Goal: Information Seeking & Learning: Learn about a topic

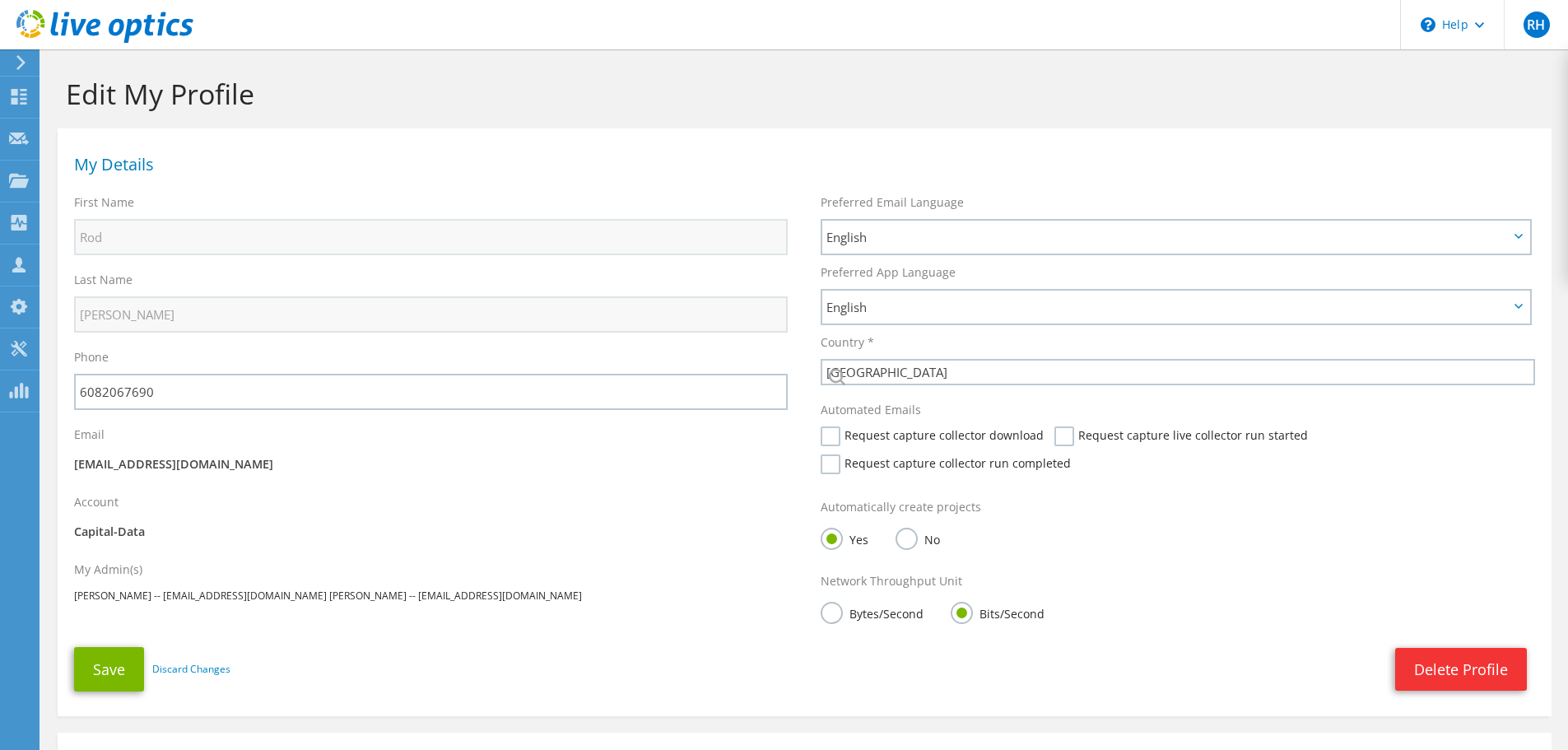
select select "224"
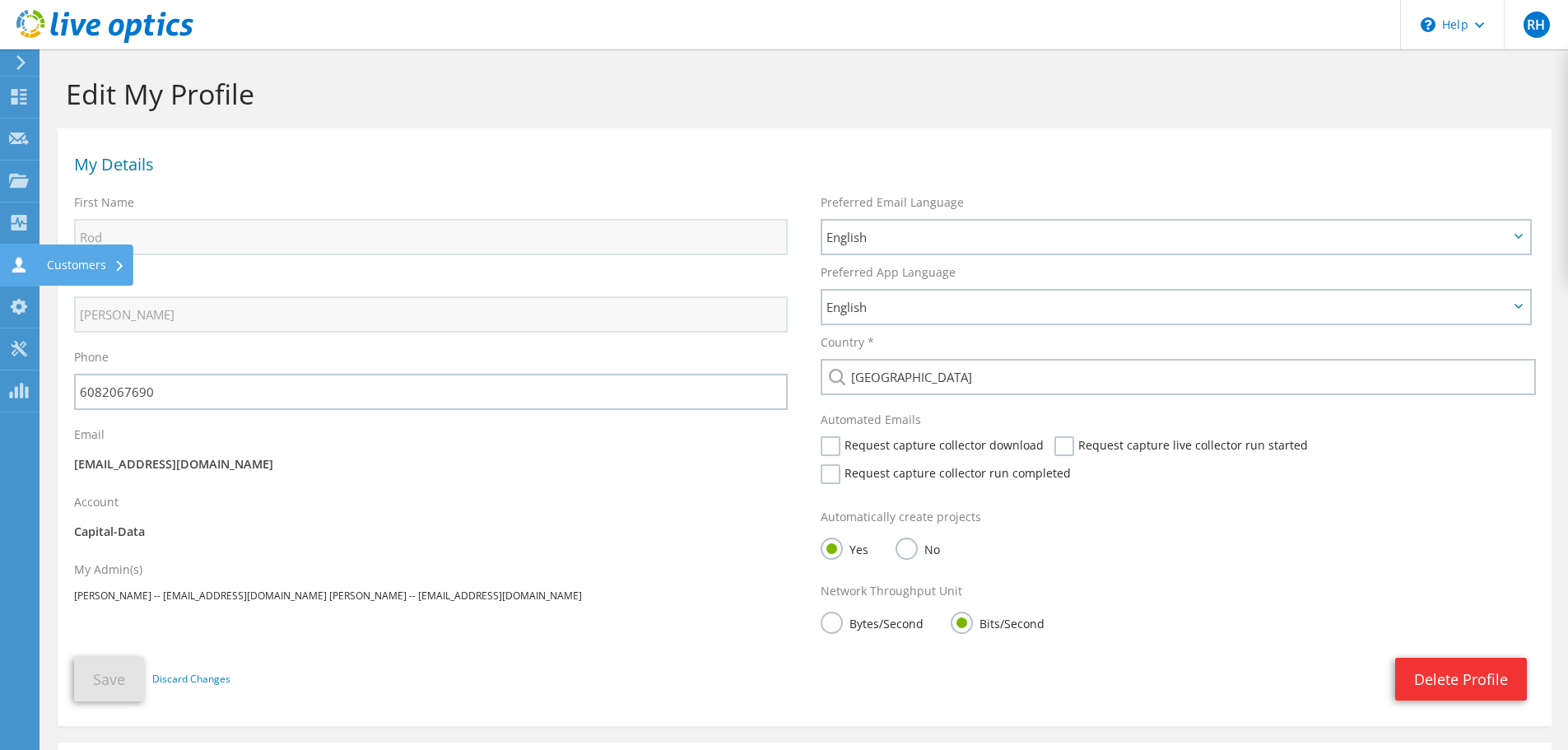
click at [13, 270] on use at bounding box center [19, 265] width 13 height 16
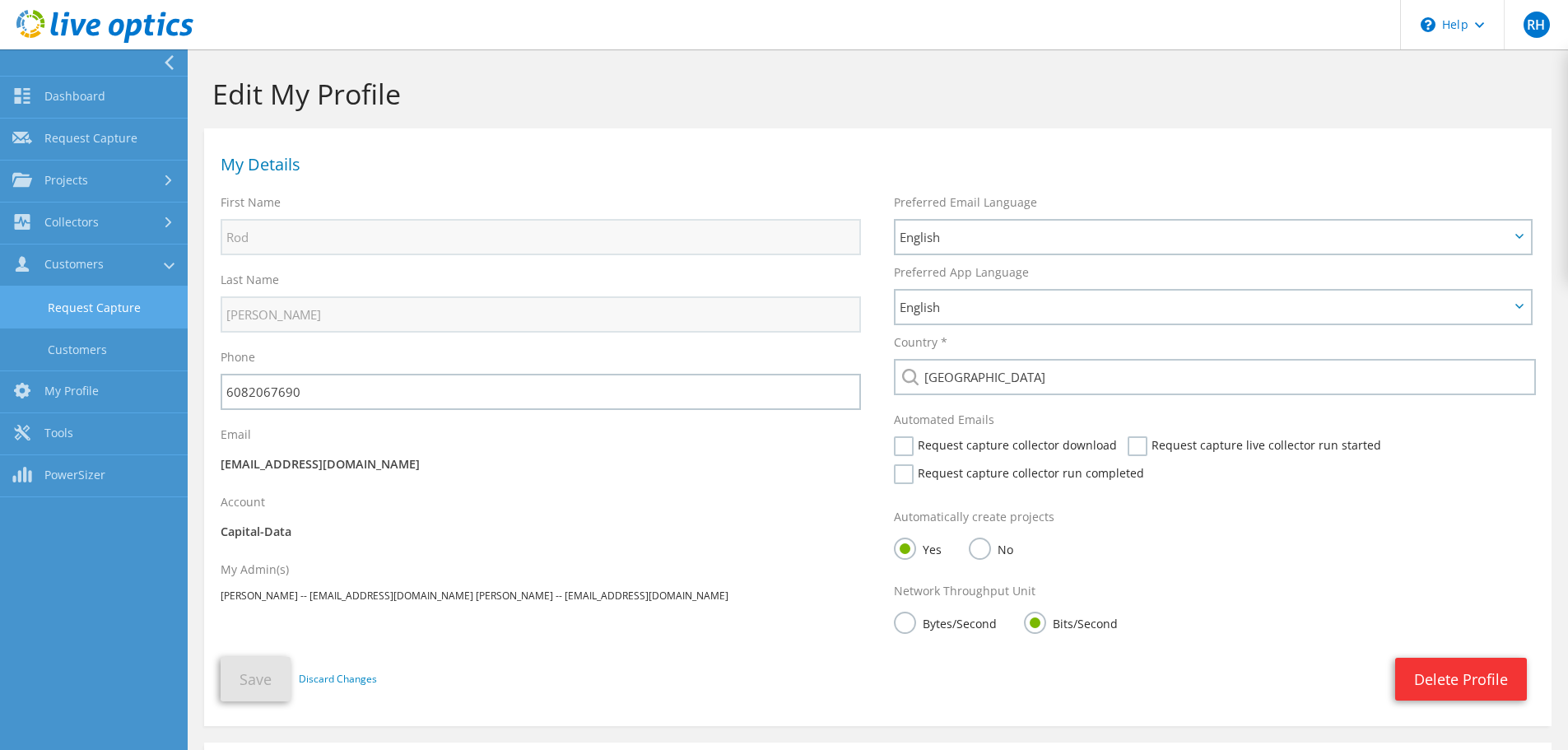
click at [59, 305] on link "Request Capture" at bounding box center [93, 307] width 187 height 42
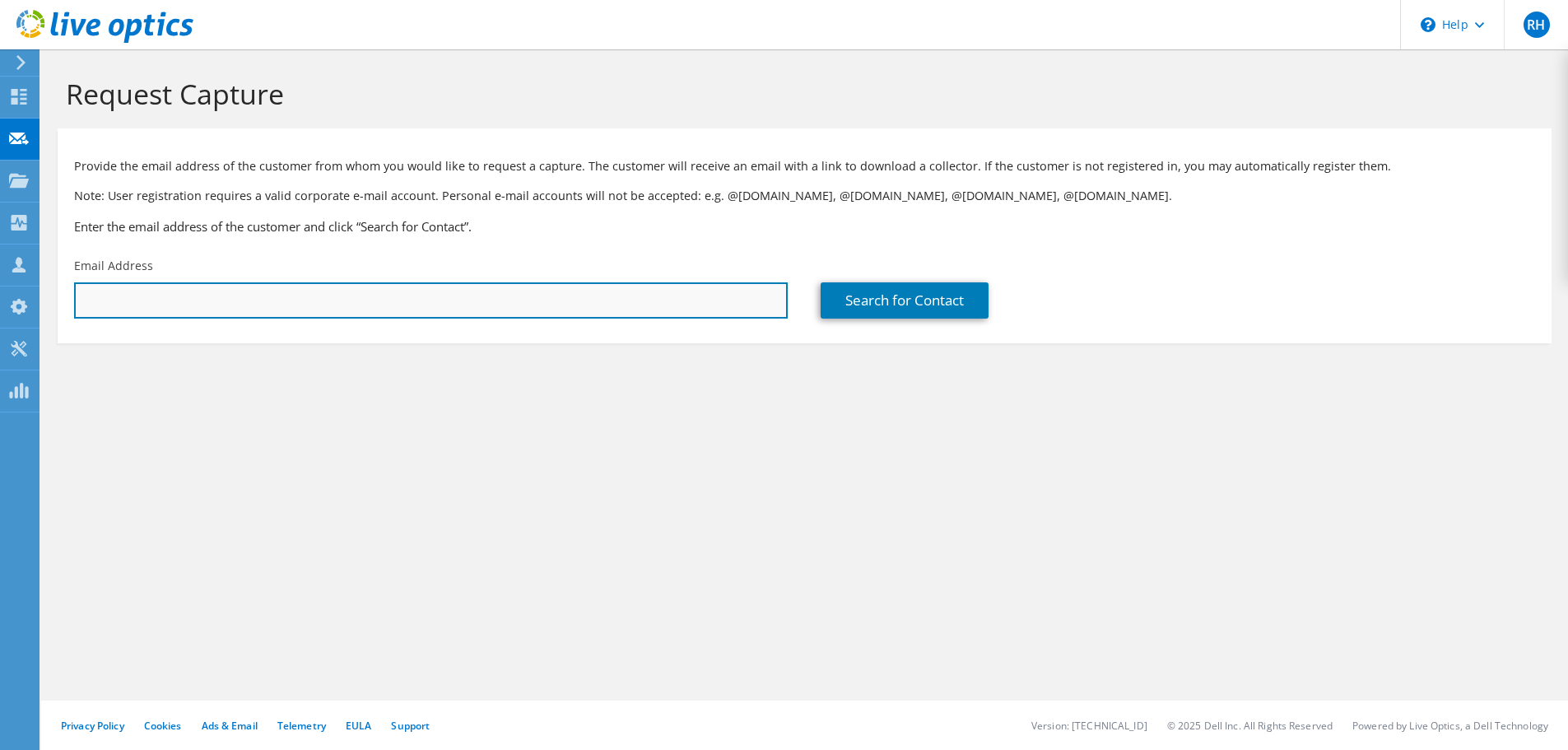
click at [121, 297] on input "text" at bounding box center [431, 300] width 714 height 36
drag, startPoint x: 326, startPoint y: 305, endPoint x: 0, endPoint y: 294, distance: 326.2
click at [0, 294] on div "RH Partner Team Member Rod Hammons rhammons@capital-data.com Capital-Data My Pr…" at bounding box center [784, 375] width 1568 height 750
click at [182, 309] on input "peter.kendl@" at bounding box center [431, 300] width 714 height 36
drag, startPoint x: 179, startPoint y: 299, endPoint x: 52, endPoint y: 308, distance: 127.3
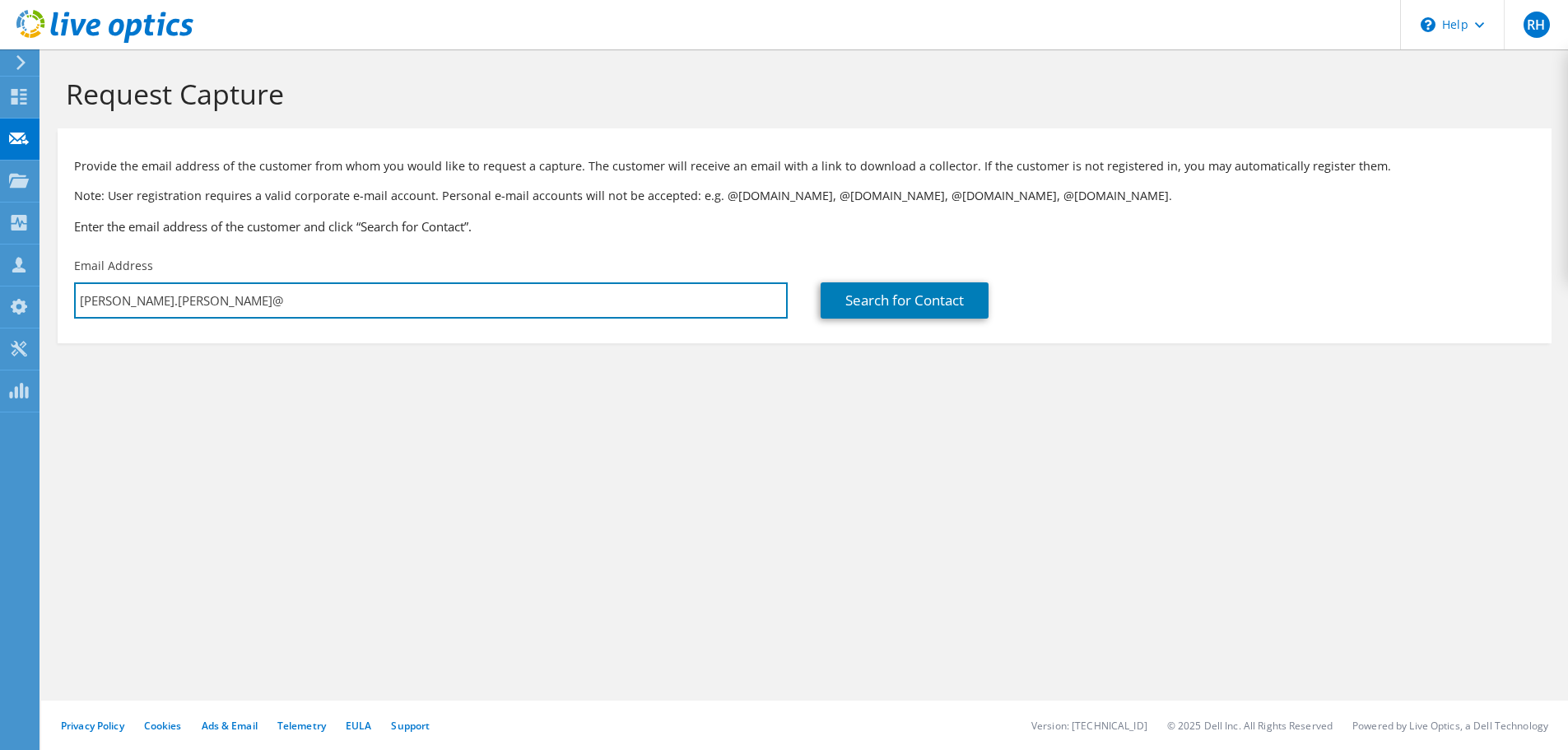
click at [52, 308] on section "Request Capture Provide the email address of the customer from whom you would l…" at bounding box center [804, 237] width 1527 height 376
paste input "jkendl@milwaukee.gov"
type input "pjkendl@milwaukee.gov"
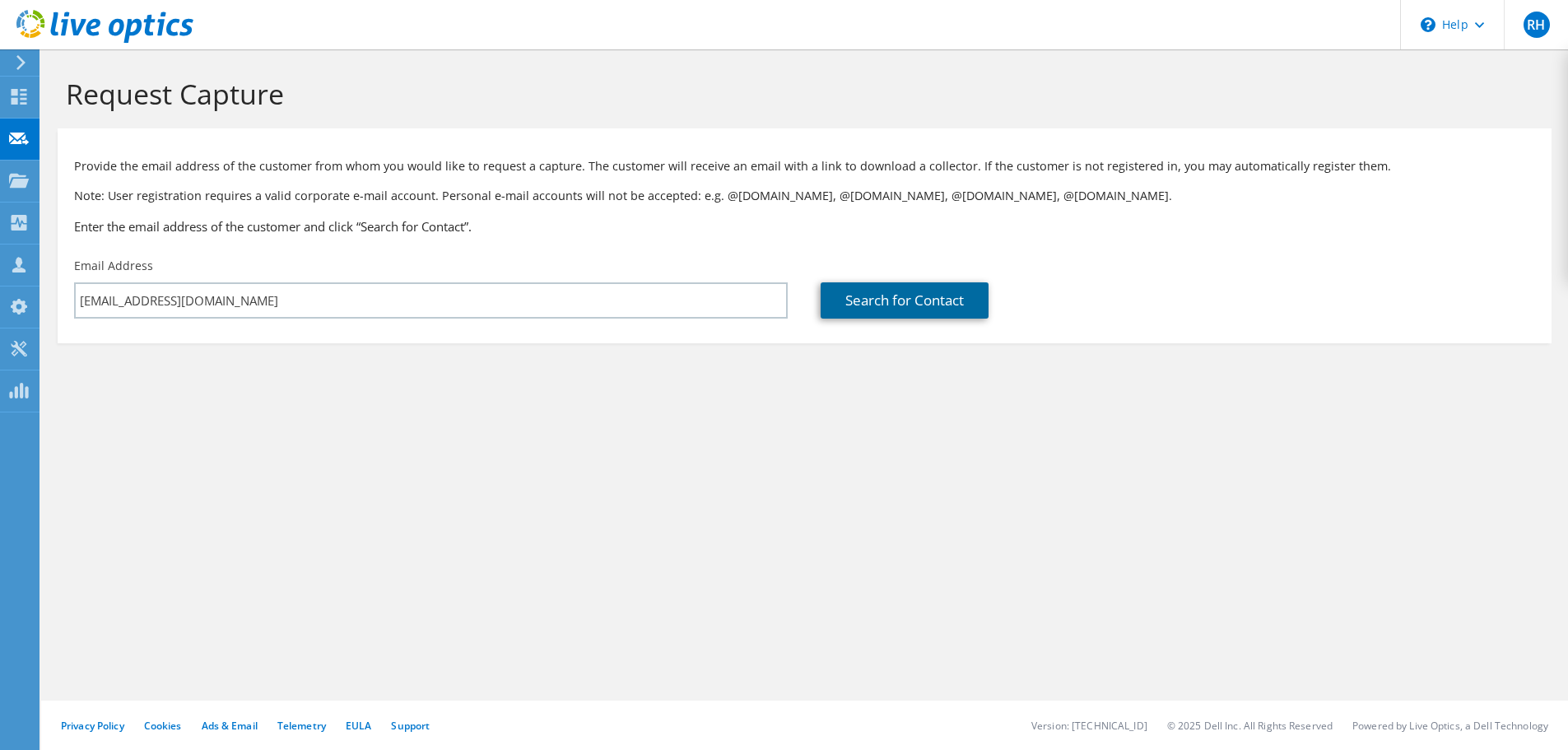
click at [893, 303] on link "Search for Contact" at bounding box center [904, 300] width 168 height 36
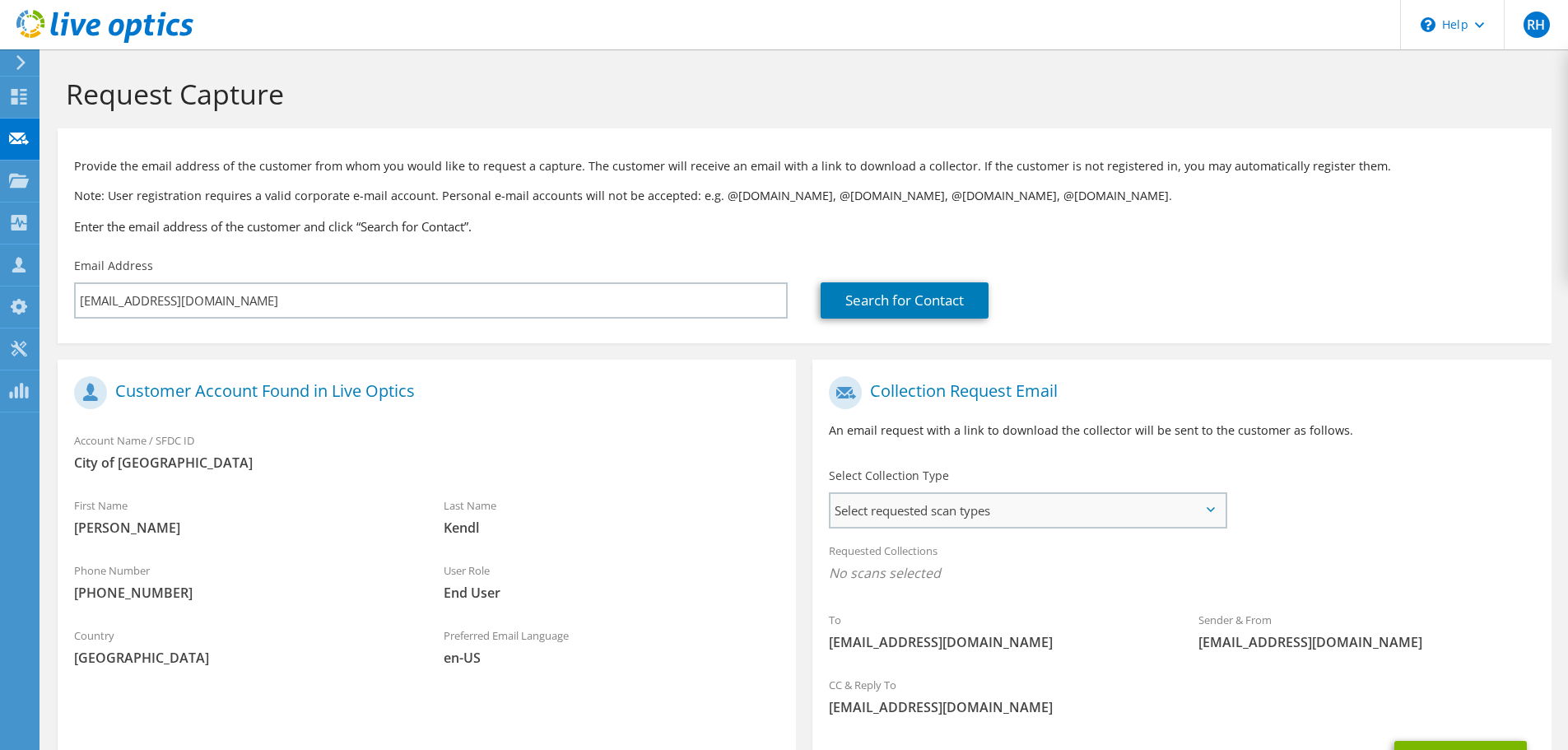
click at [924, 500] on span "Select requested scan types" at bounding box center [1028, 511] width 394 height 33
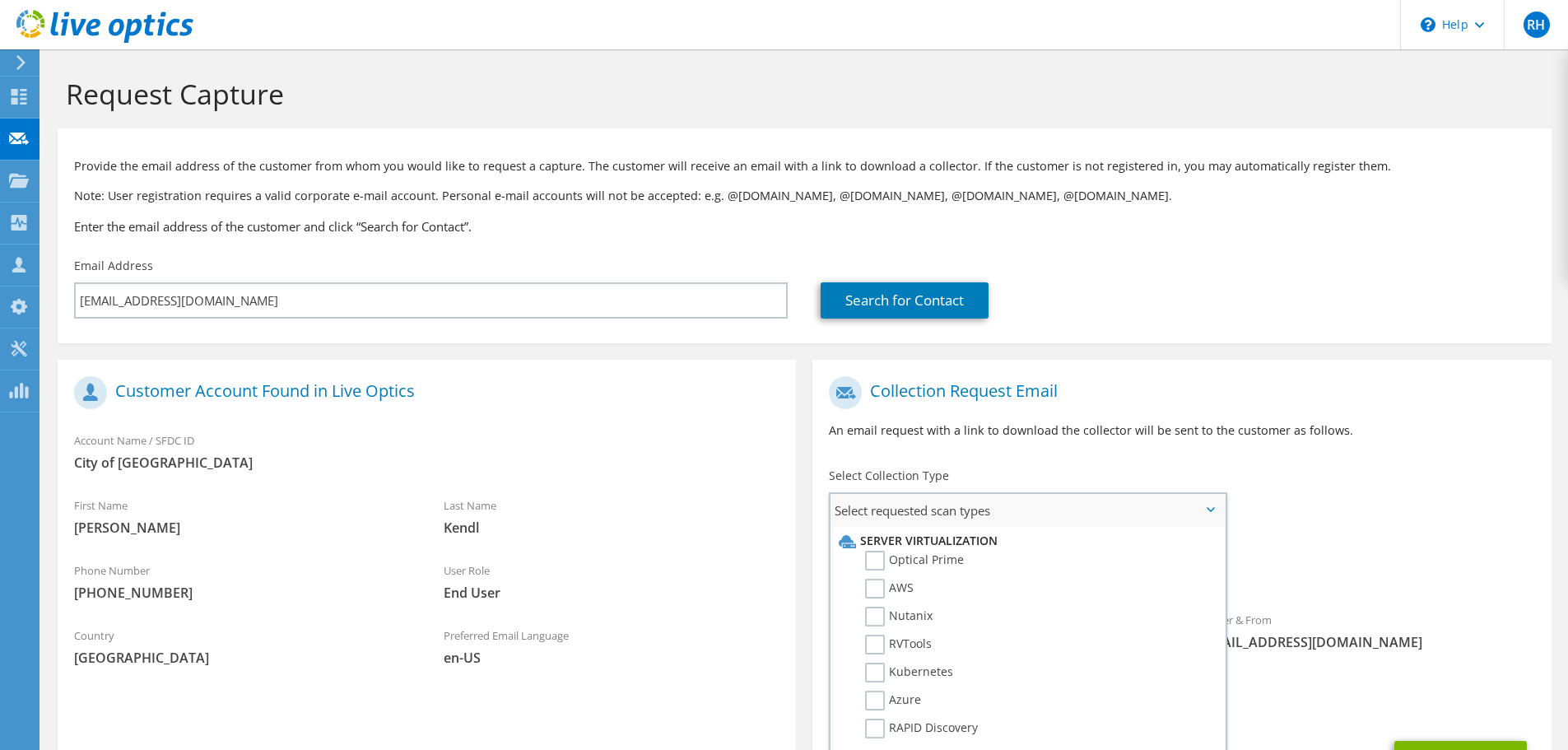
drag, startPoint x: 877, startPoint y: 566, endPoint x: 910, endPoint y: 541, distance: 41.4
click at [882, 564] on label "Optical Prime" at bounding box center [914, 561] width 99 height 20
click at [0, 0] on input "Optical Prime" at bounding box center [0, 0] width 0 height 0
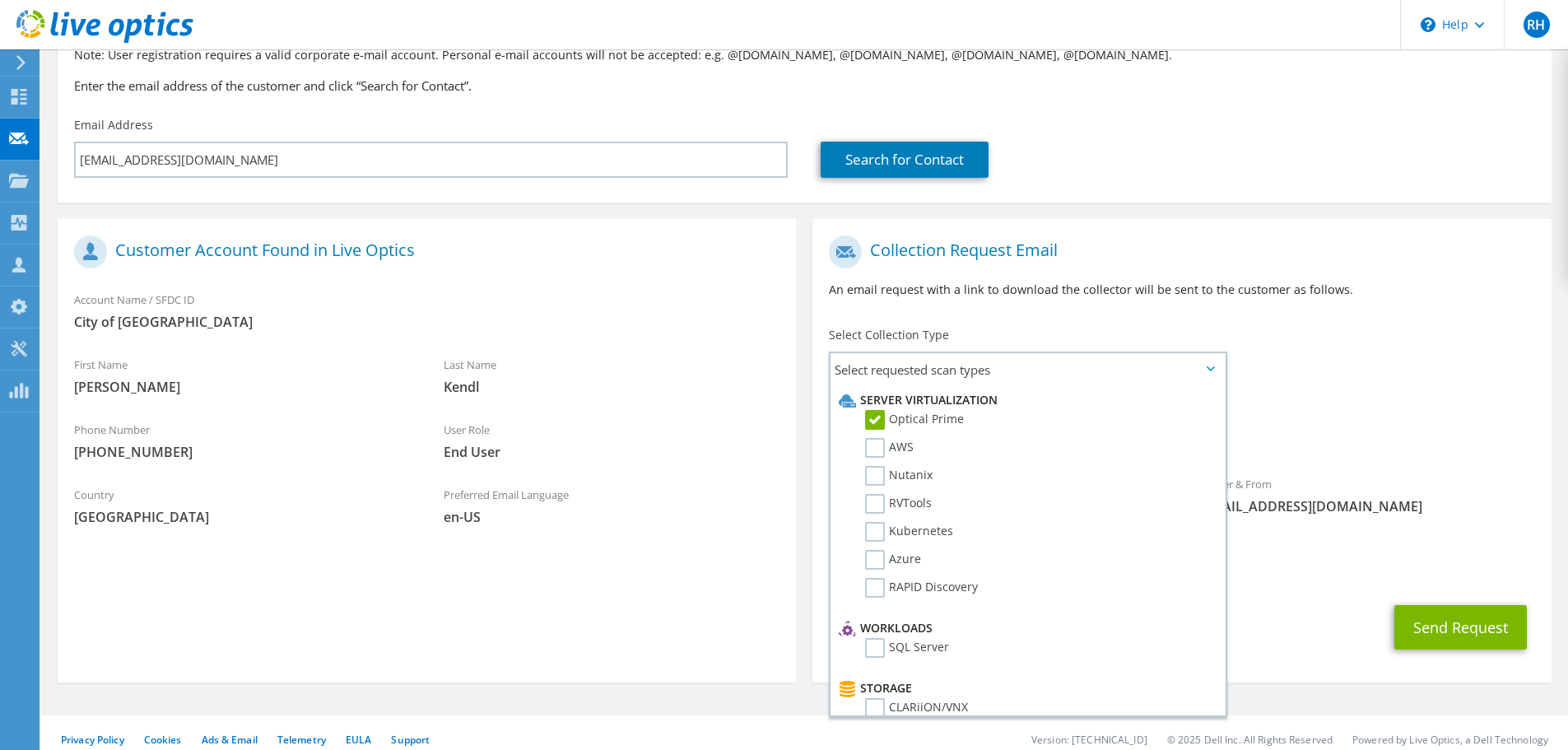
scroll to position [156, 0]
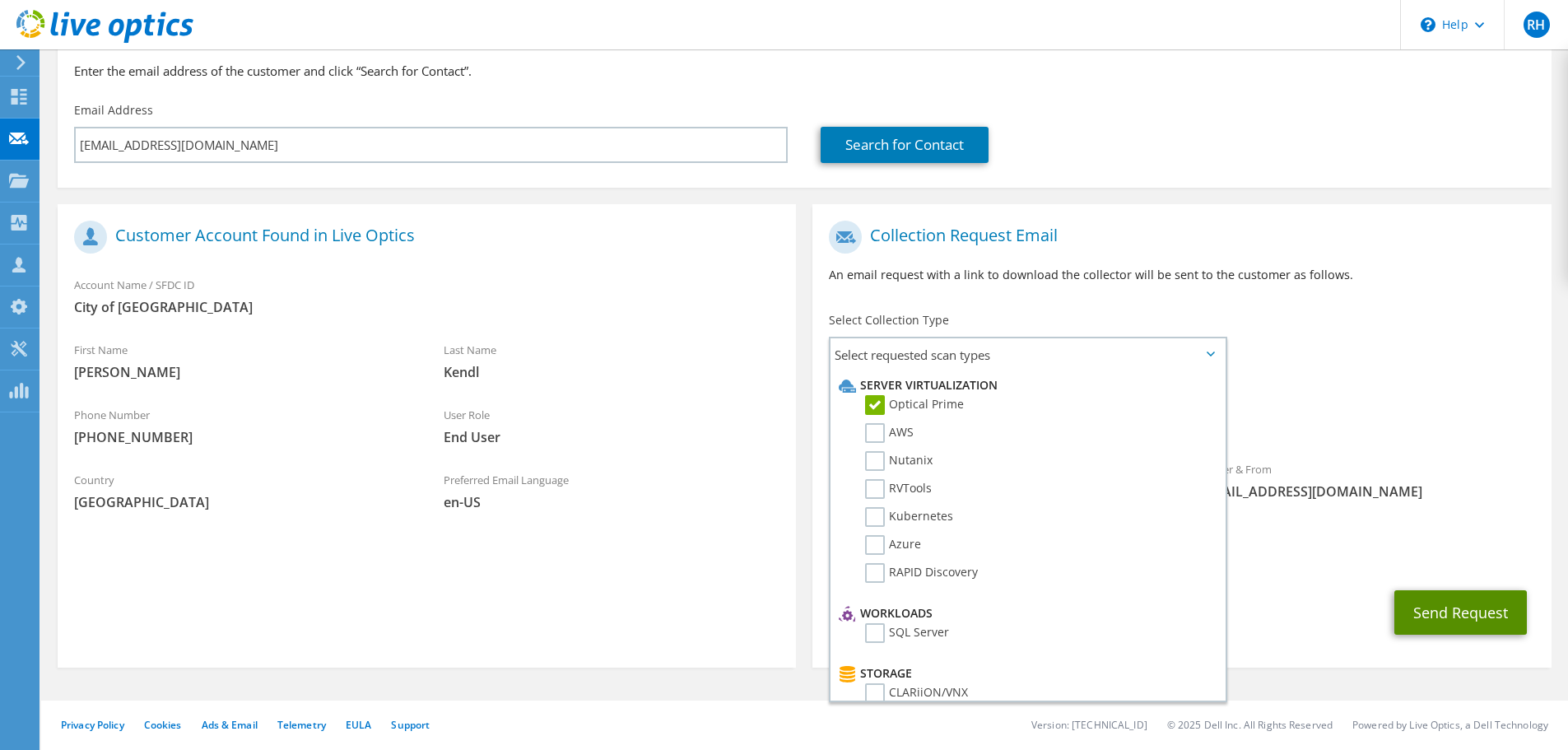
click at [1433, 609] on button "Send Request" at bounding box center [1460, 612] width 132 height 44
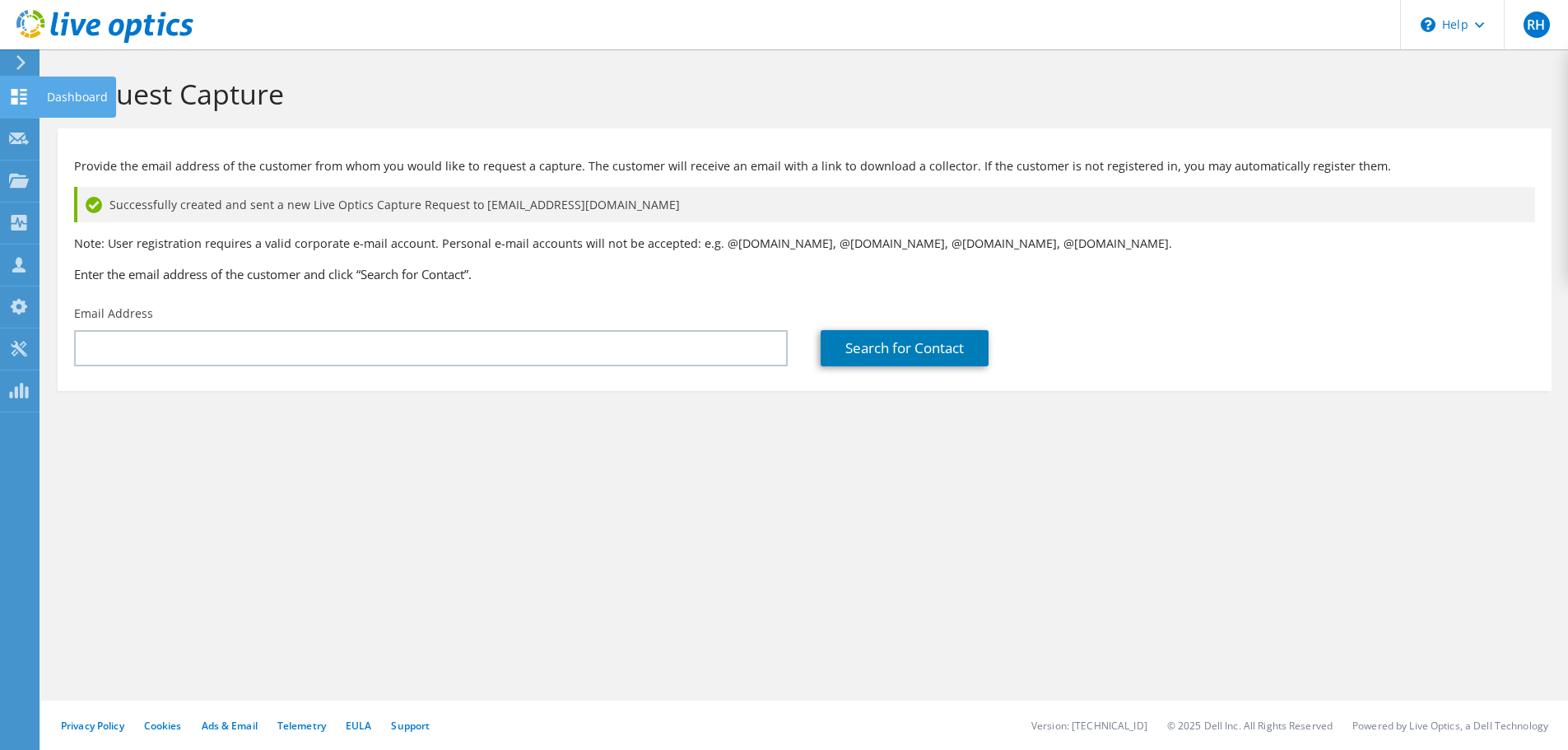
click at [18, 95] on icon at bounding box center [19, 97] width 20 height 16
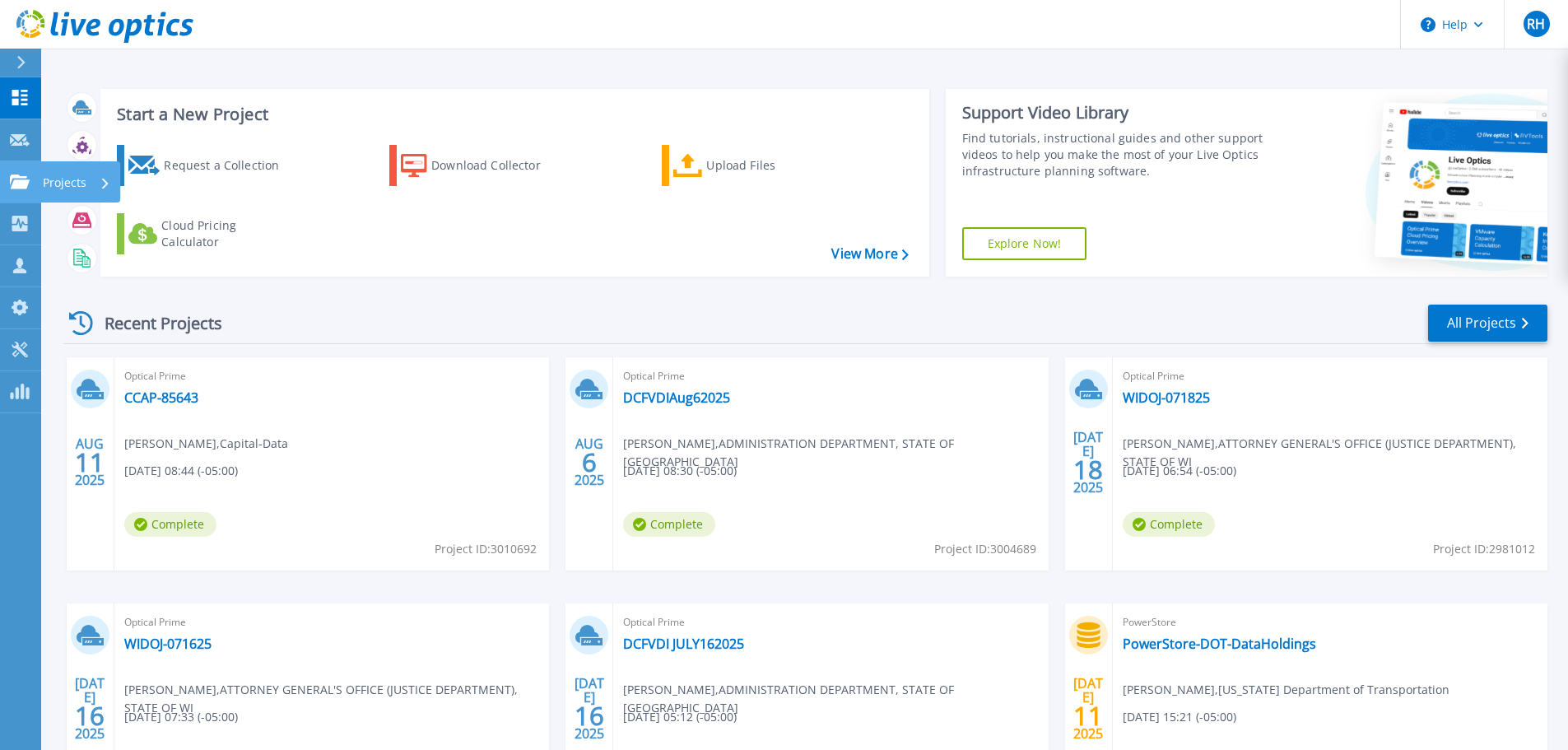
click at [16, 175] on icon at bounding box center [20, 181] width 20 height 14
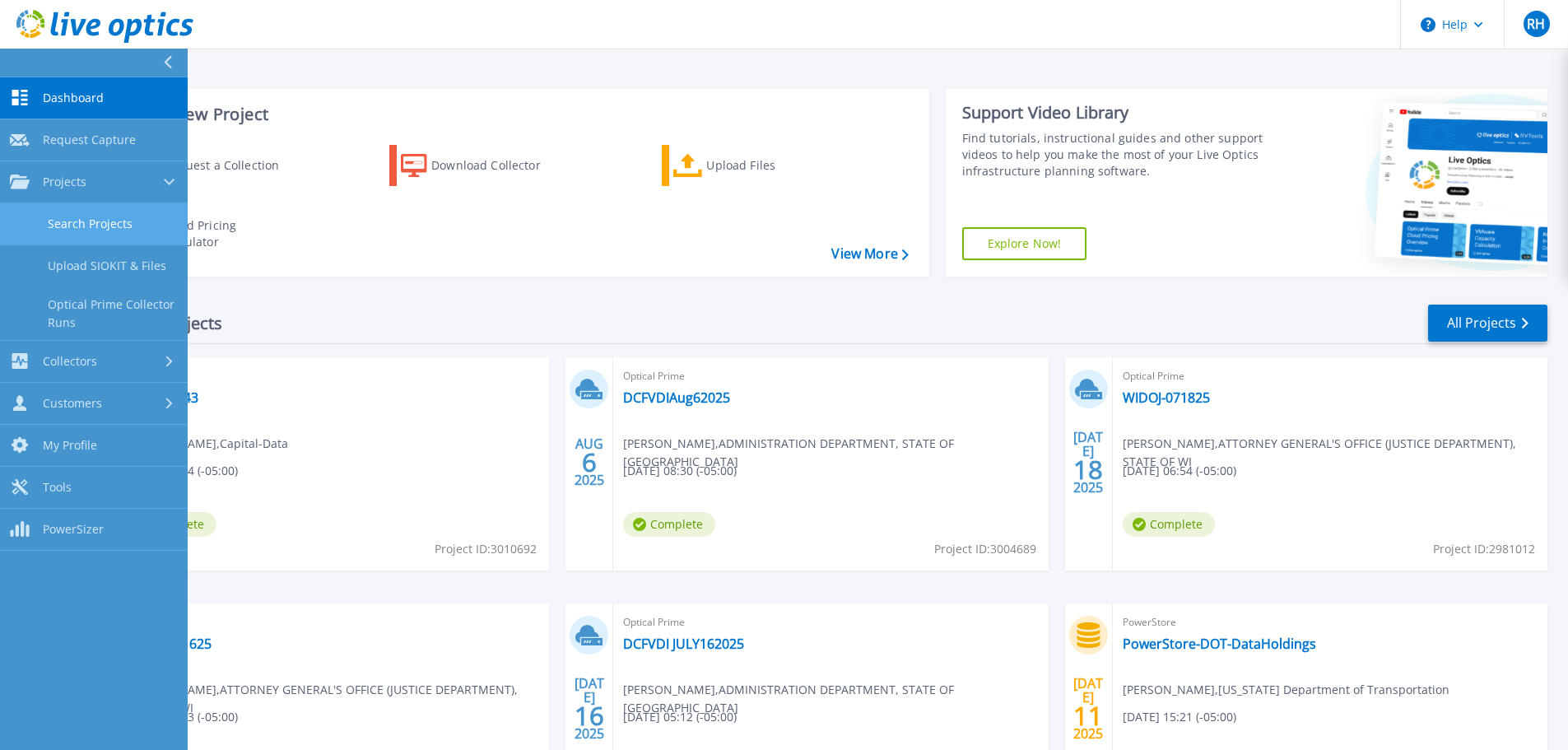
click at [63, 219] on link "Search Projects" at bounding box center [93, 224] width 187 height 42
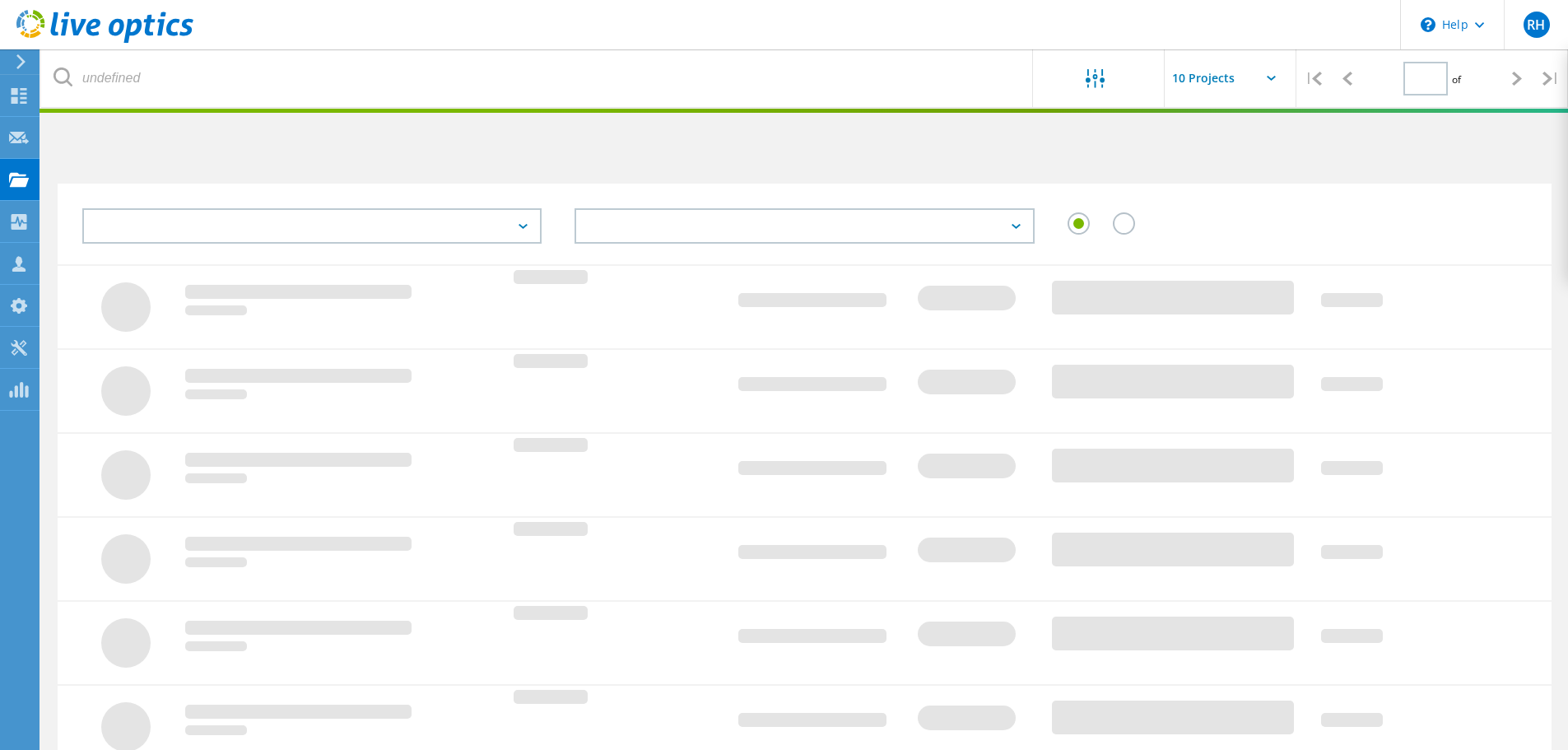
type input "1"
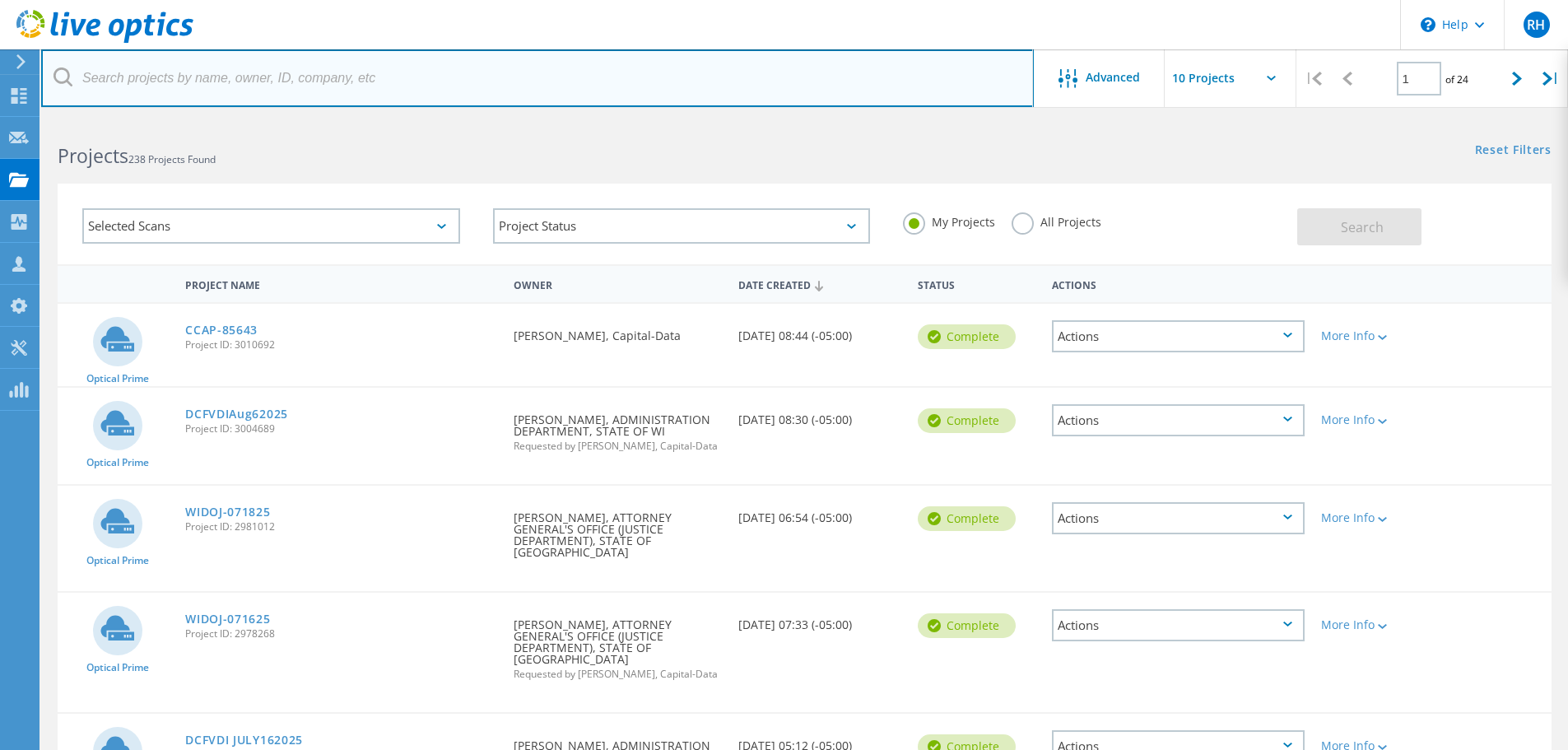
click at [173, 79] on input "text" at bounding box center [537, 77] width 992 height 58
type input "kendl"
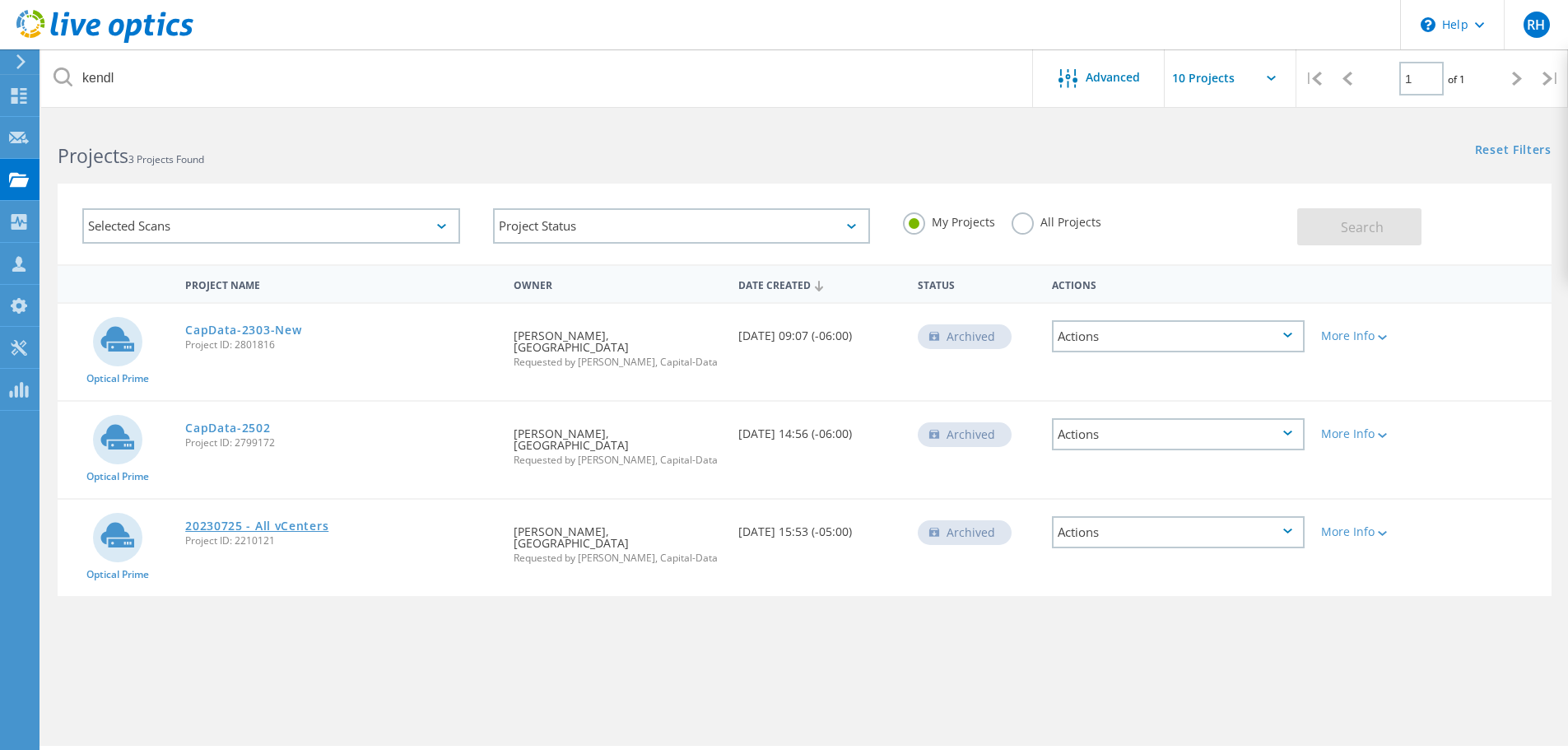
click at [239, 520] on link "20230725 - All vCenters" at bounding box center [257, 525] width 143 height 12
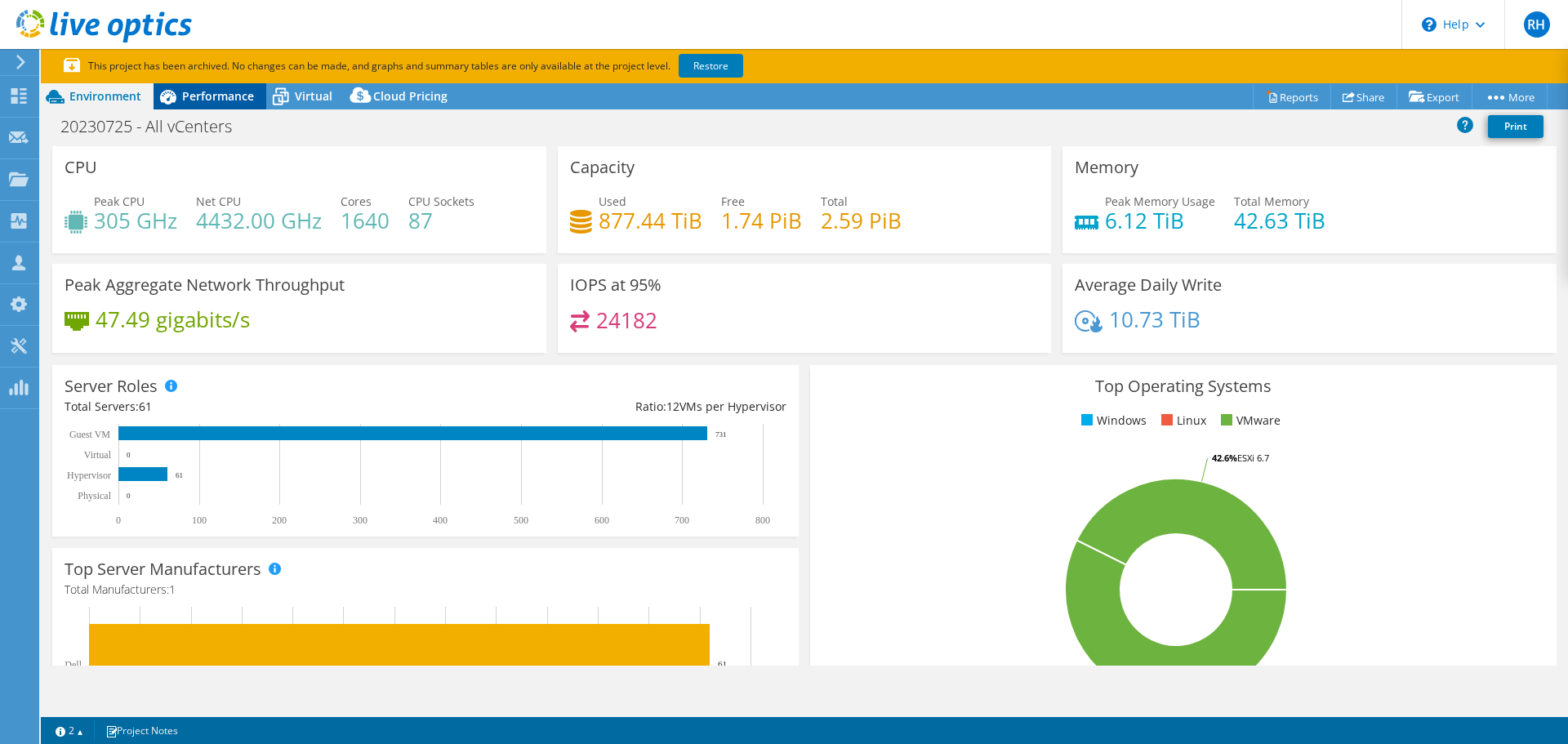
select select "USD"
click at [214, 90] on span "Performance" at bounding box center [218, 96] width 72 height 16
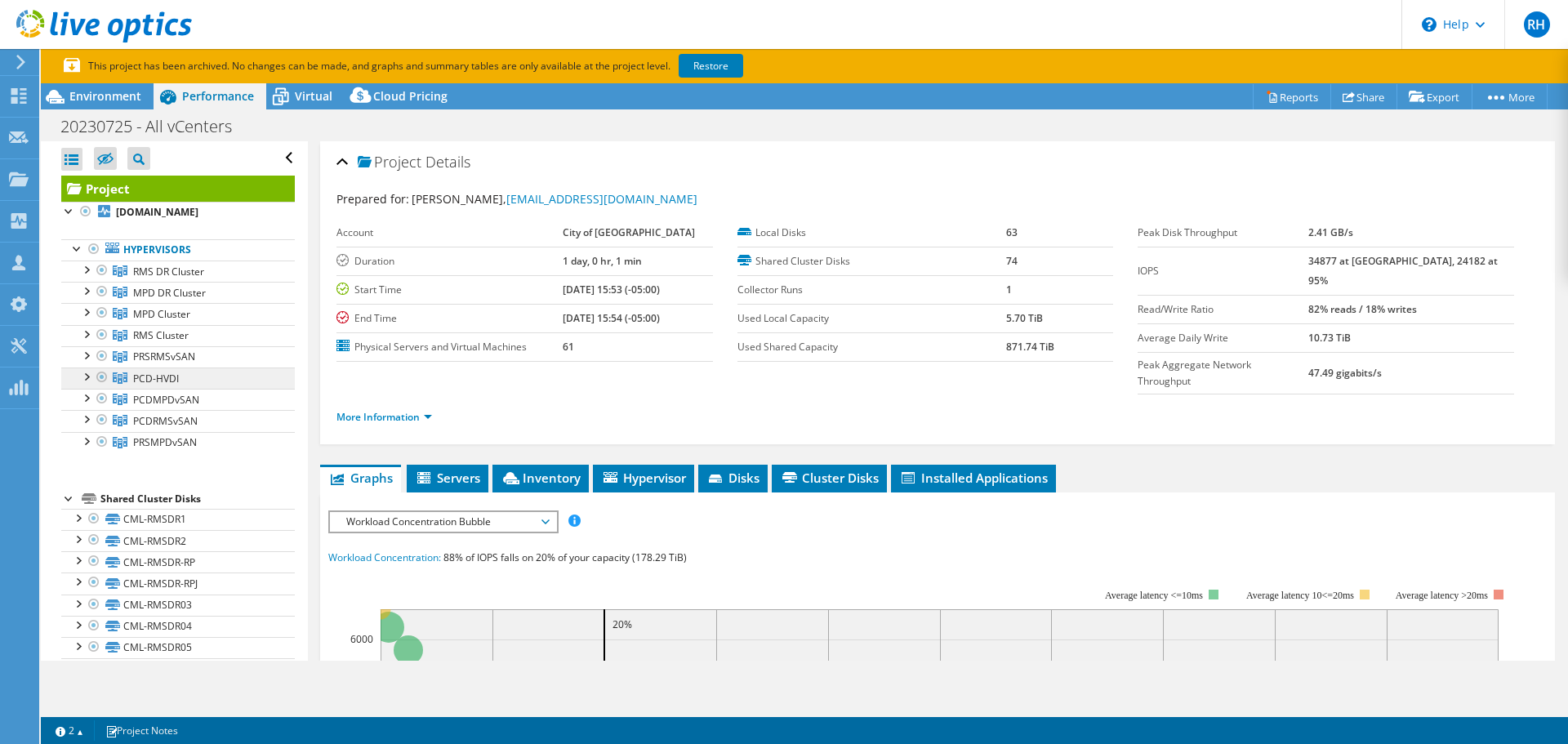
click at [154, 278] on span "PCD-HVDI" at bounding box center [168, 271] width 71 height 14
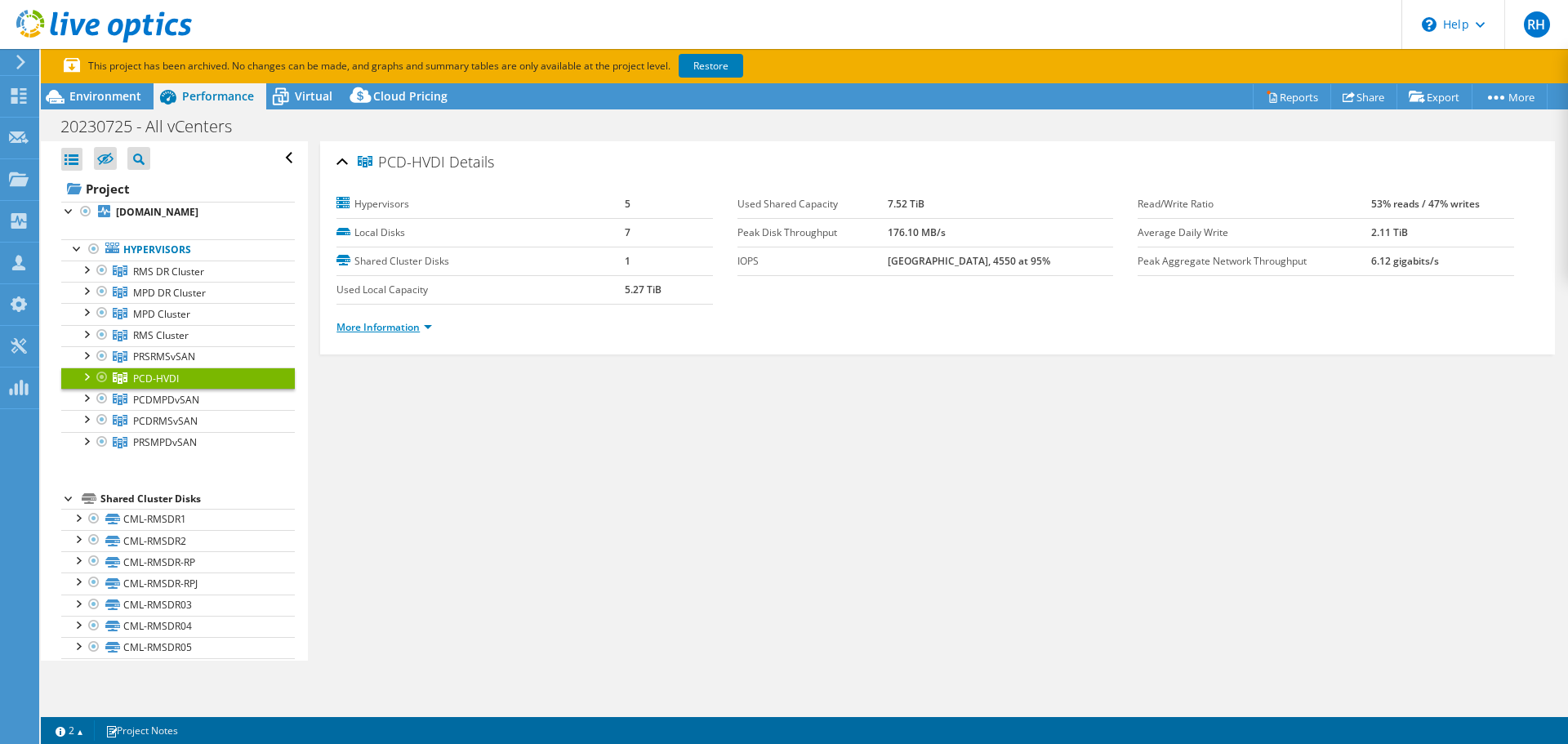
click at [399, 323] on link "More Information" at bounding box center [384, 327] width 95 height 14
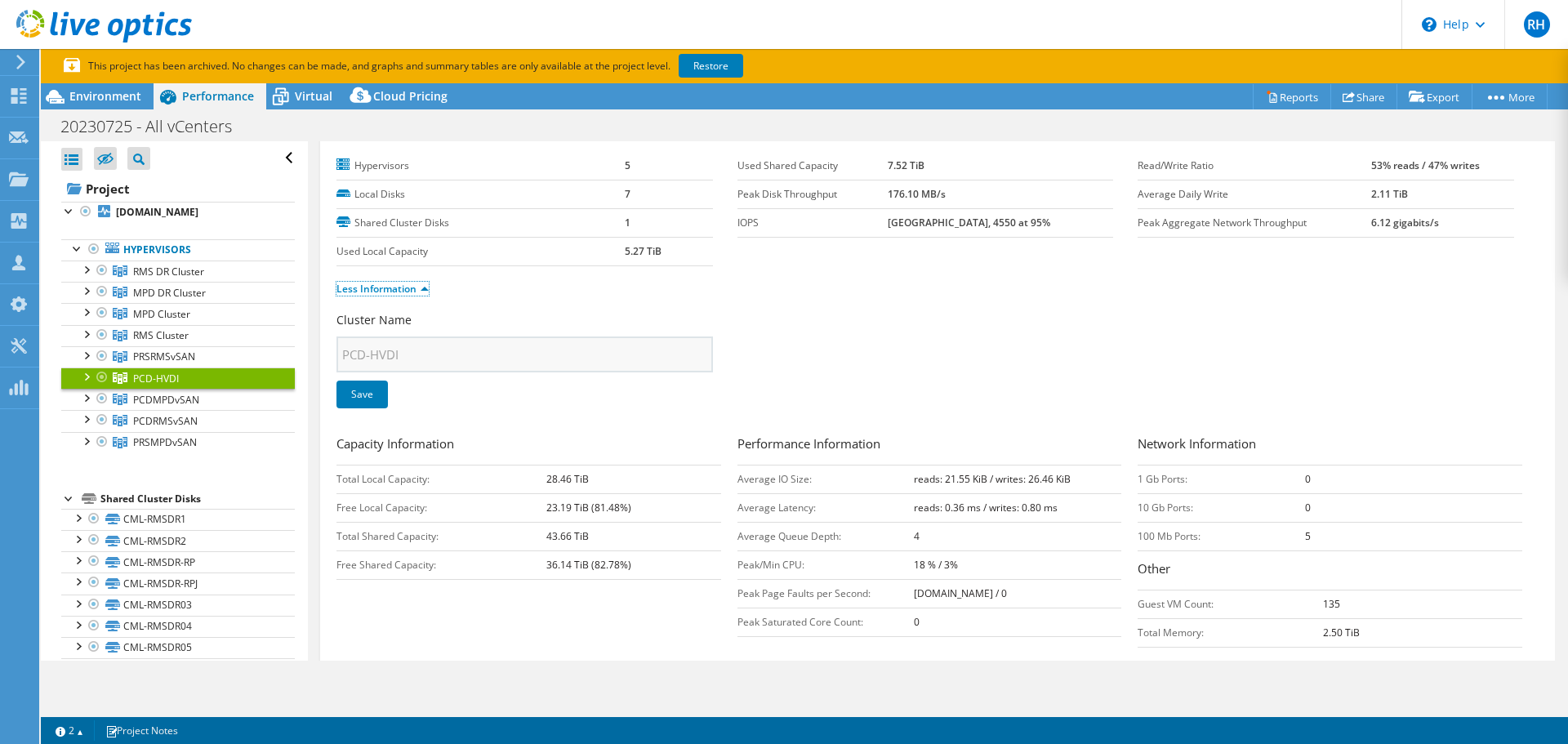
scroll to position [11, 0]
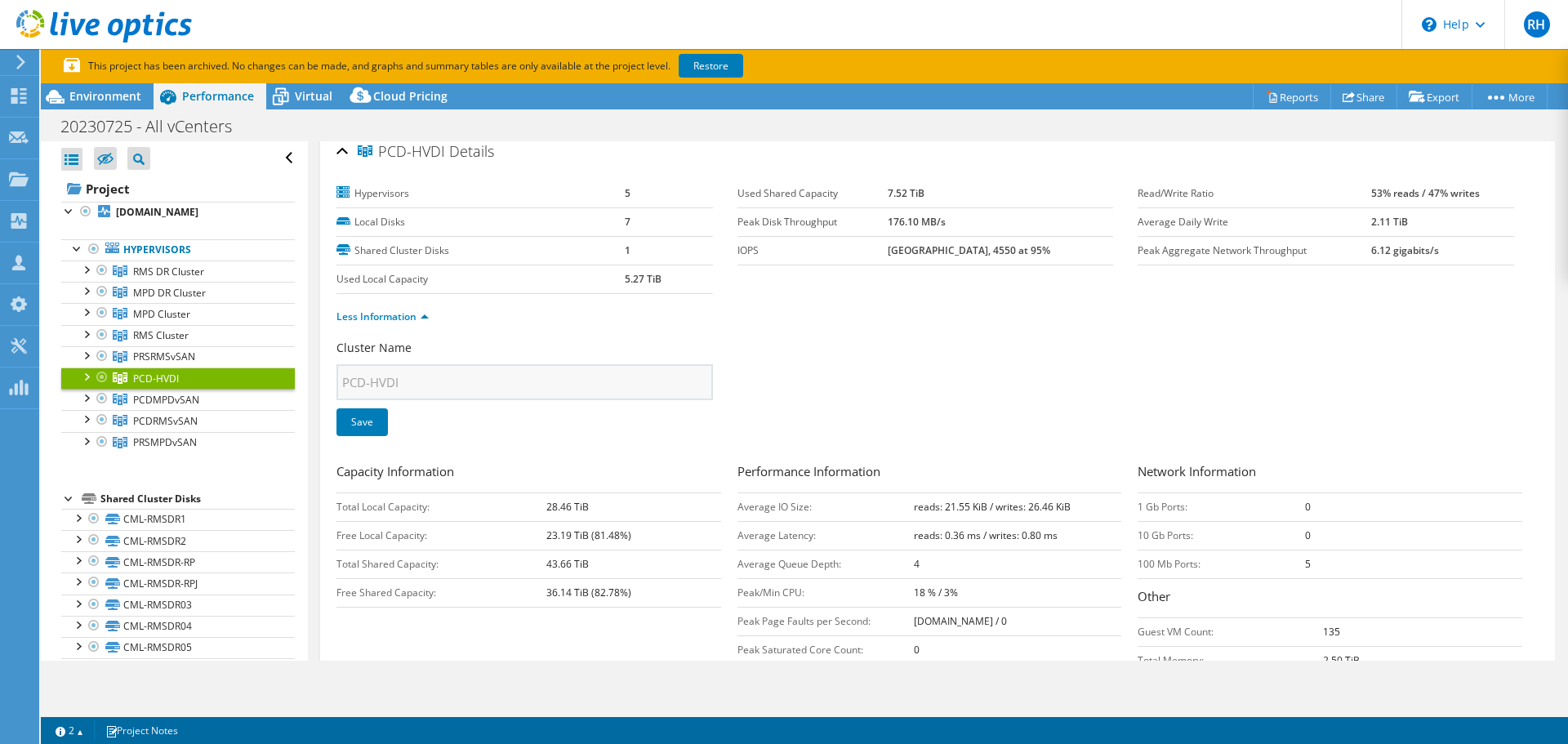
click at [343, 149] on div "PCD-HVDI Details" at bounding box center [938, 152] width 1202 height 35
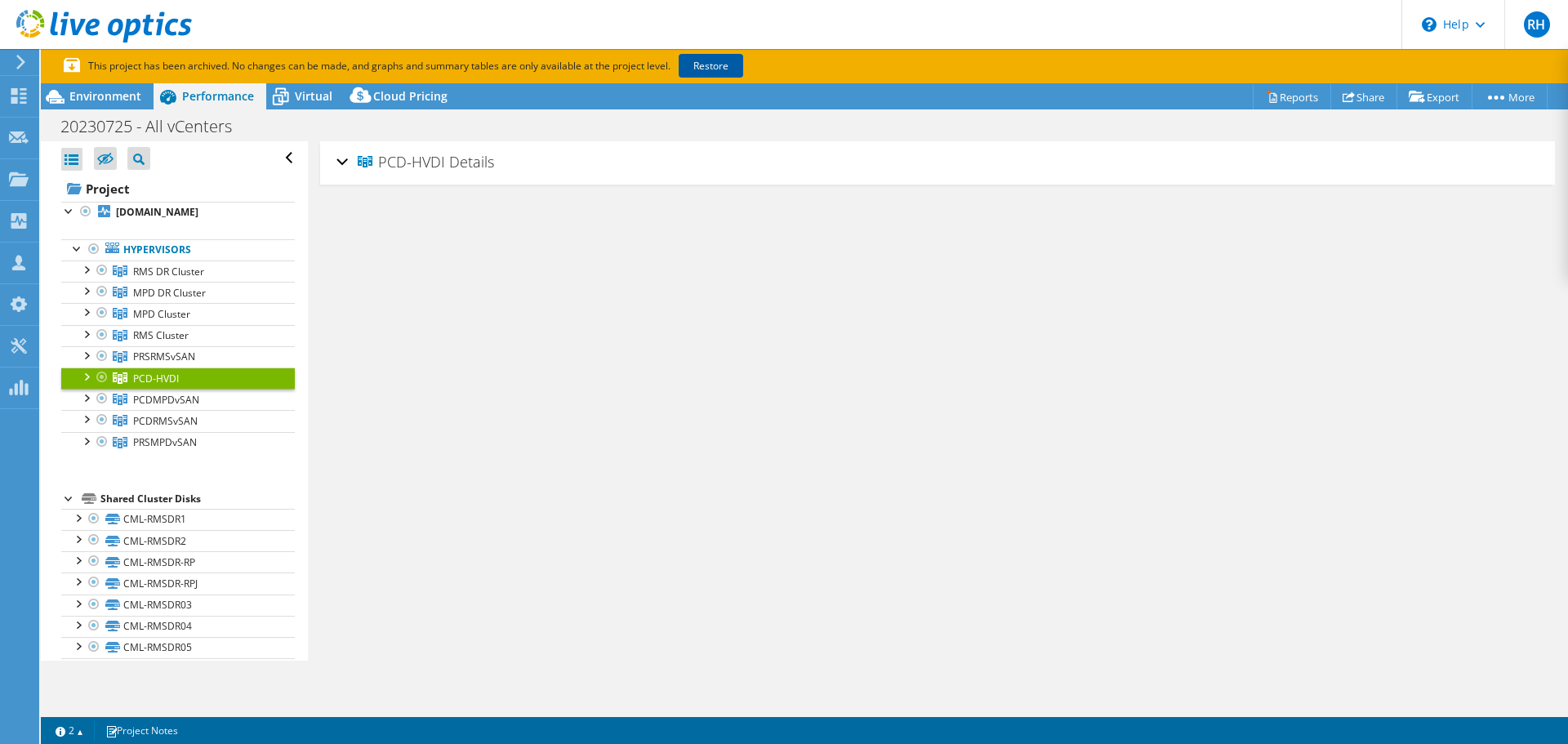
click at [704, 58] on link "Restore" at bounding box center [711, 65] width 64 height 23
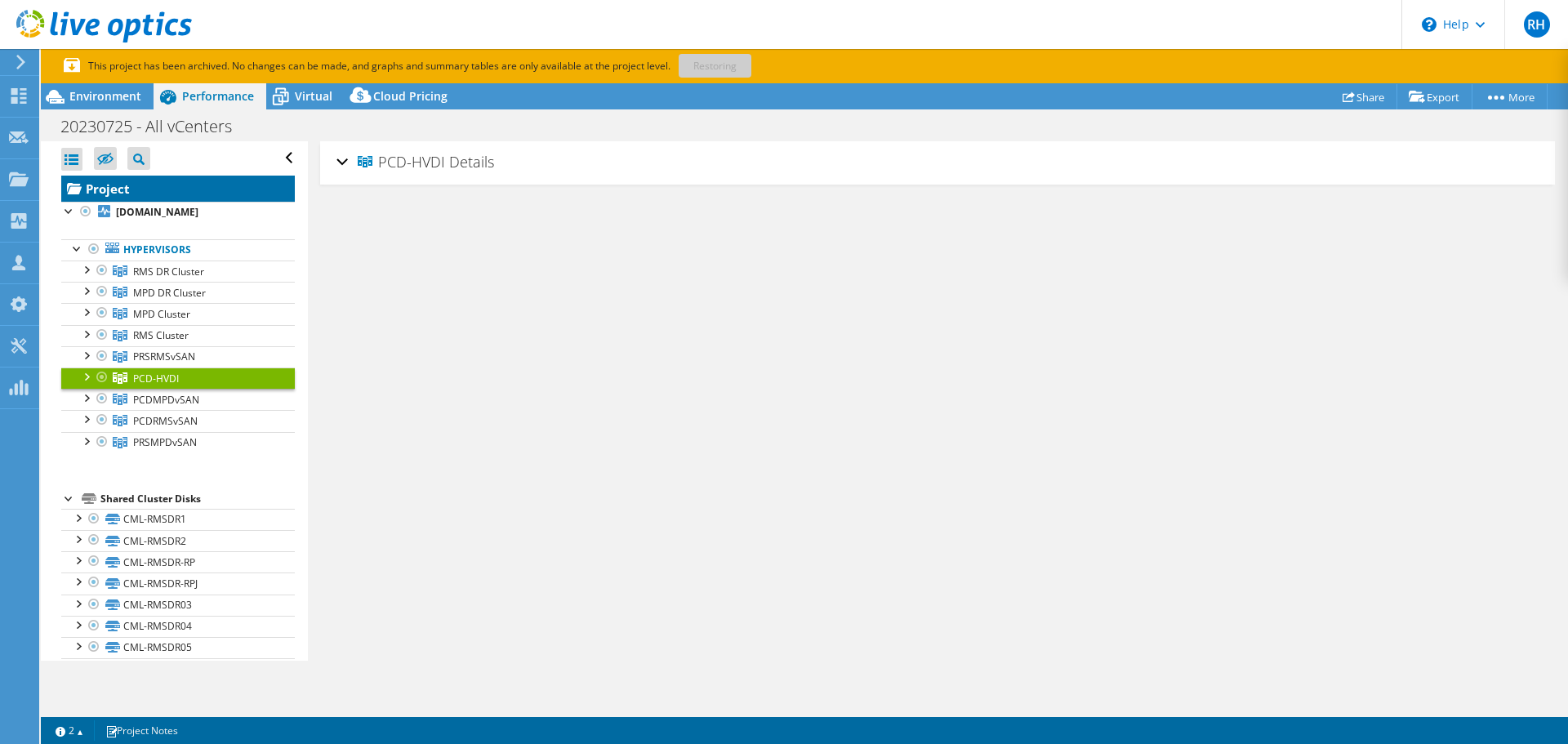
click at [104, 190] on link "Project" at bounding box center [178, 188] width 233 height 26
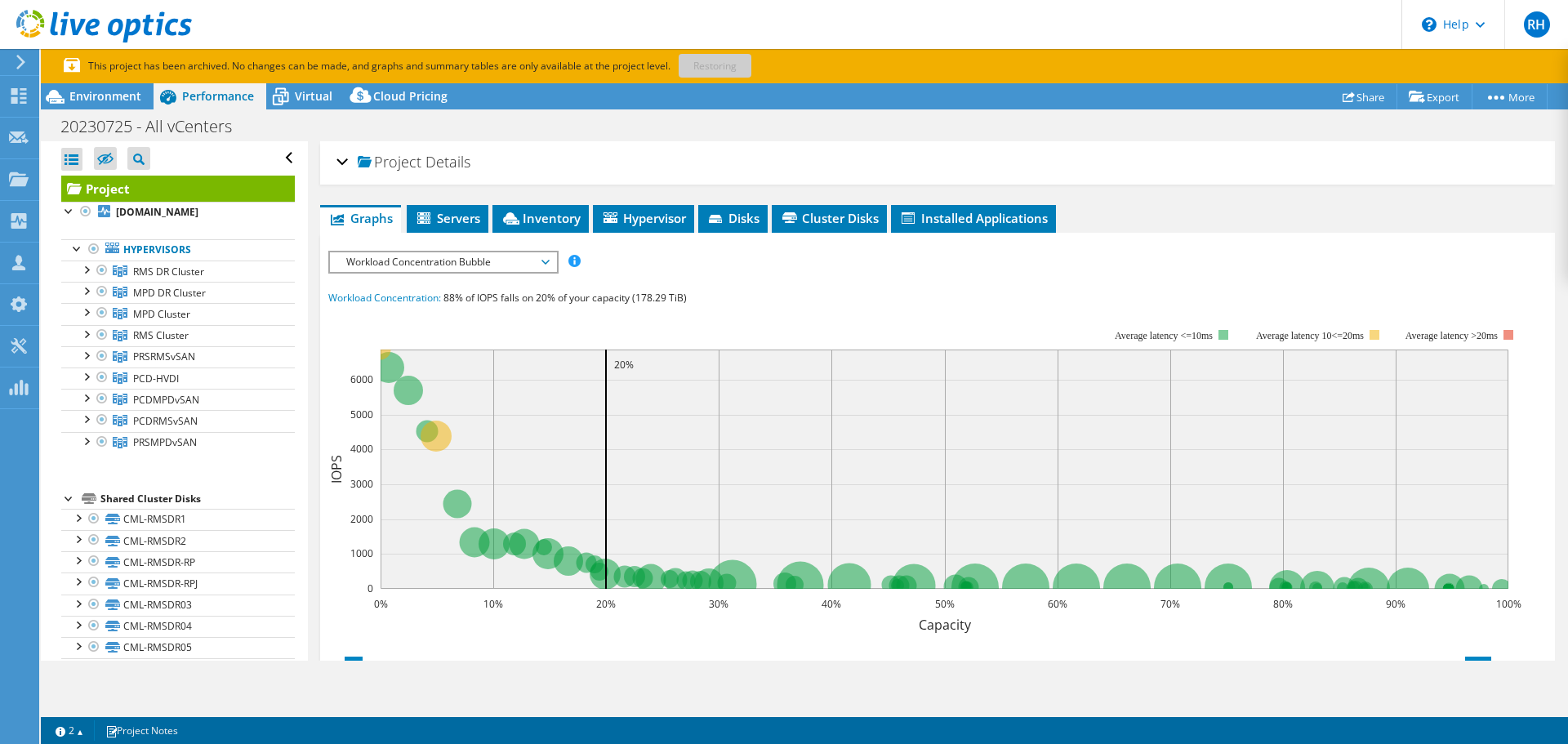
click at [439, 270] on span "Workload Concentration Bubble" at bounding box center [443, 262] width 210 height 19
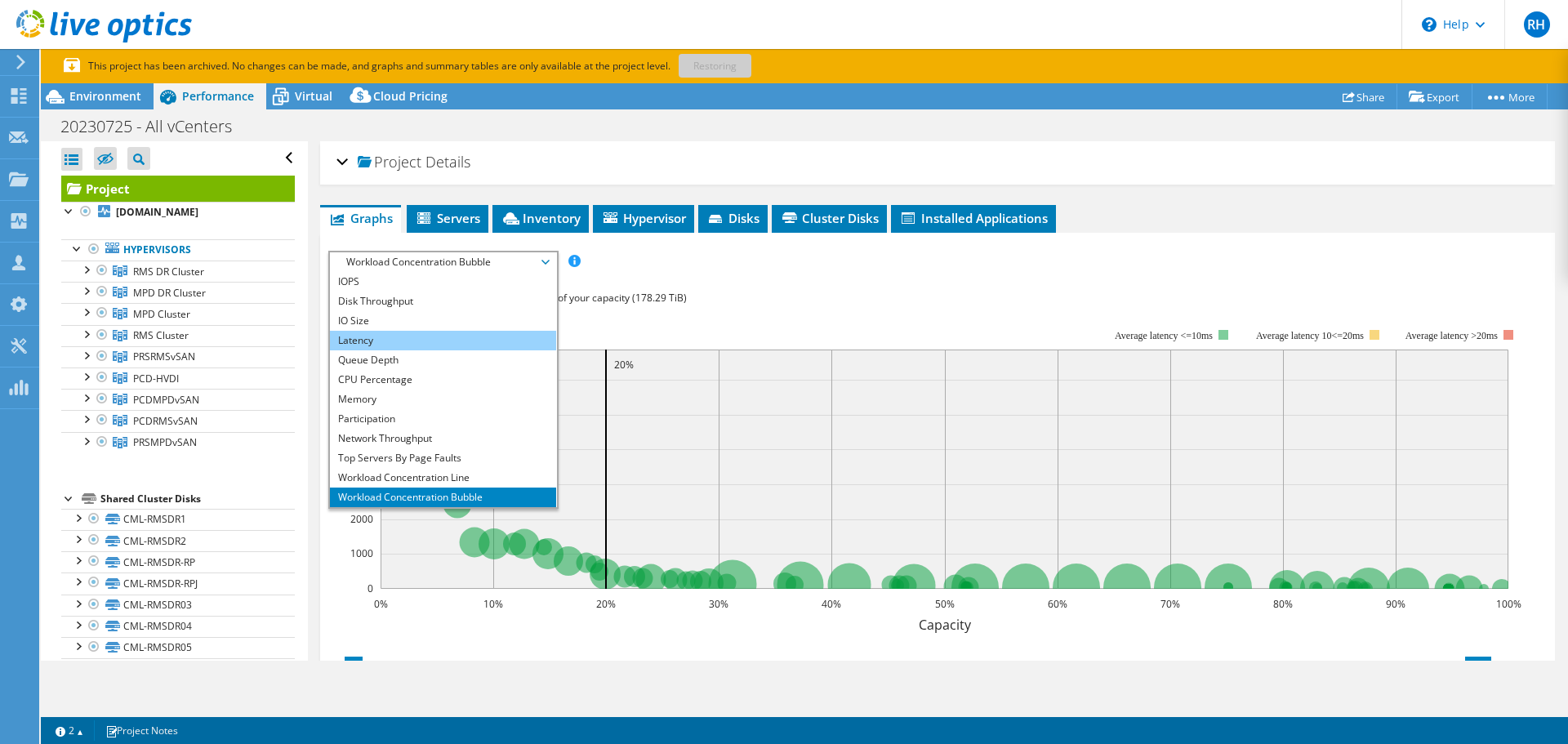
click at [404, 343] on li "Latency" at bounding box center [443, 340] width 227 height 19
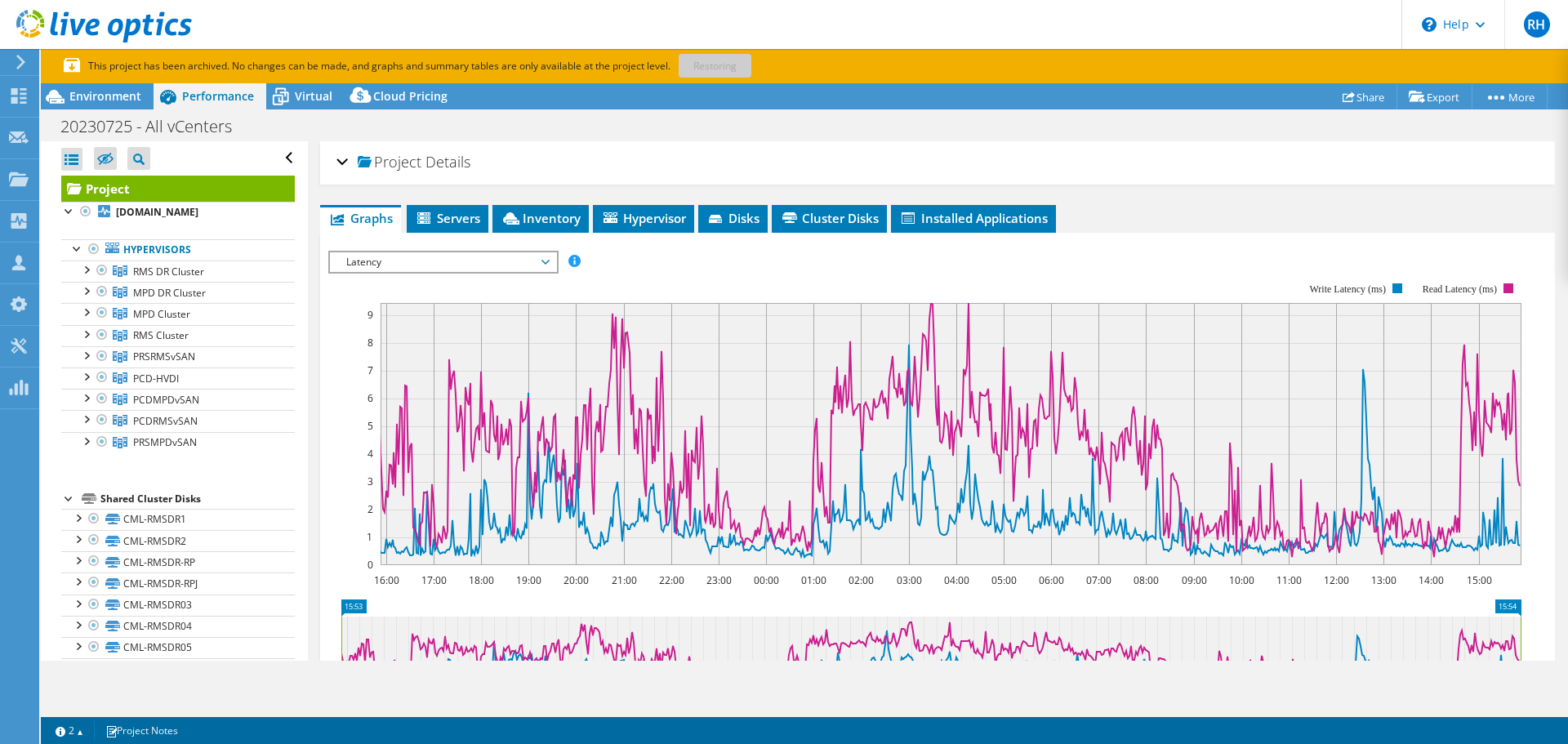
click at [397, 266] on span "Latency" at bounding box center [443, 262] width 210 height 19
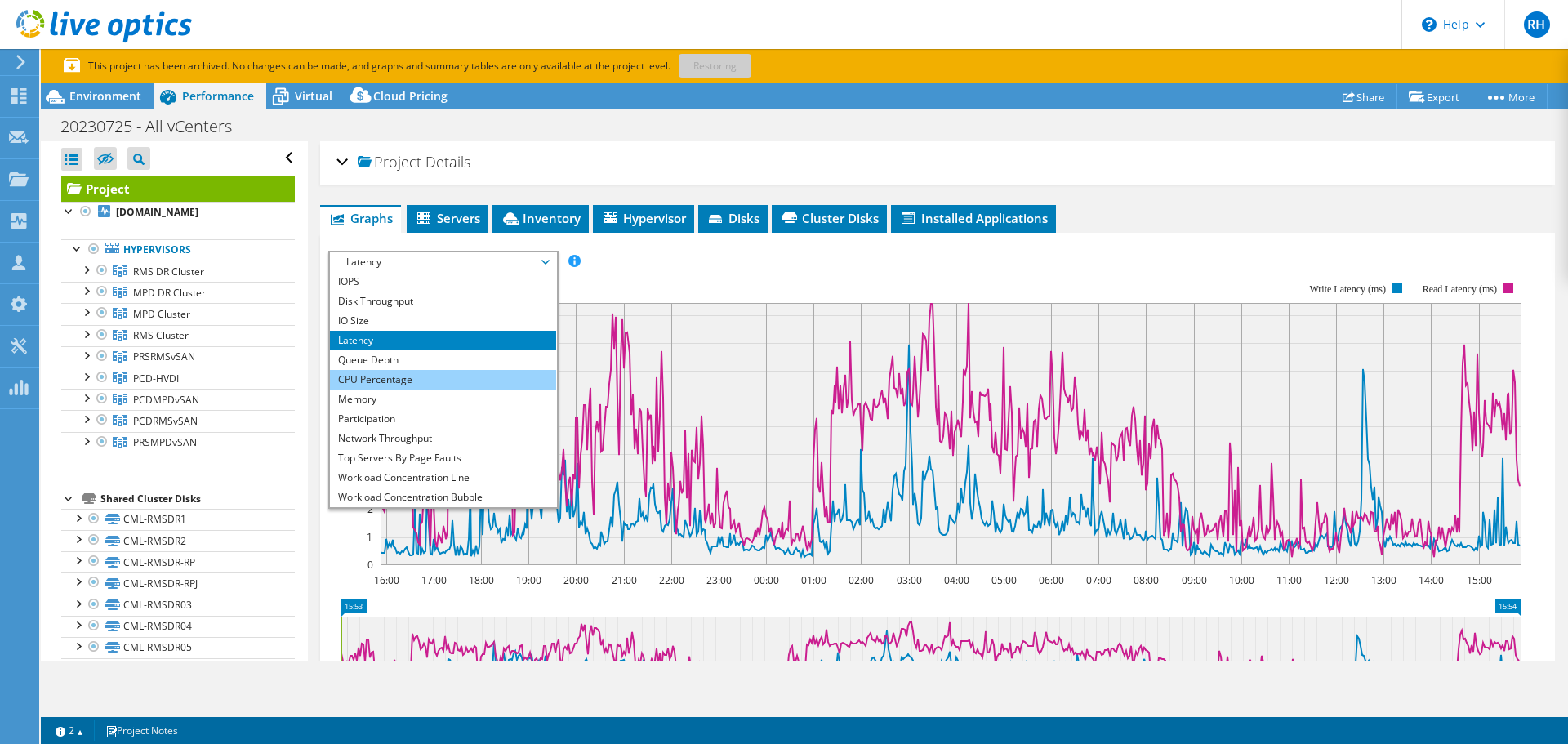
click at [388, 379] on li "CPU Percentage" at bounding box center [443, 379] width 227 height 19
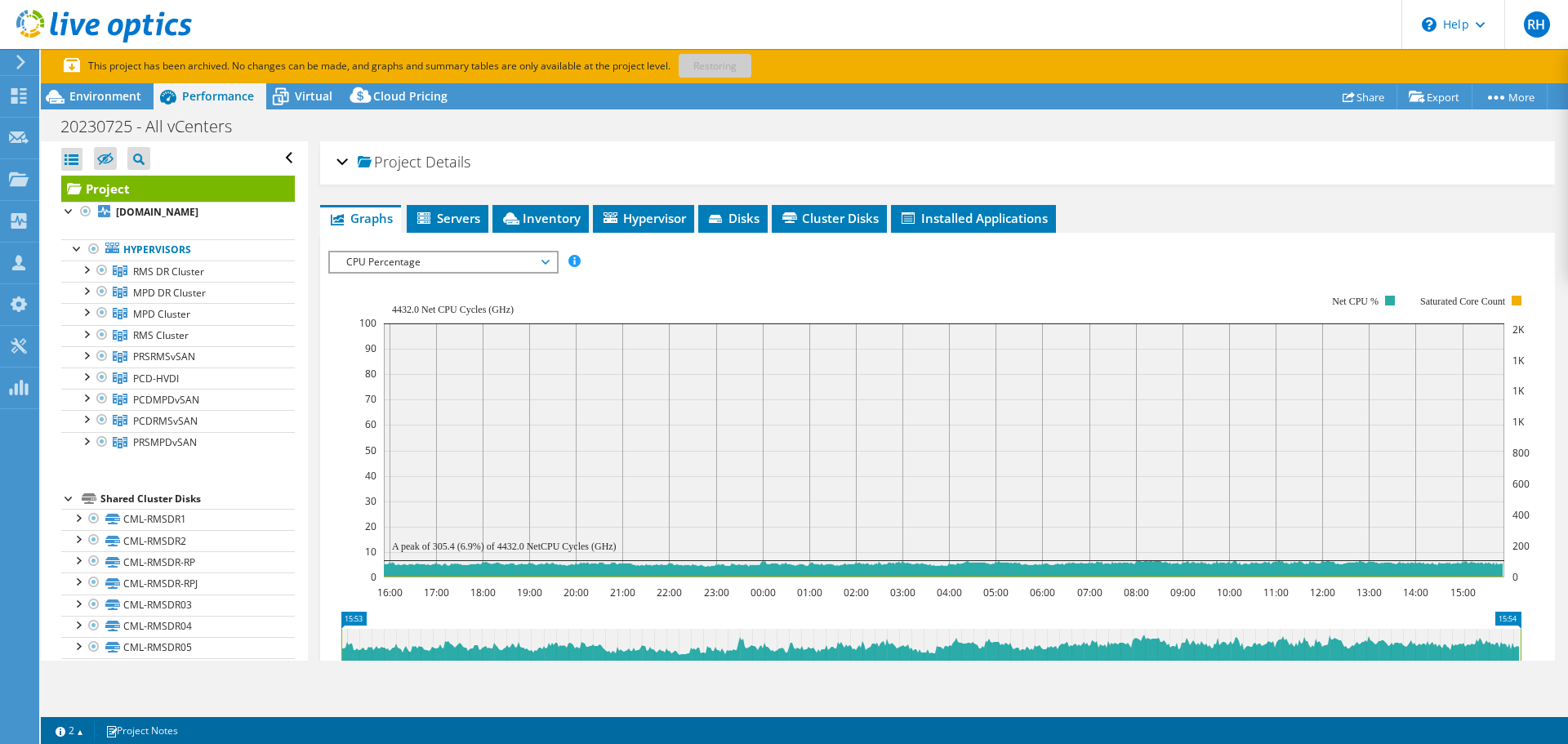
click at [341, 161] on div "Project Details" at bounding box center [938, 162] width 1202 height 35
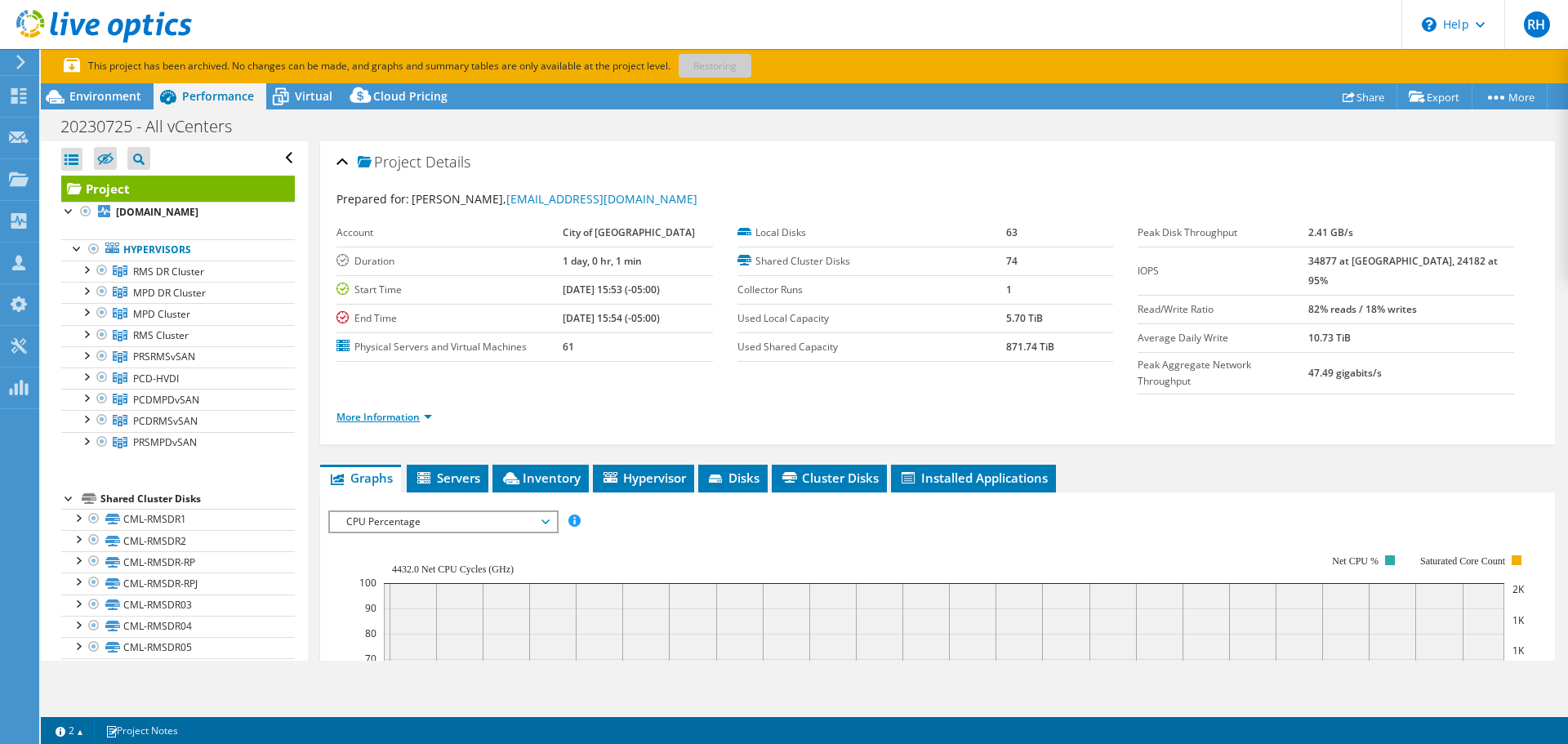
click at [356, 409] on link "More Information" at bounding box center [384, 416] width 95 height 14
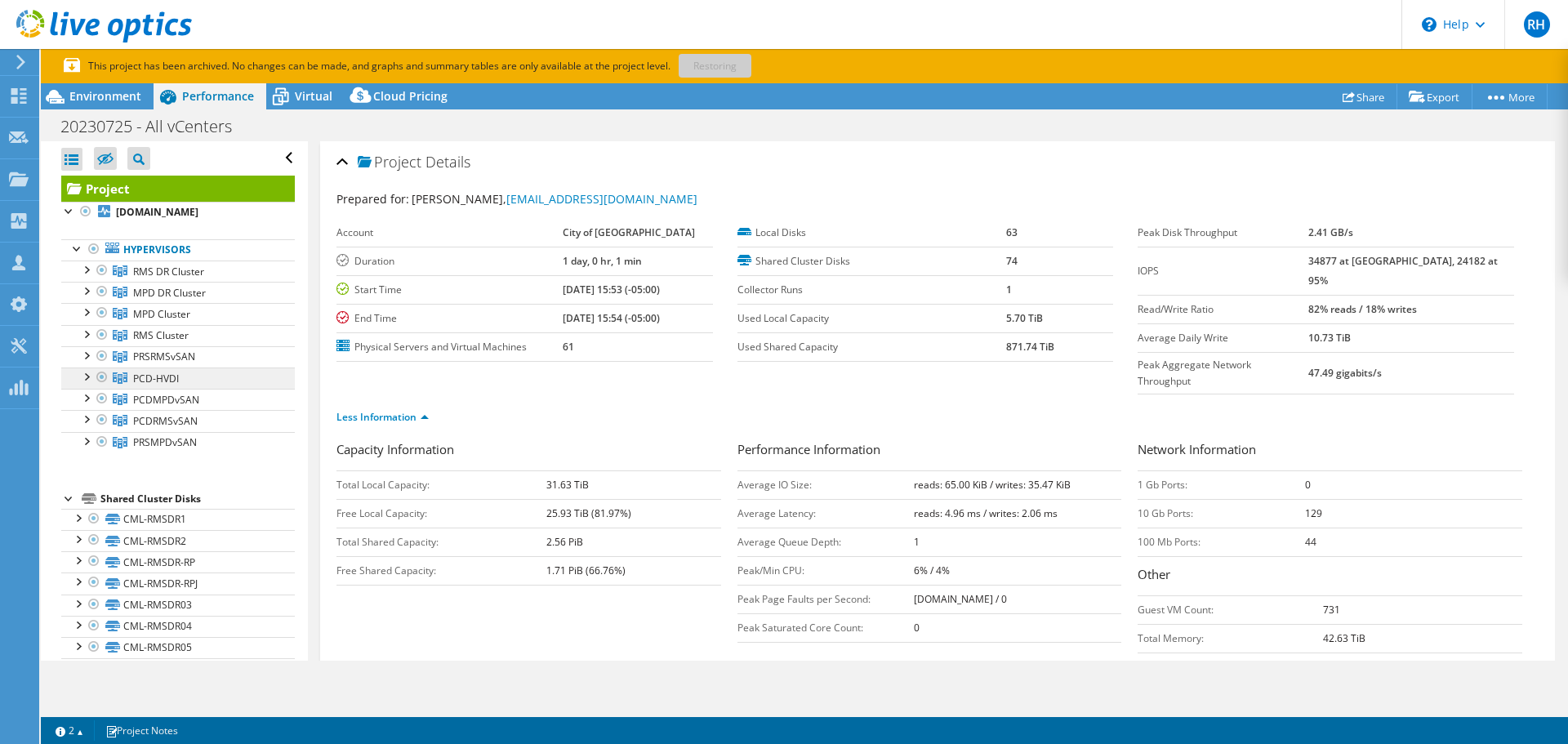
click at [178, 278] on span "PCD-HVDI" at bounding box center [168, 271] width 71 height 14
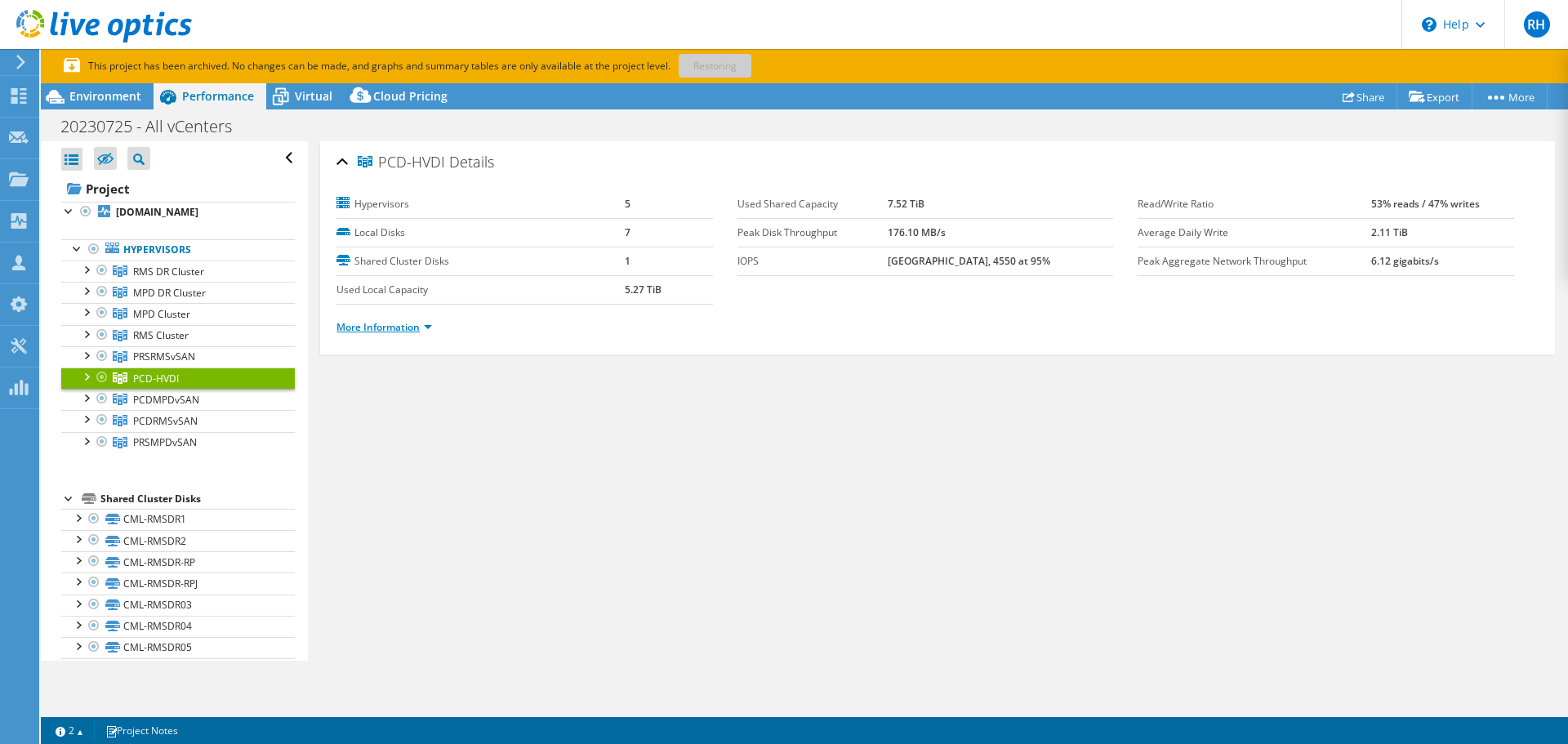
click at [354, 325] on link "More Information" at bounding box center [384, 327] width 95 height 14
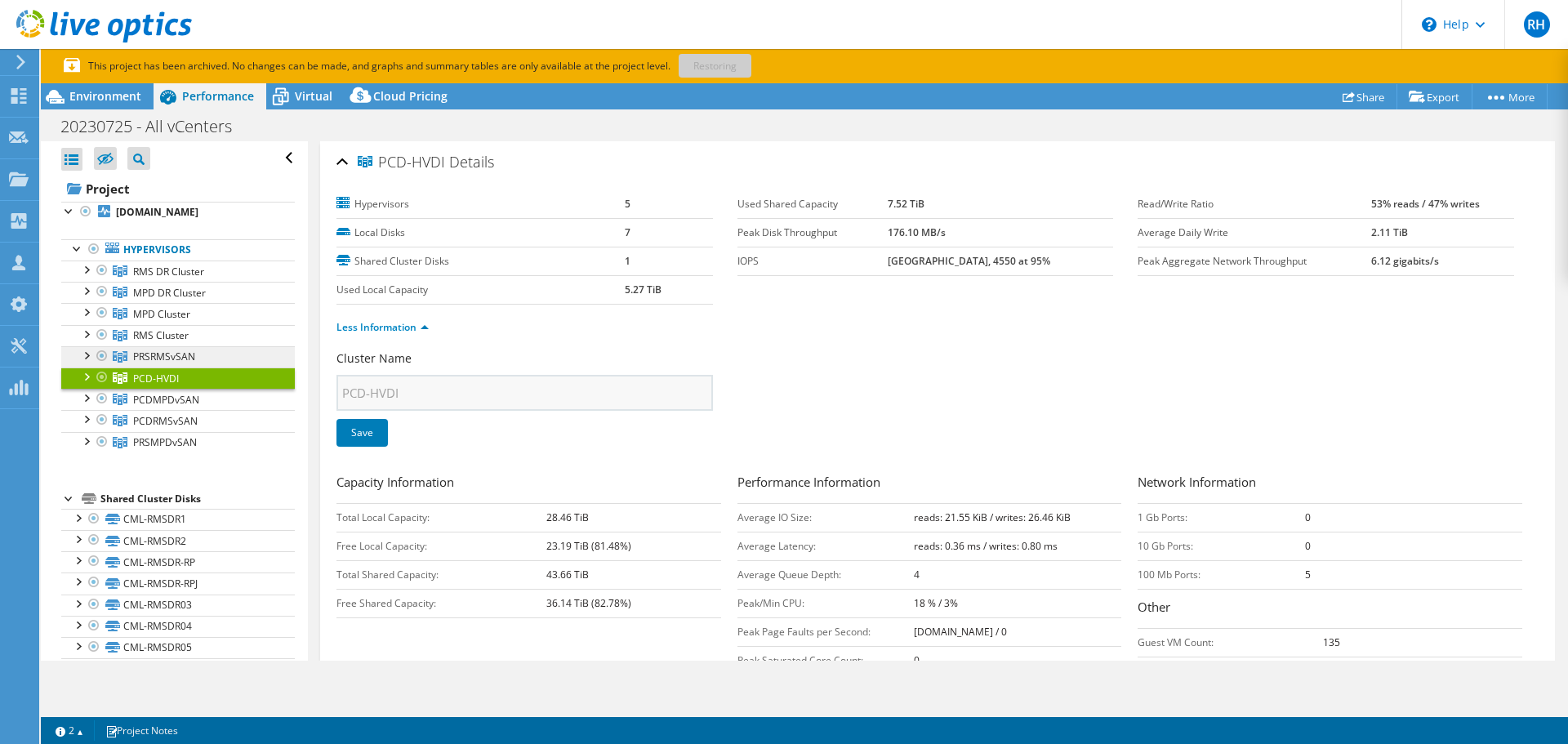
click at [138, 278] on span "PRSRMSvSAN" at bounding box center [168, 271] width 71 height 14
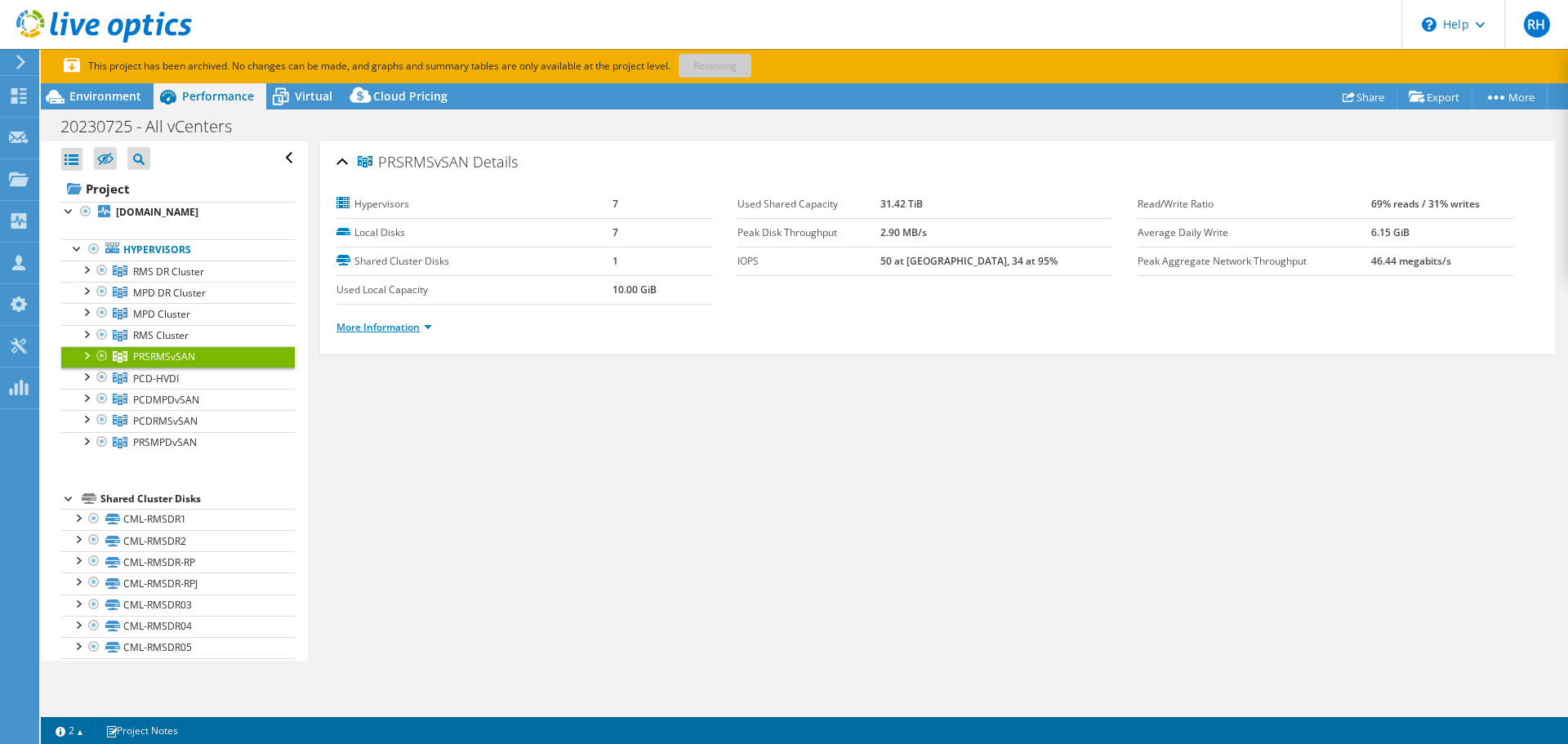
click at [394, 331] on link "More Information" at bounding box center [384, 327] width 95 height 14
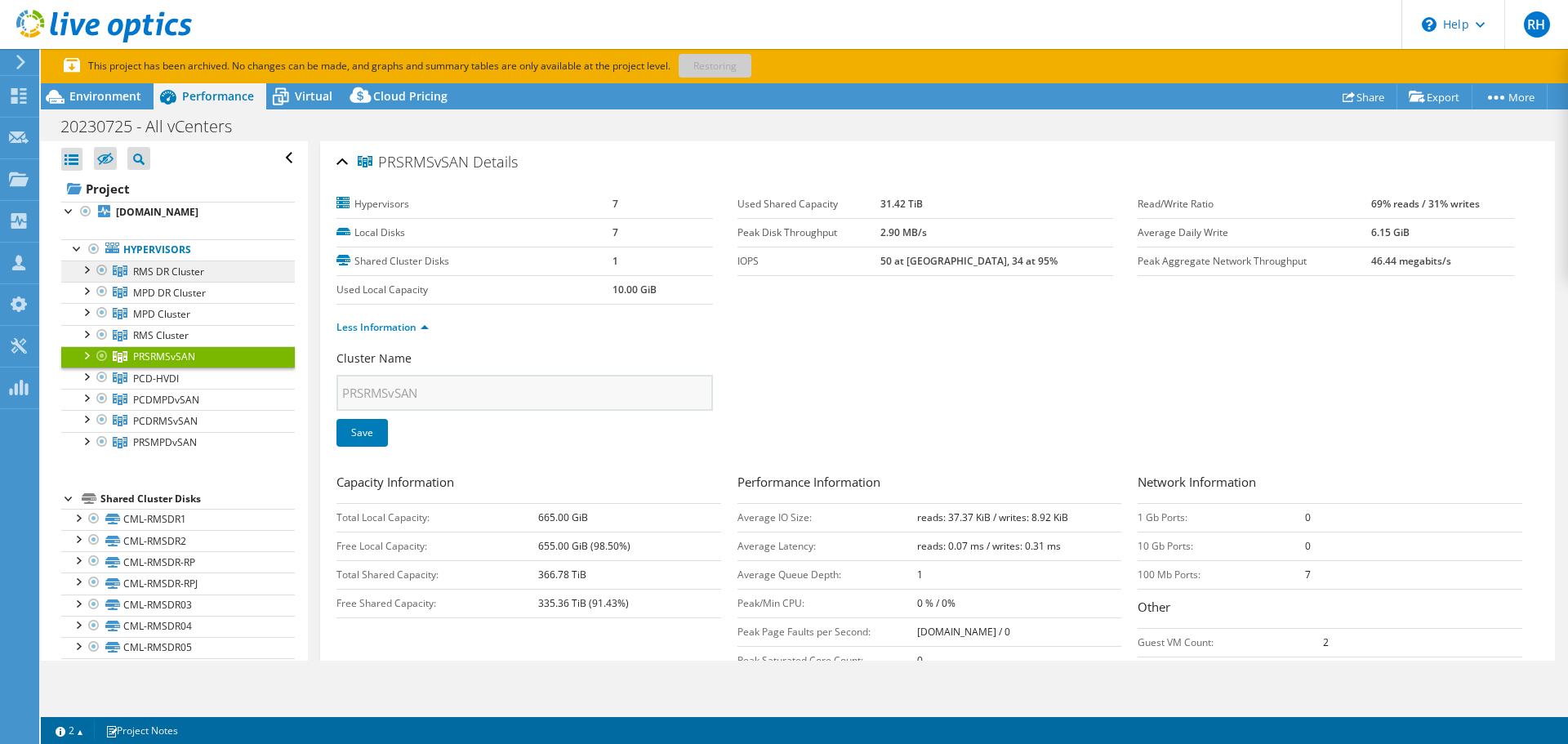
click at [178, 274] on span "RMS DR Cluster" at bounding box center [168, 271] width 71 height 14
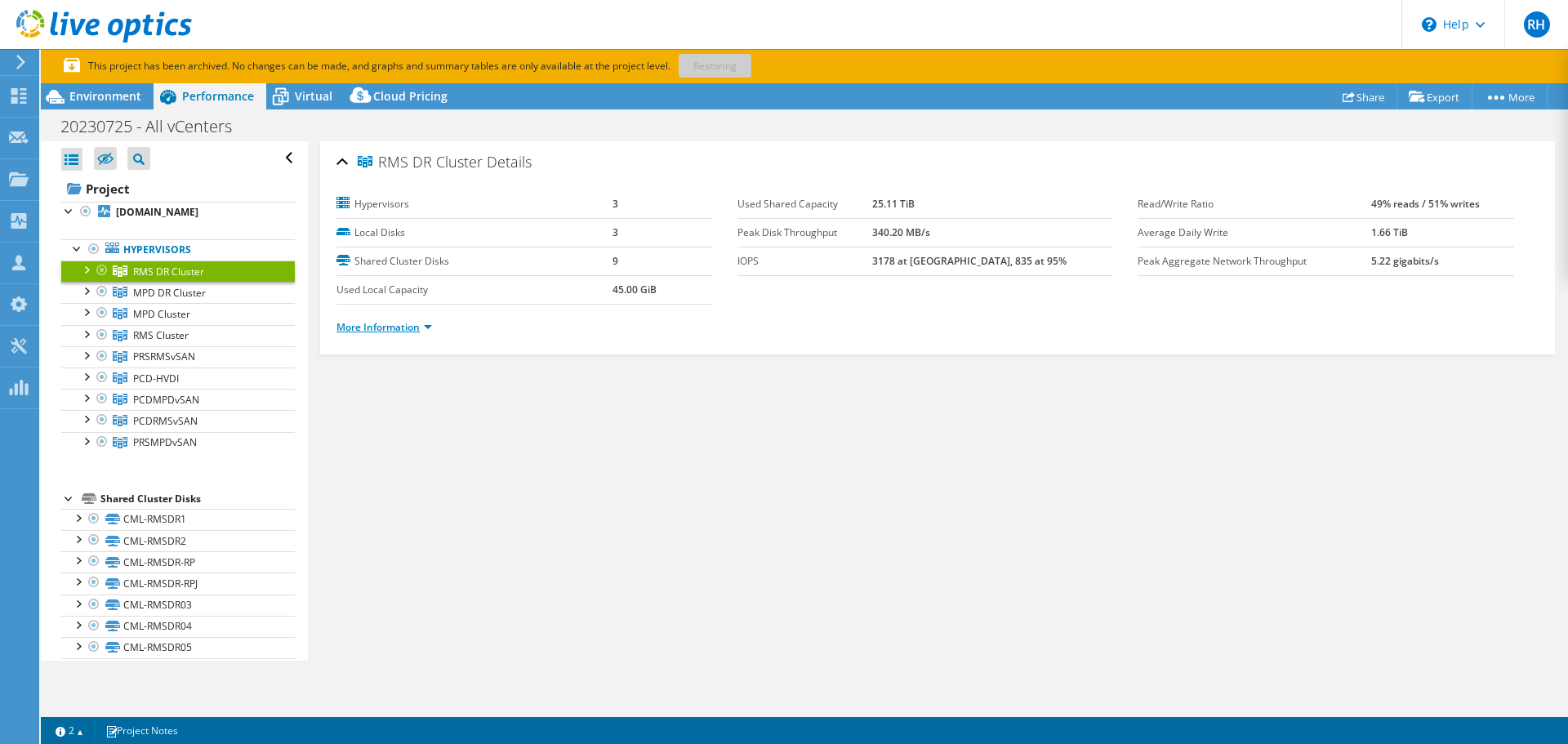
click at [369, 333] on link "More Information" at bounding box center [384, 327] width 95 height 14
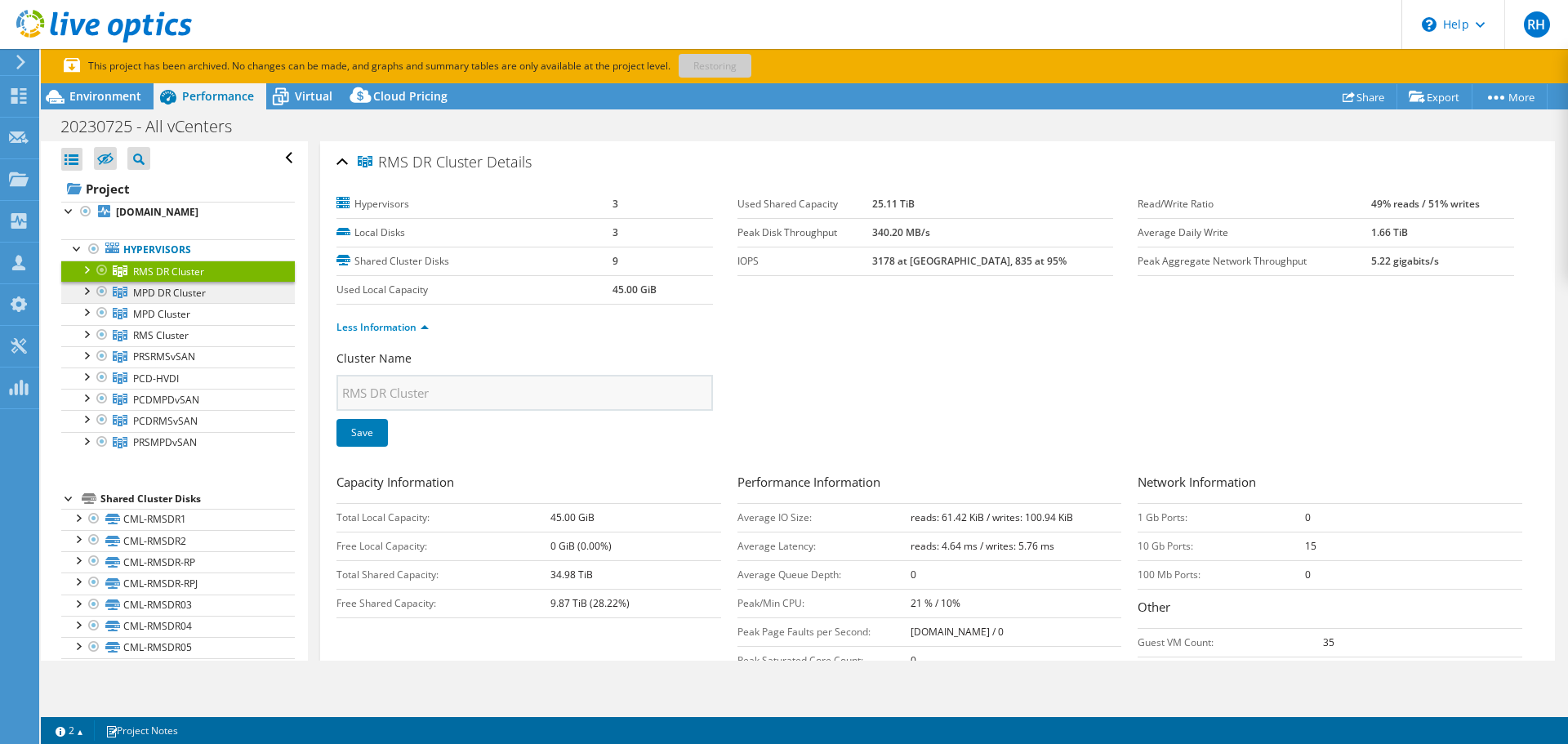
click at [174, 278] on span "MPD DR Cluster" at bounding box center [168, 271] width 71 height 14
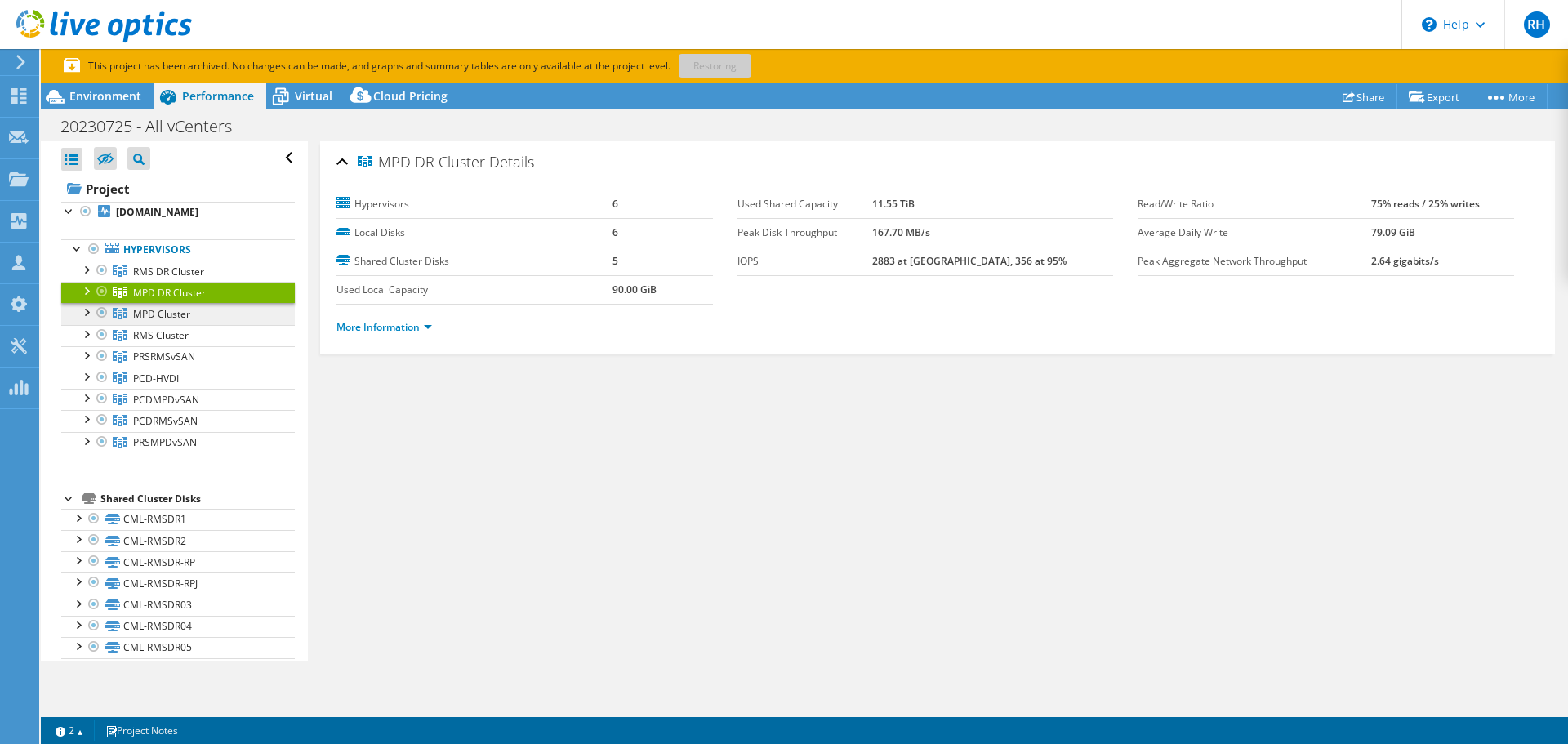
click at [175, 278] on span "MPD Cluster" at bounding box center [168, 271] width 71 height 14
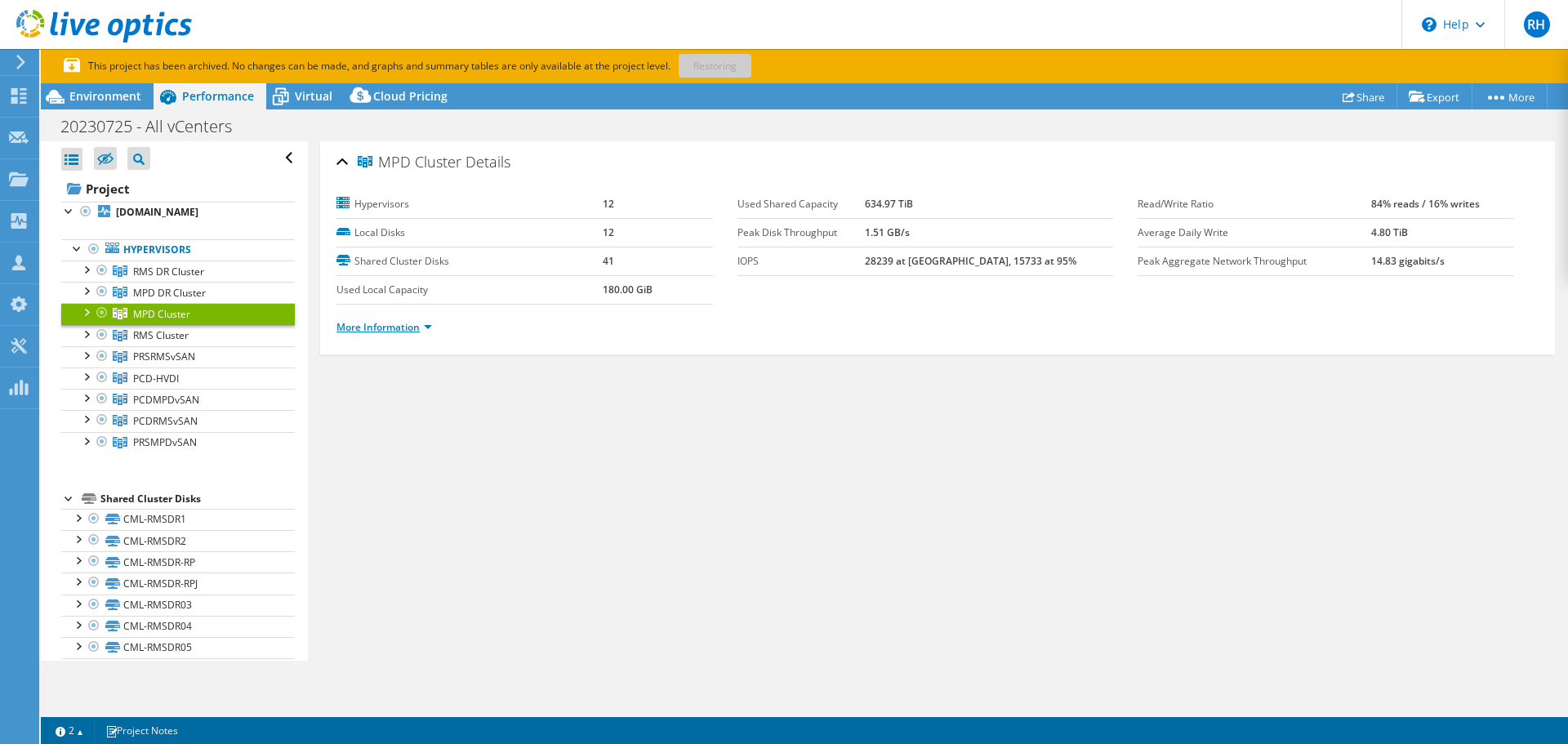
click at [344, 331] on link "More Information" at bounding box center [384, 327] width 95 height 14
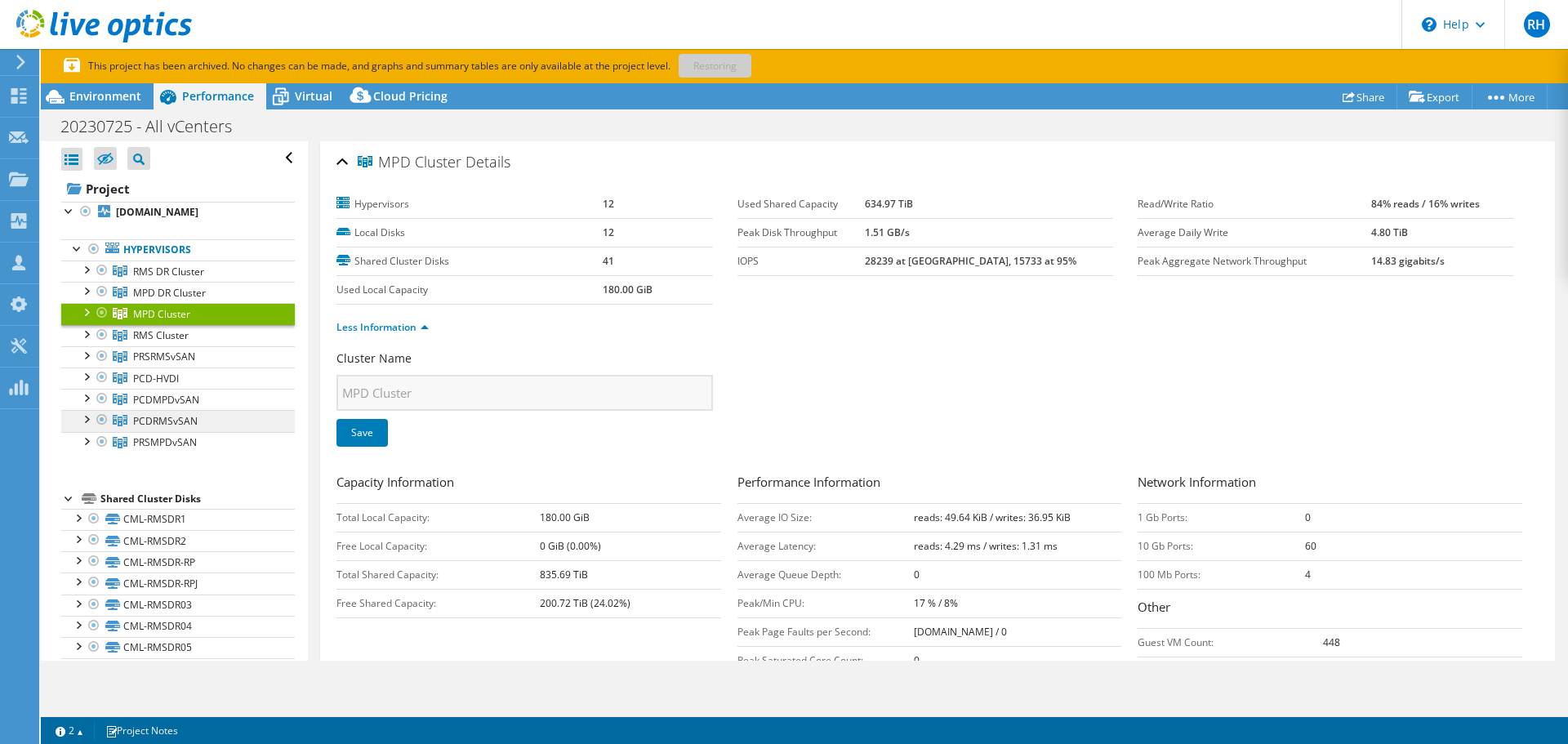
click at [182, 278] on span "PCDRMSvSAN" at bounding box center [168, 271] width 71 height 14
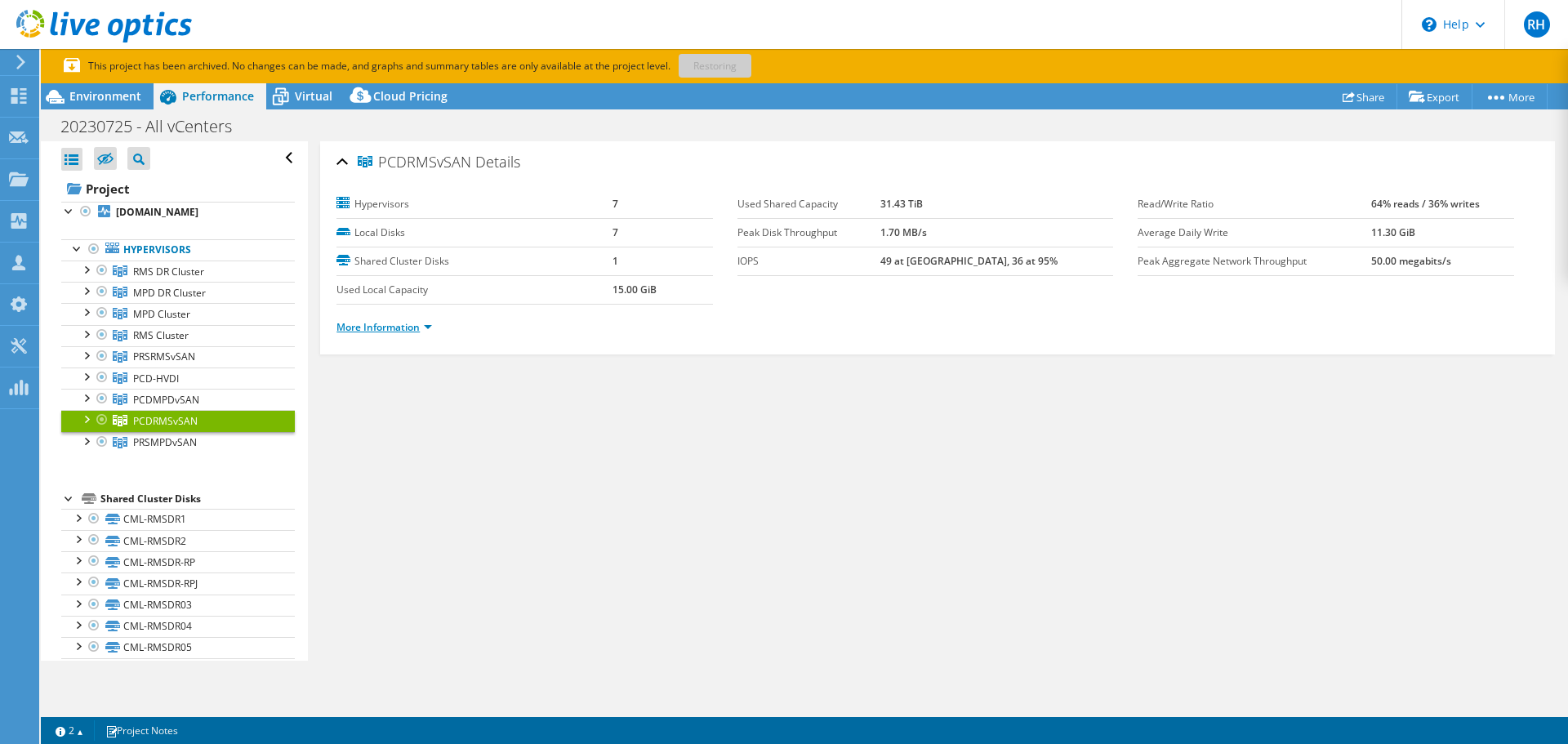
click at [339, 323] on link "More Information" at bounding box center [384, 327] width 95 height 14
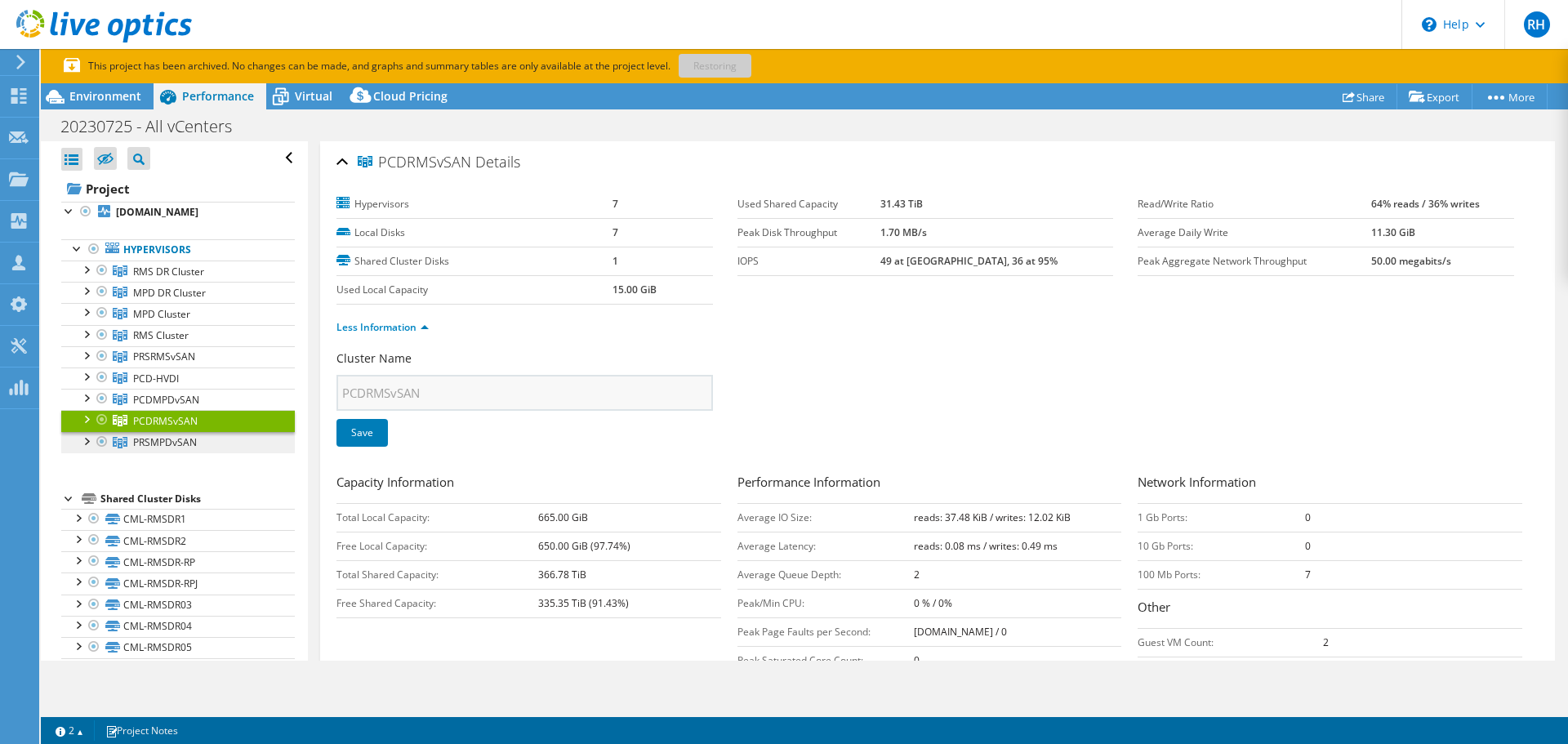
click at [145, 278] on span "PRSMPDvSAN" at bounding box center [168, 271] width 71 height 14
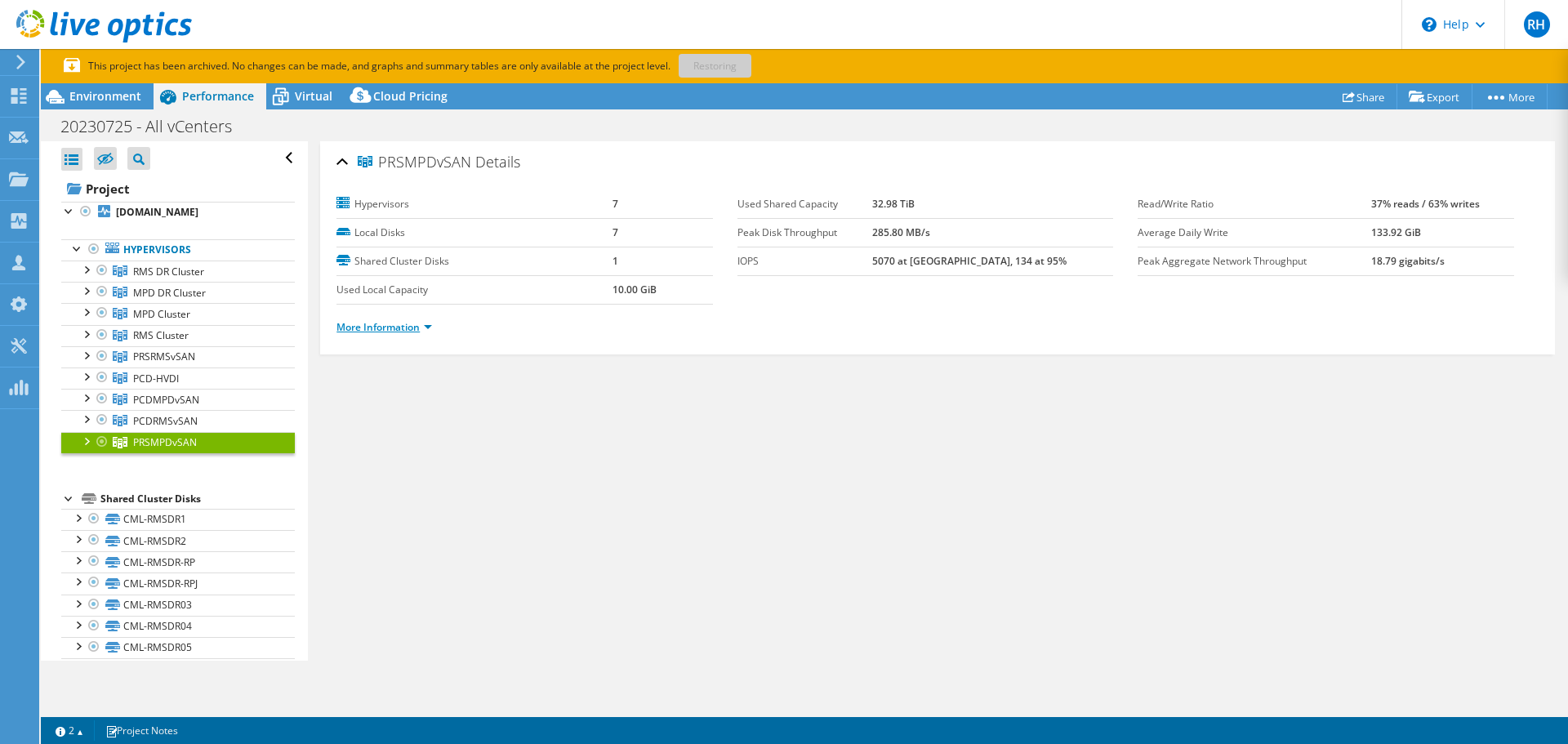
click at [364, 327] on link "More Information" at bounding box center [384, 327] width 95 height 14
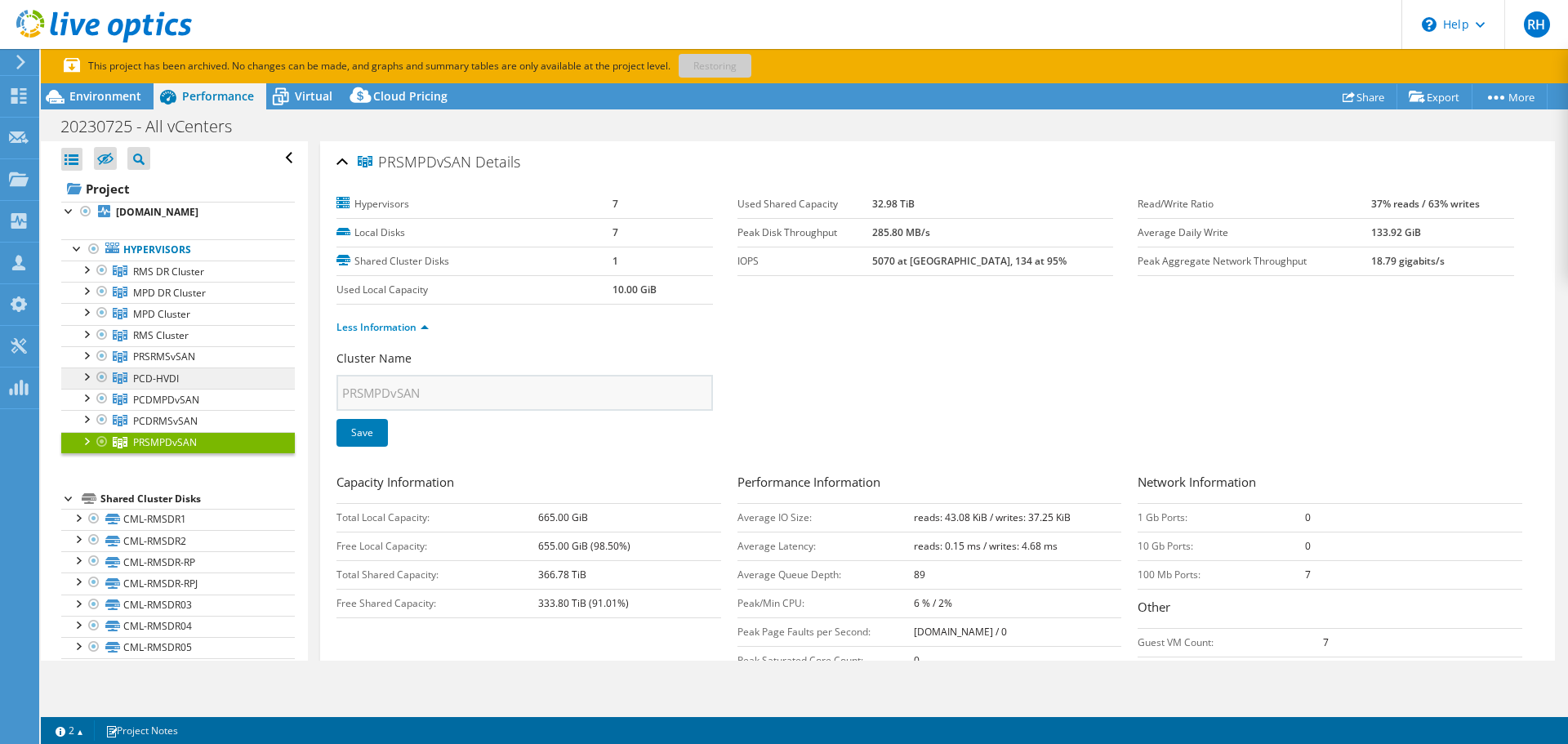
click at [145, 278] on span "PCD-HVDI" at bounding box center [168, 271] width 71 height 14
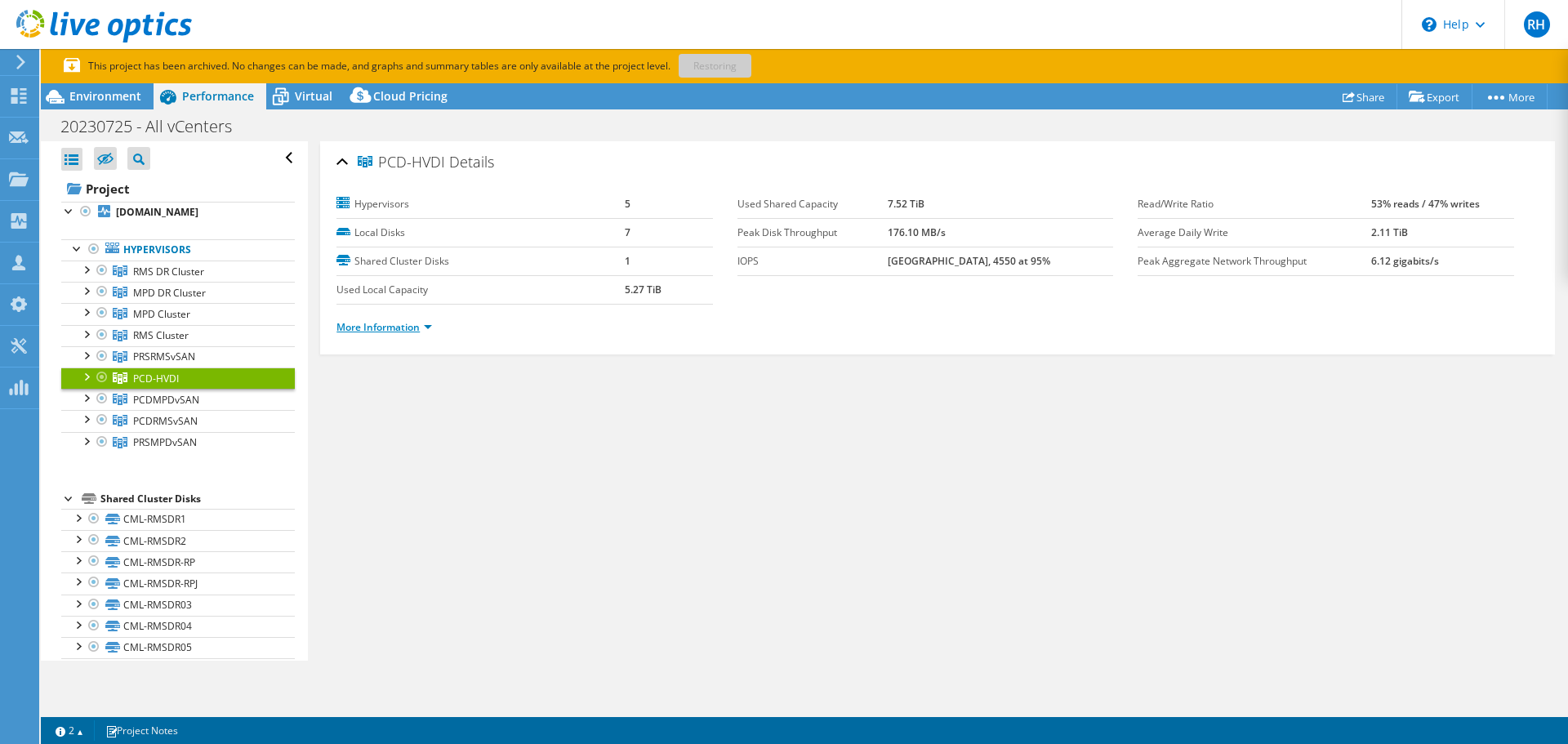
click at [364, 332] on link "More Information" at bounding box center [384, 327] width 95 height 14
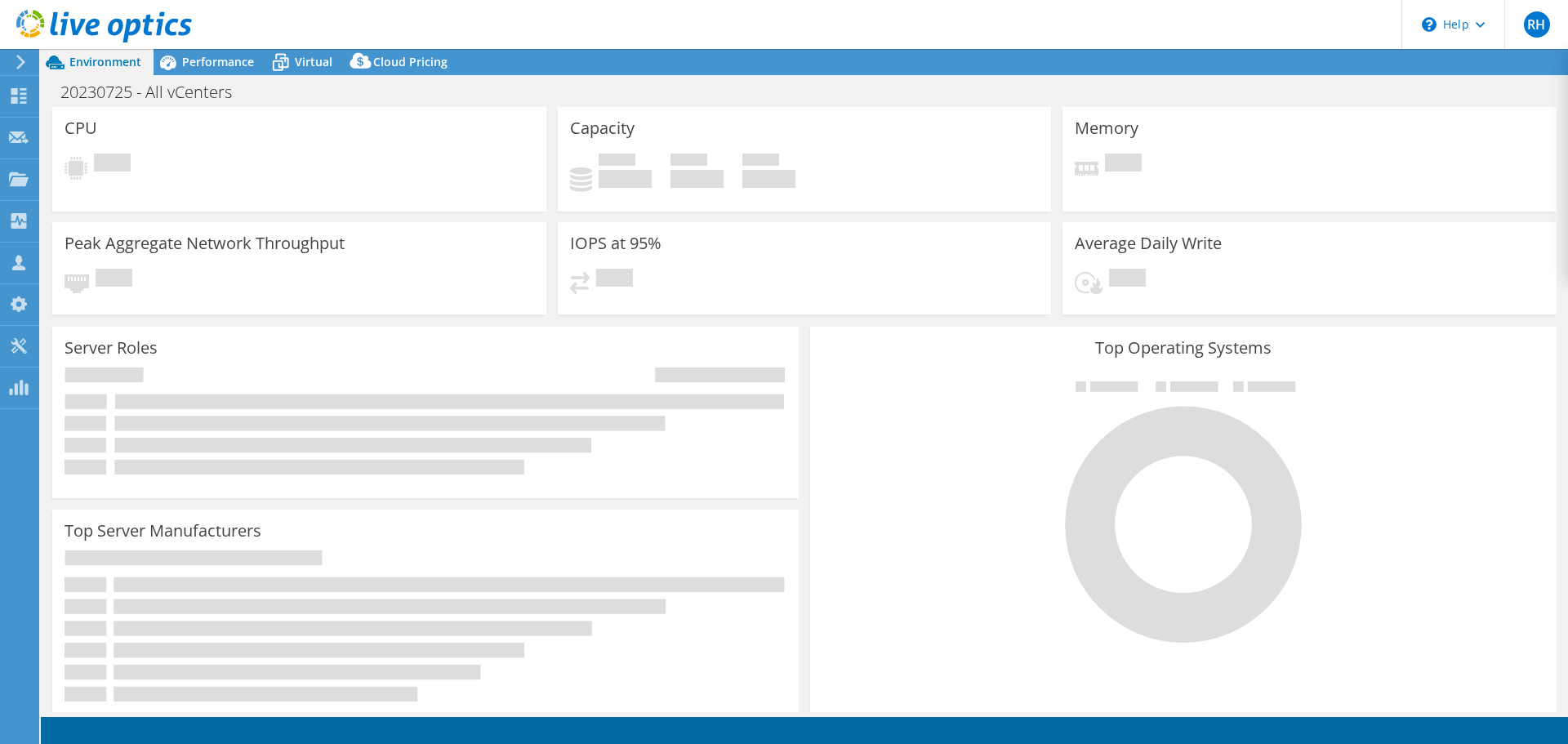
select select "USD"
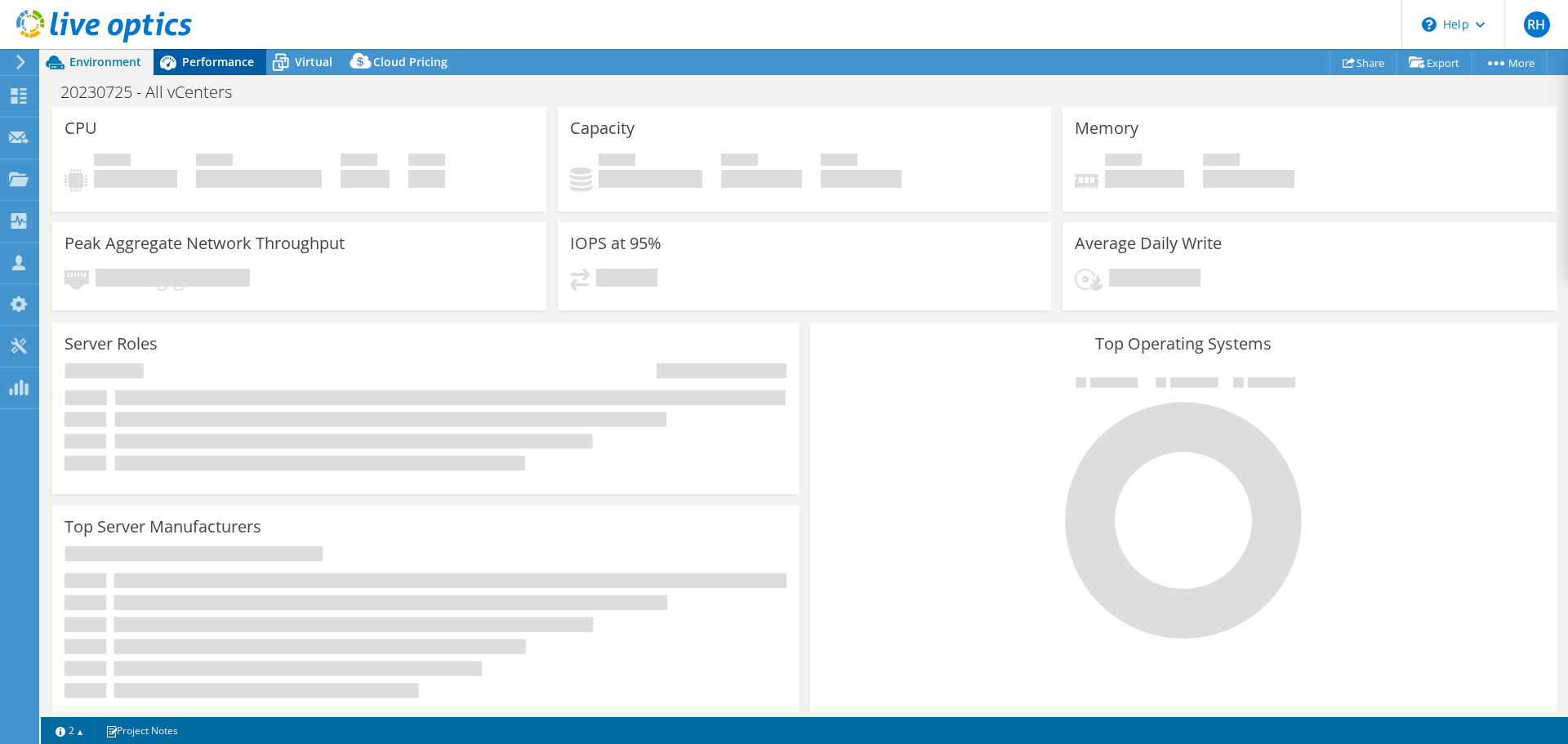
click at [206, 63] on span "Performance" at bounding box center [218, 61] width 72 height 16
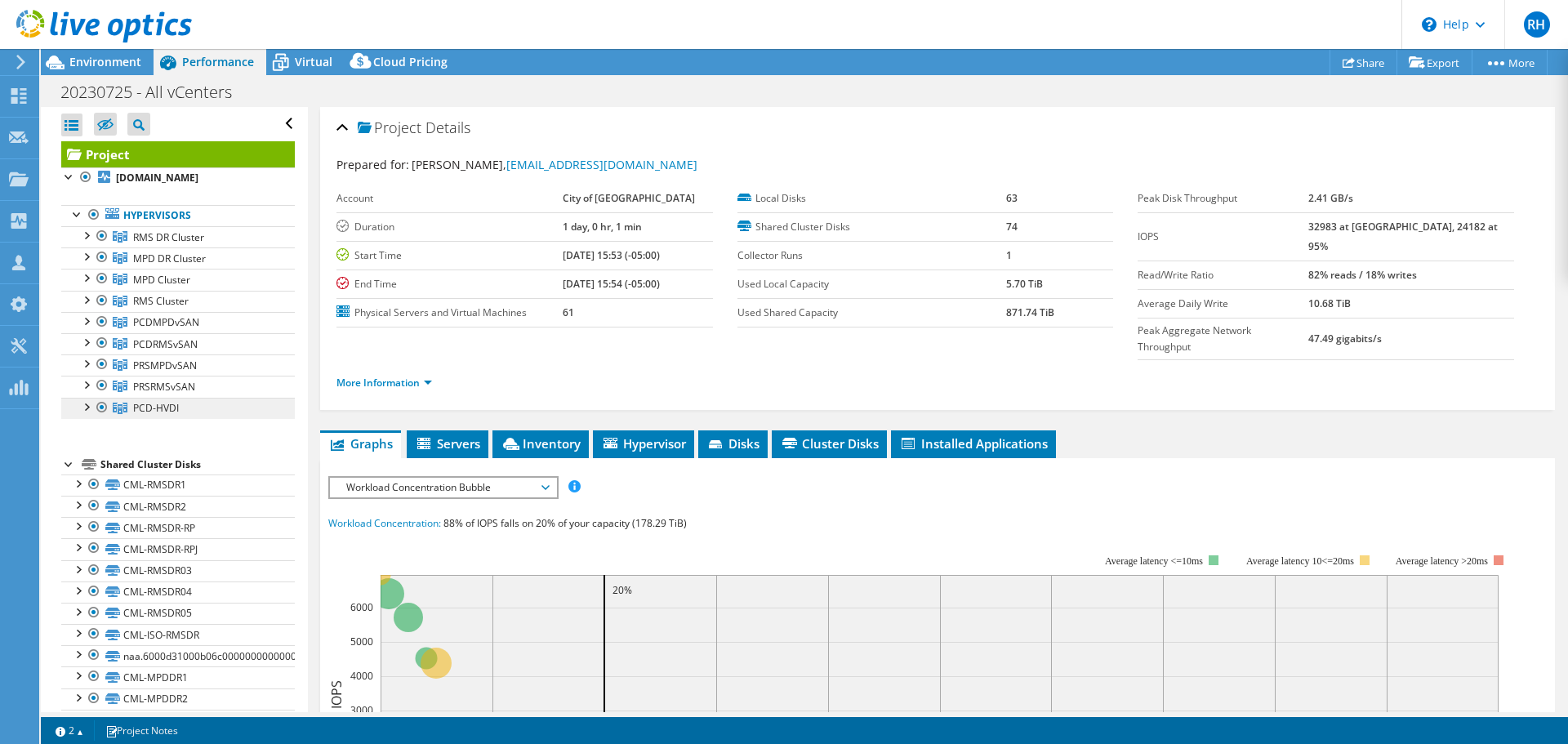
click at [154, 244] on span "PCD-HVDI" at bounding box center [168, 237] width 71 height 14
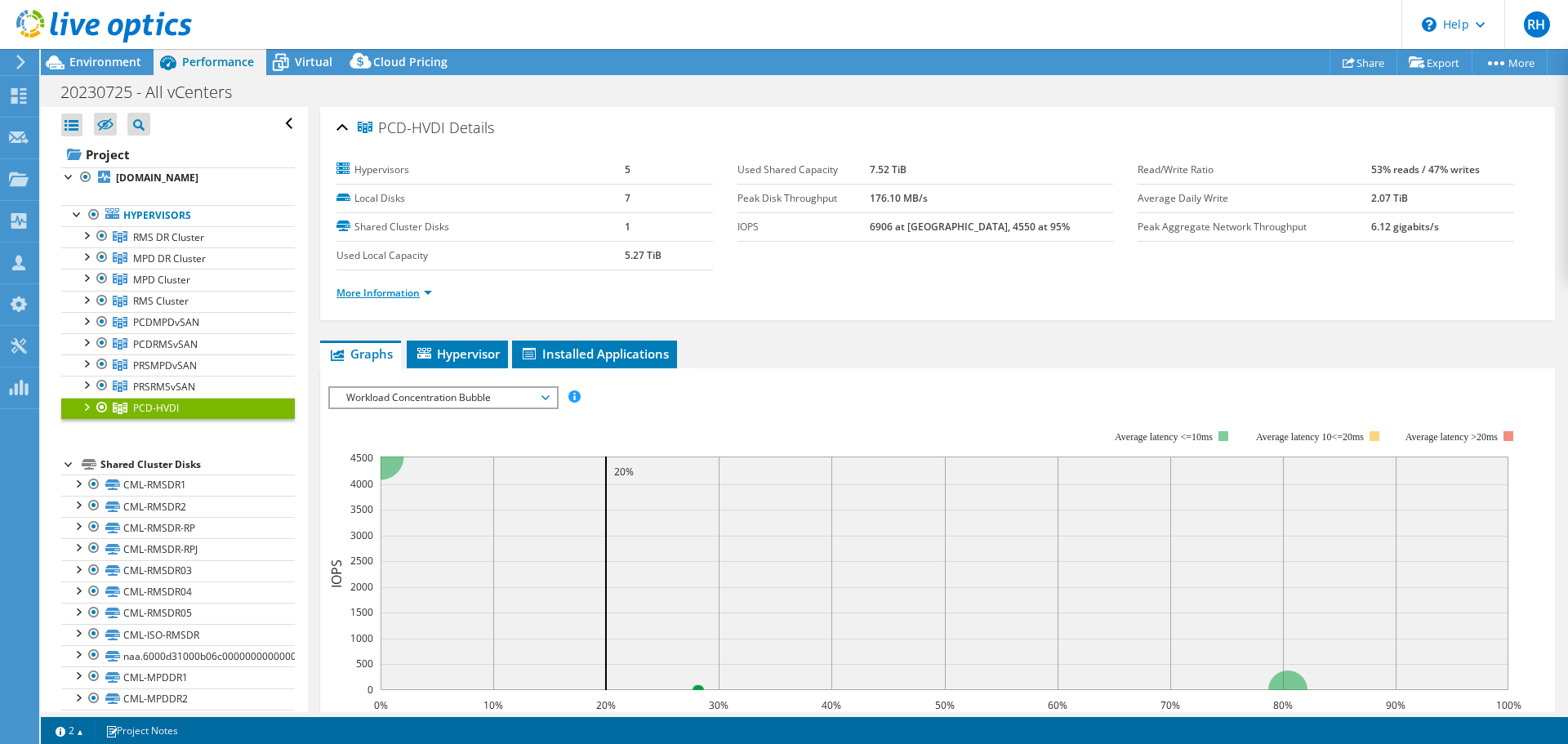
click at [410, 295] on link "More Information" at bounding box center [384, 293] width 95 height 14
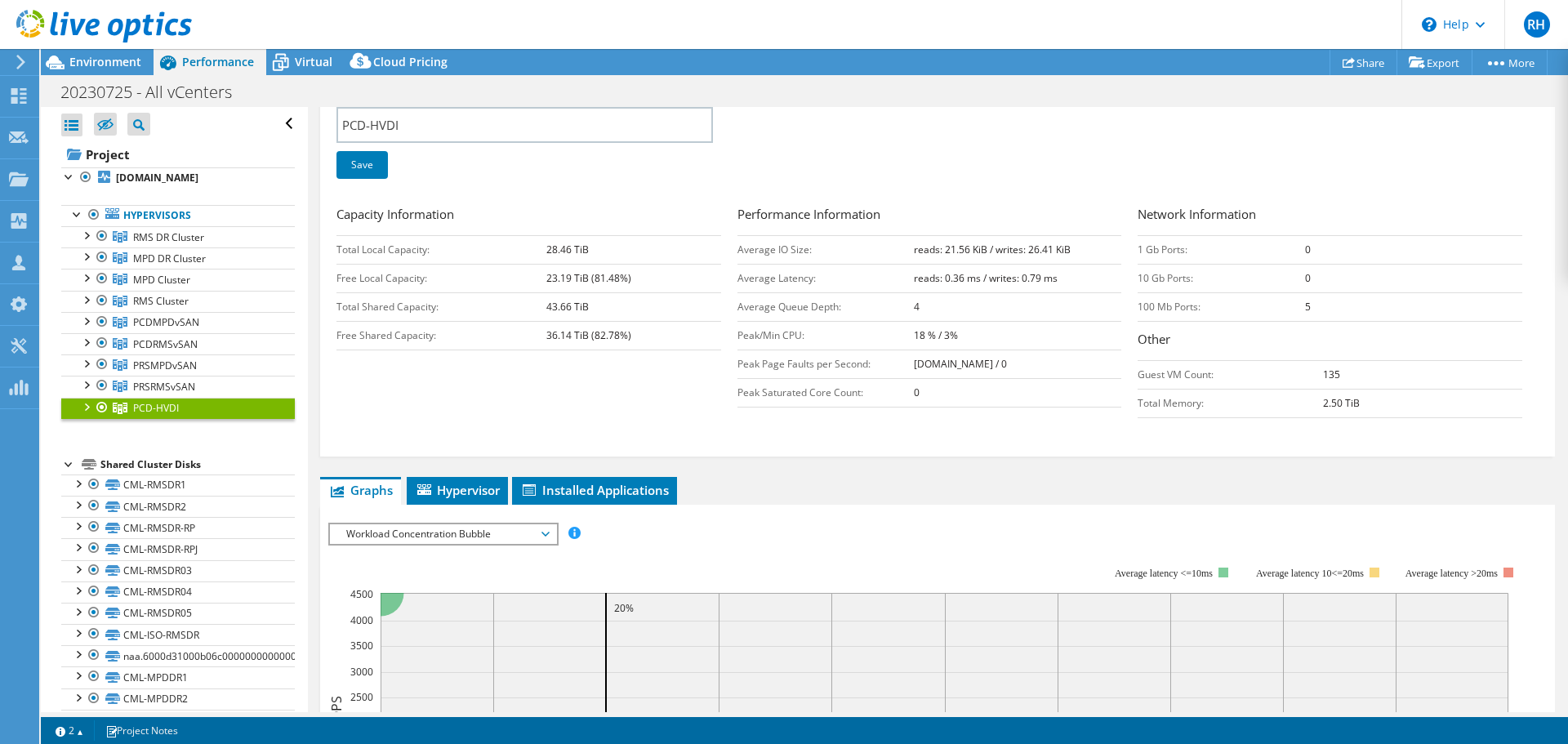
scroll to position [327, 0]
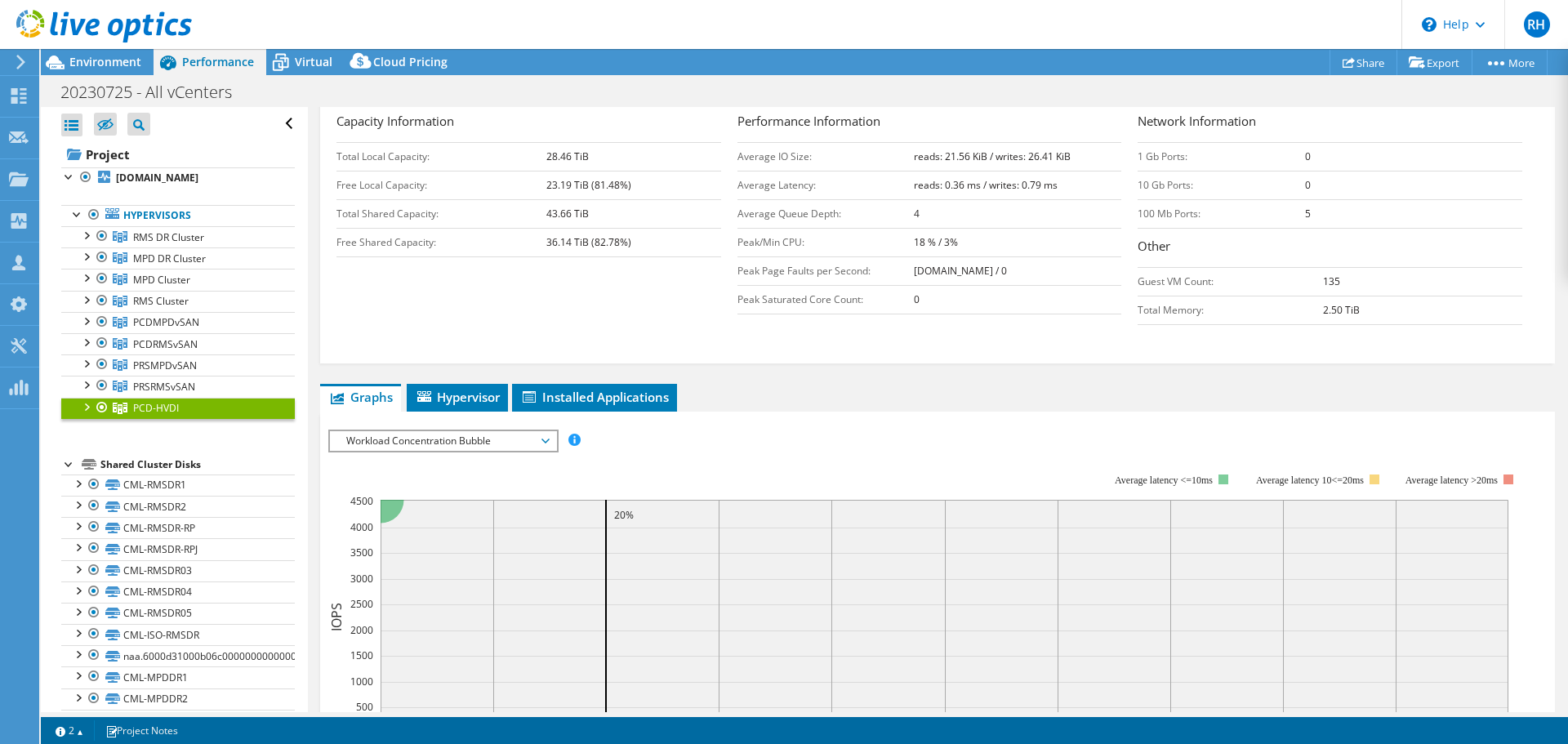
click at [465, 444] on span "Workload Concentration Bubble" at bounding box center [443, 441] width 210 height 19
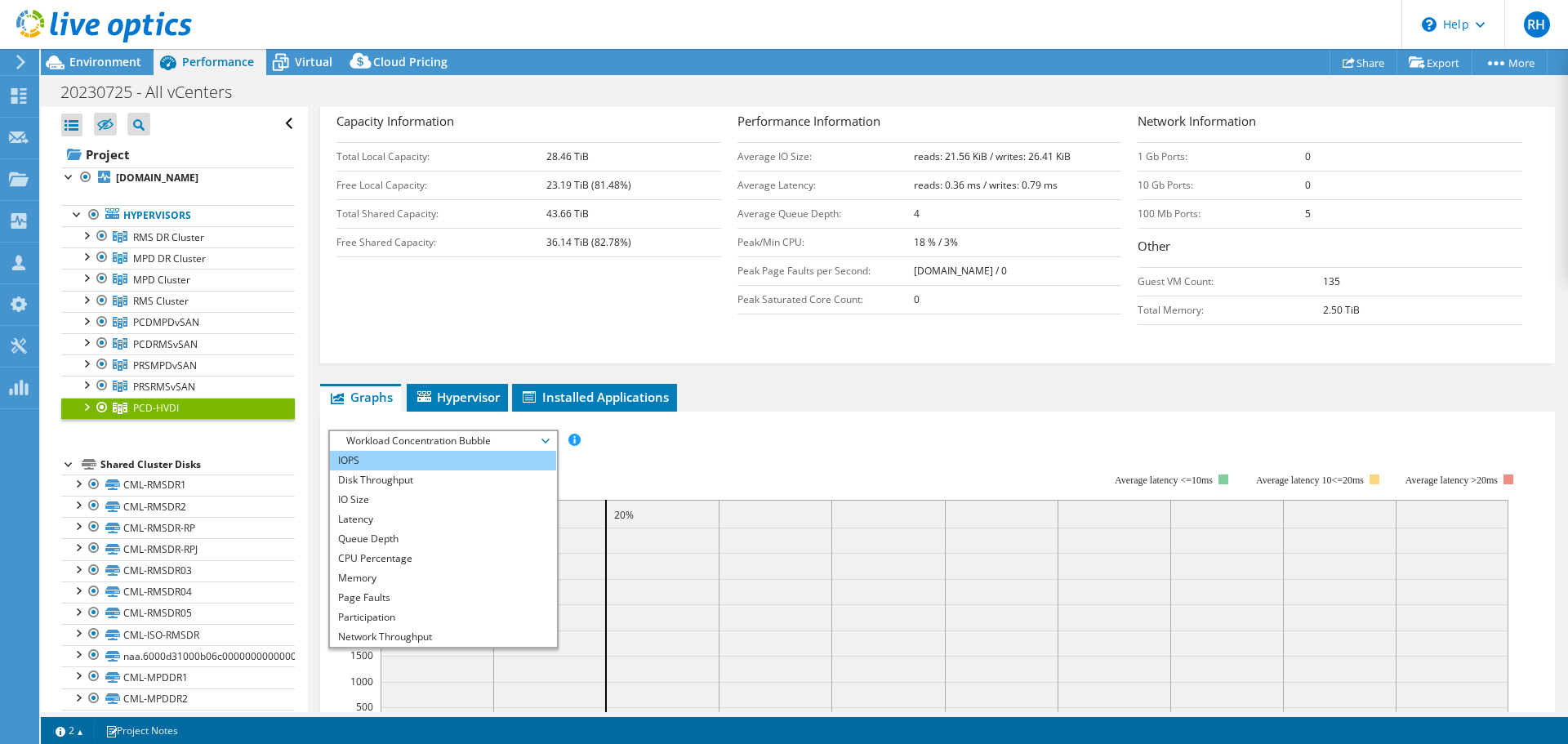
click at [396, 458] on li "IOPS" at bounding box center [443, 460] width 227 height 19
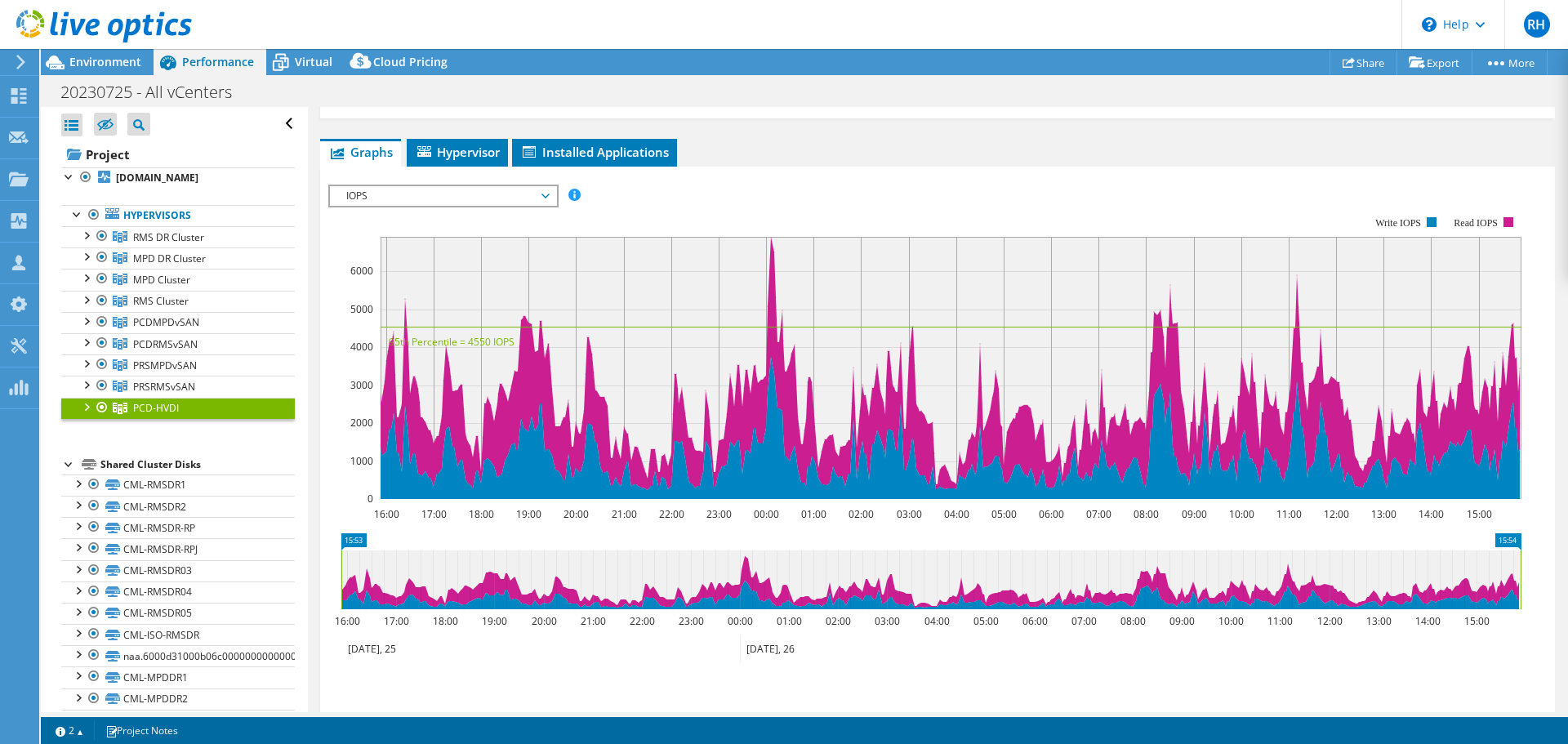
scroll to position [490, 0]
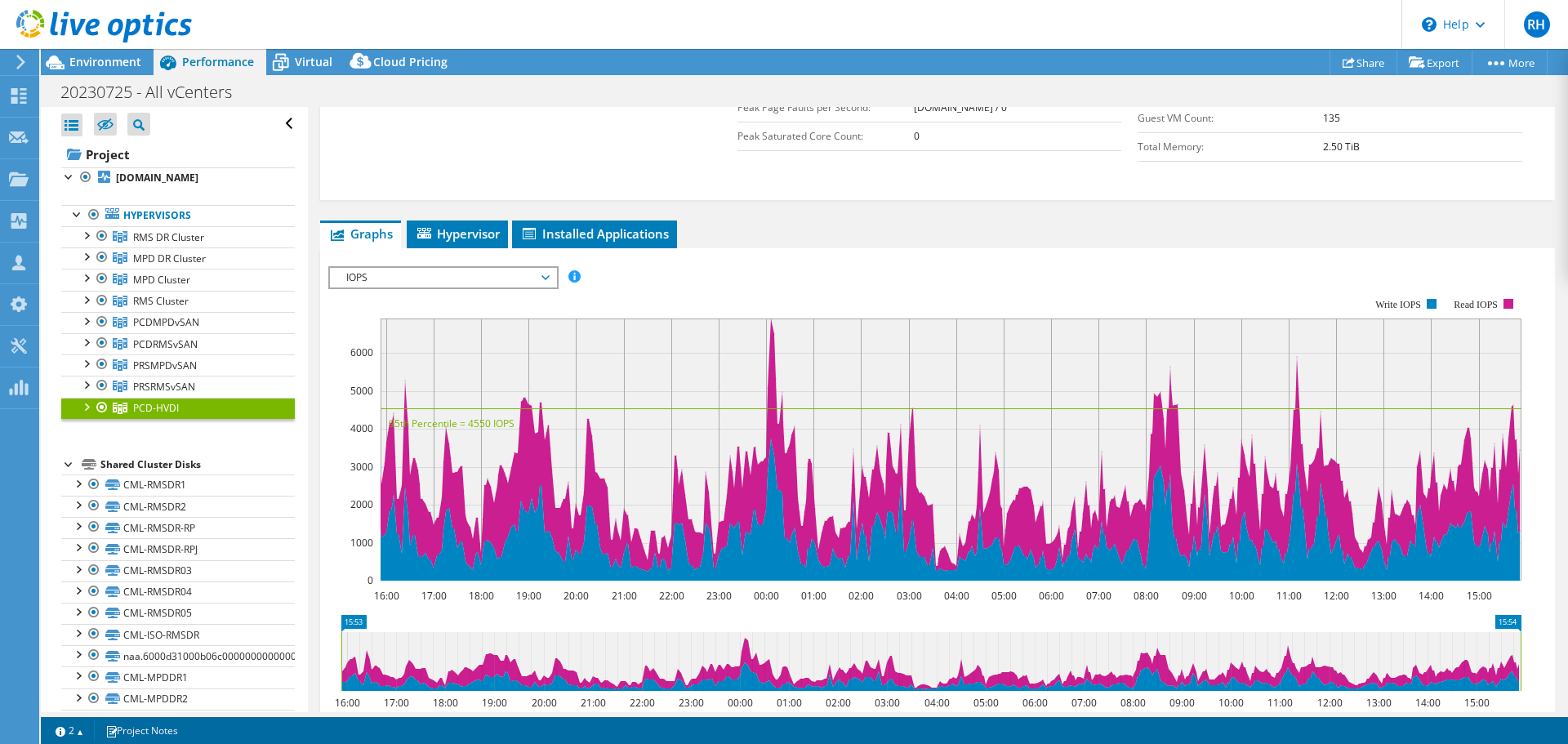
click at [513, 276] on span "IOPS" at bounding box center [443, 277] width 210 height 19
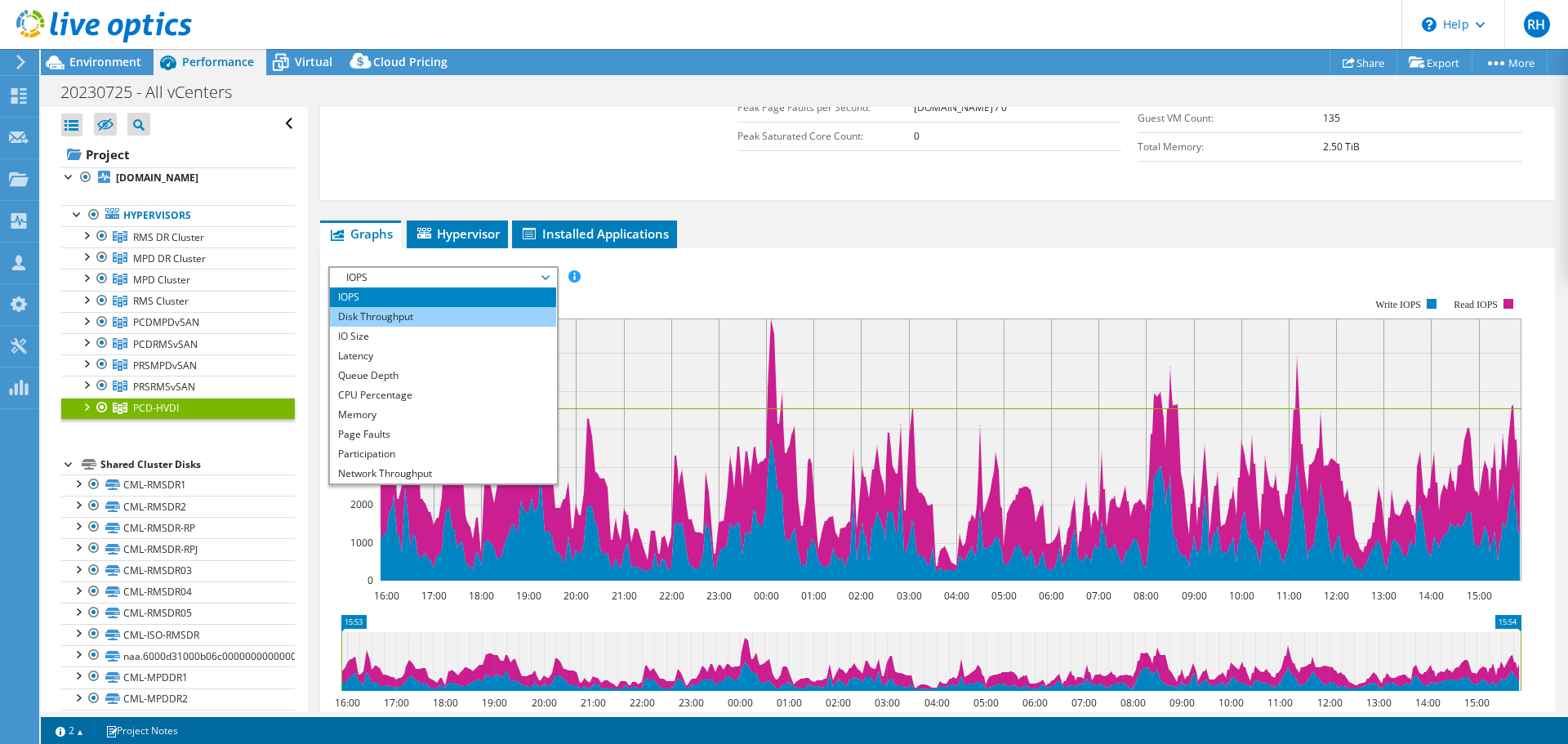
click at [469, 312] on li "Disk Throughput" at bounding box center [443, 317] width 227 height 19
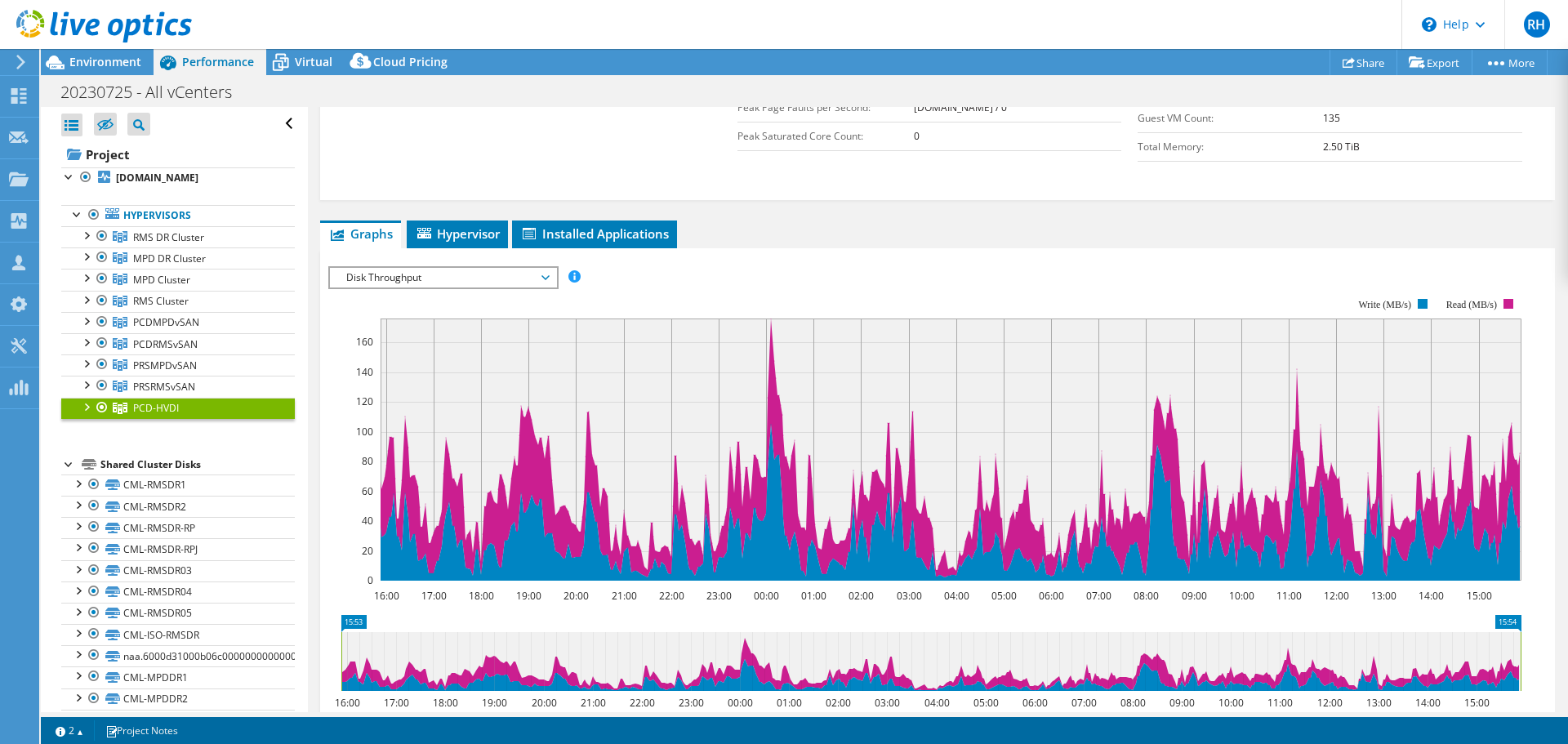
click at [472, 283] on span "Disk Throughput" at bounding box center [443, 277] width 210 height 19
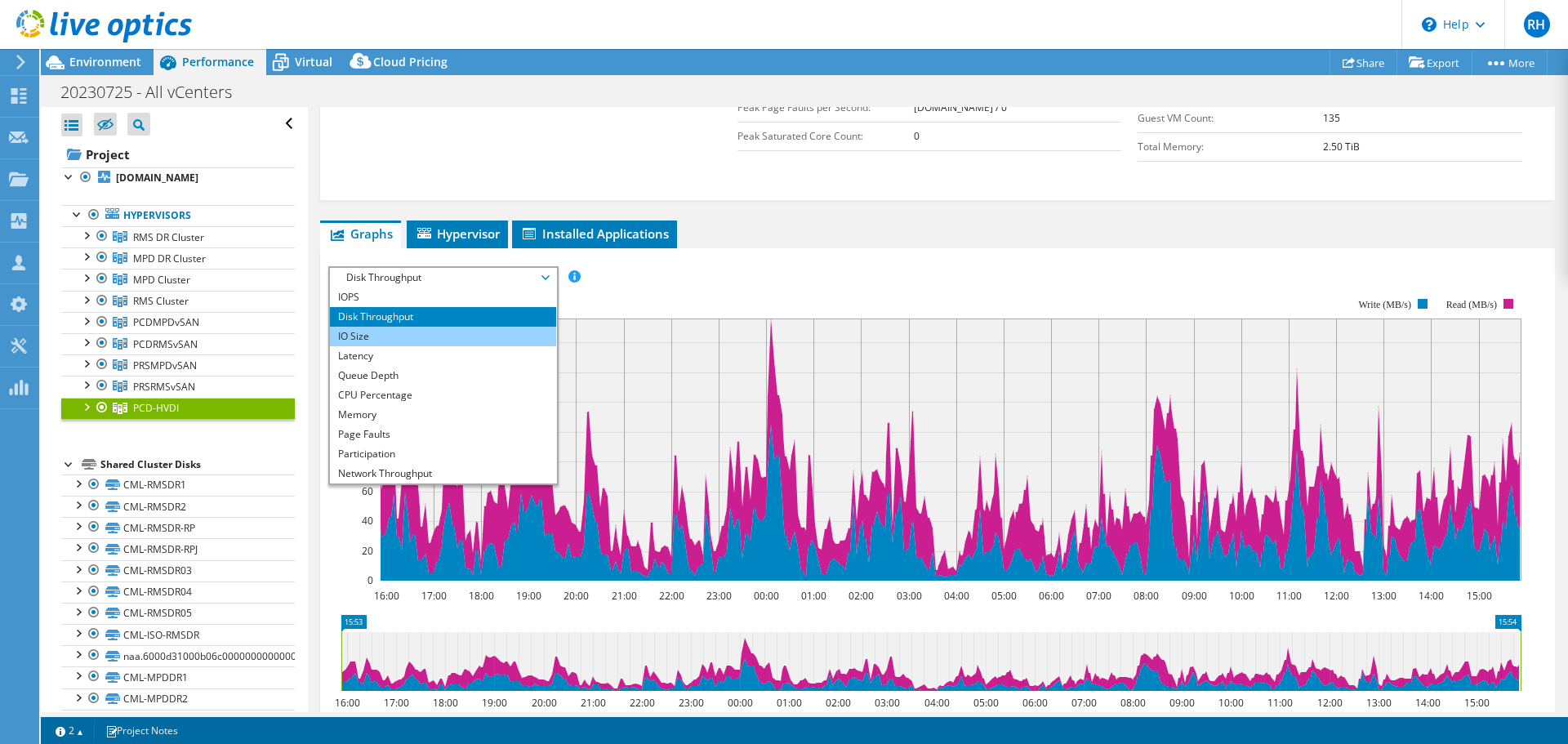
click at [371, 337] on li "IO Size" at bounding box center [443, 337] width 227 height 19
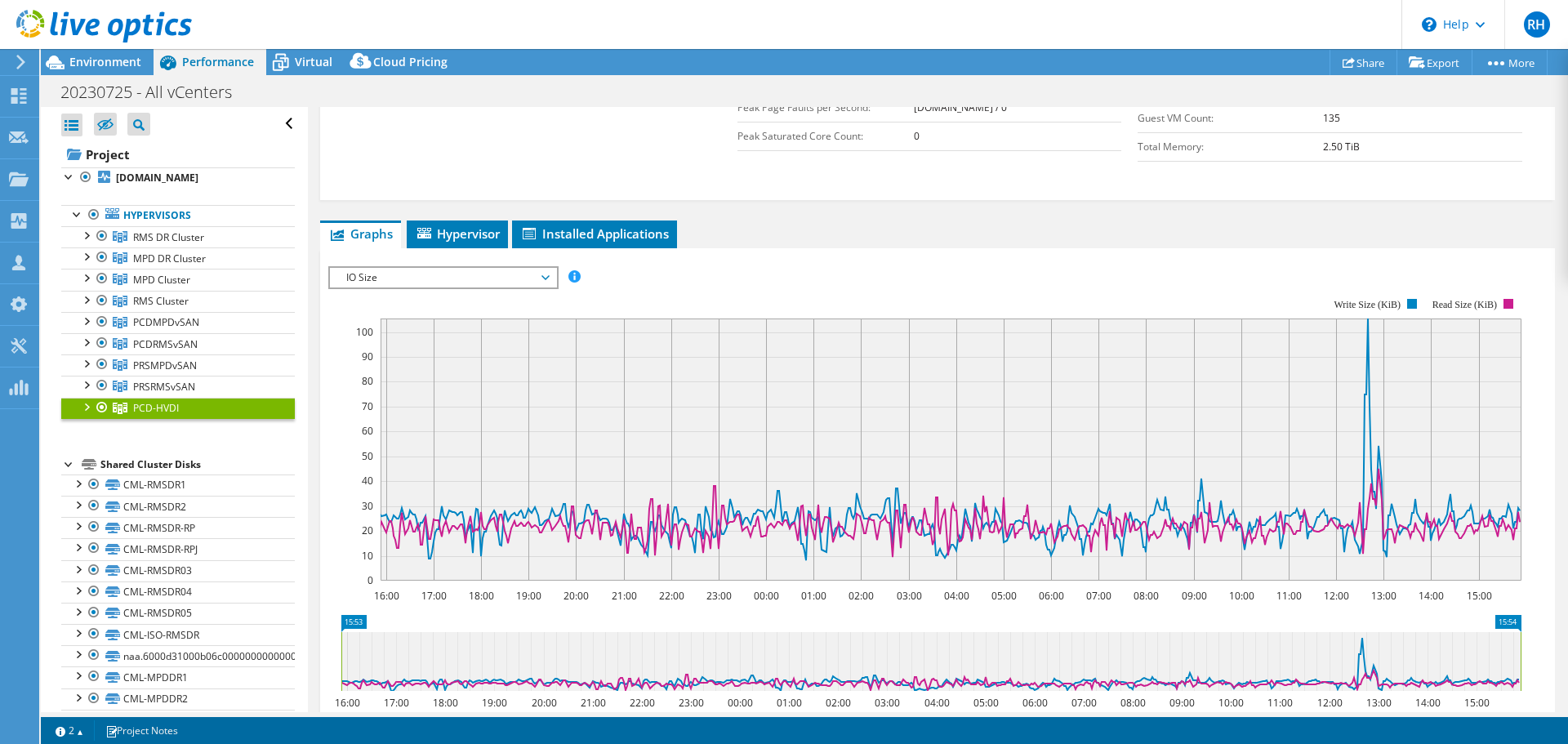
click at [403, 278] on span "IO Size" at bounding box center [443, 277] width 210 height 19
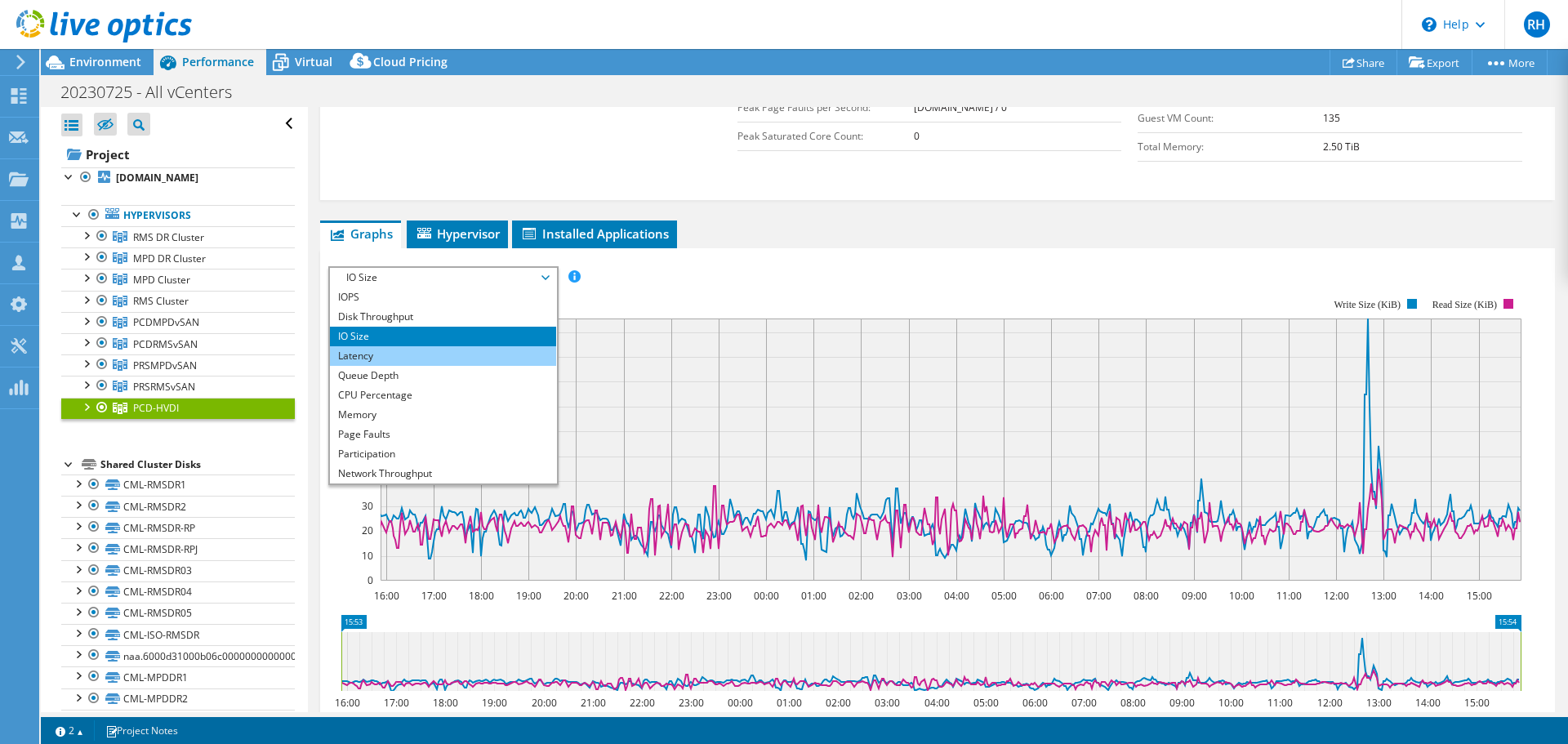
click at [383, 361] on li "Latency" at bounding box center [443, 356] width 227 height 19
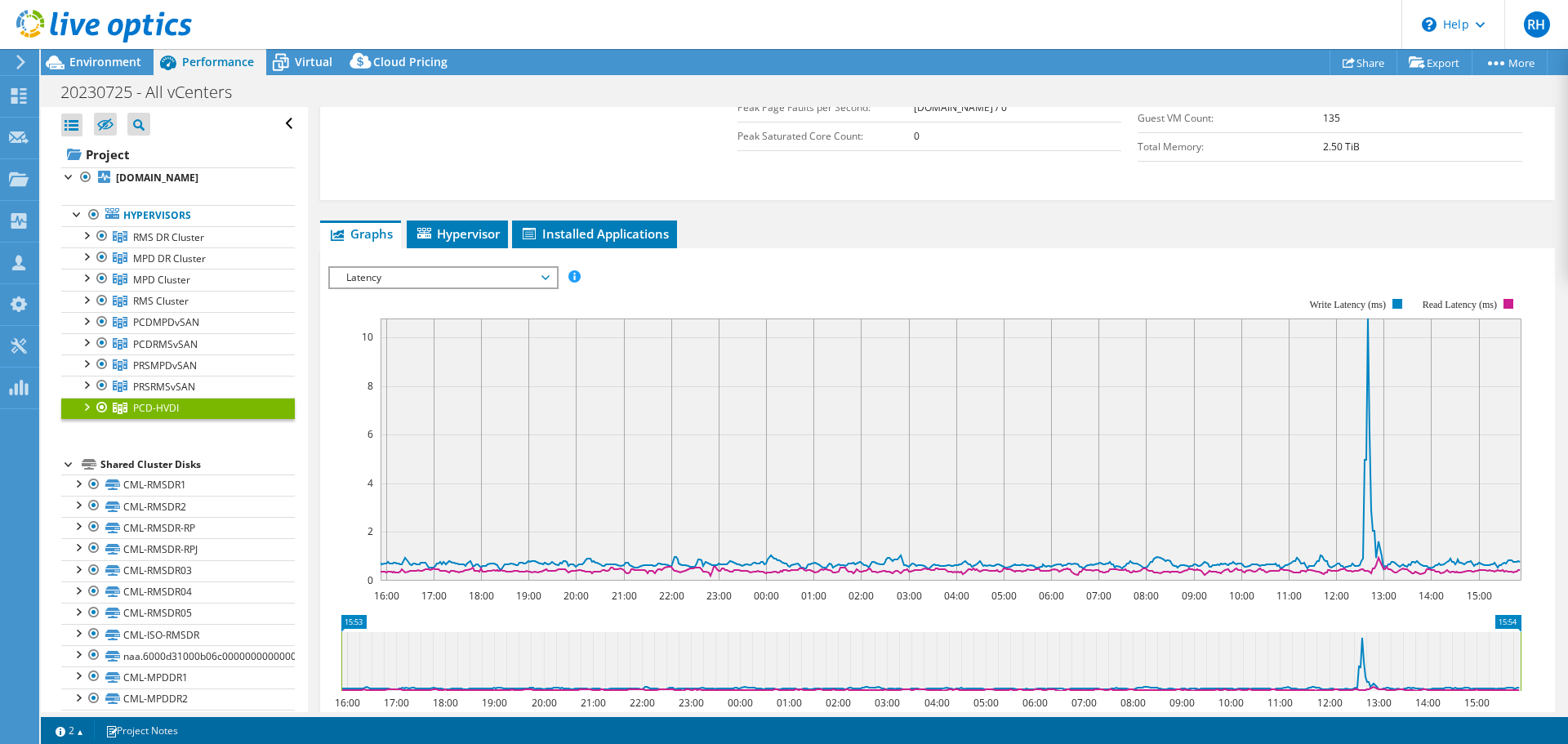
click at [390, 275] on span "Latency" at bounding box center [443, 277] width 210 height 19
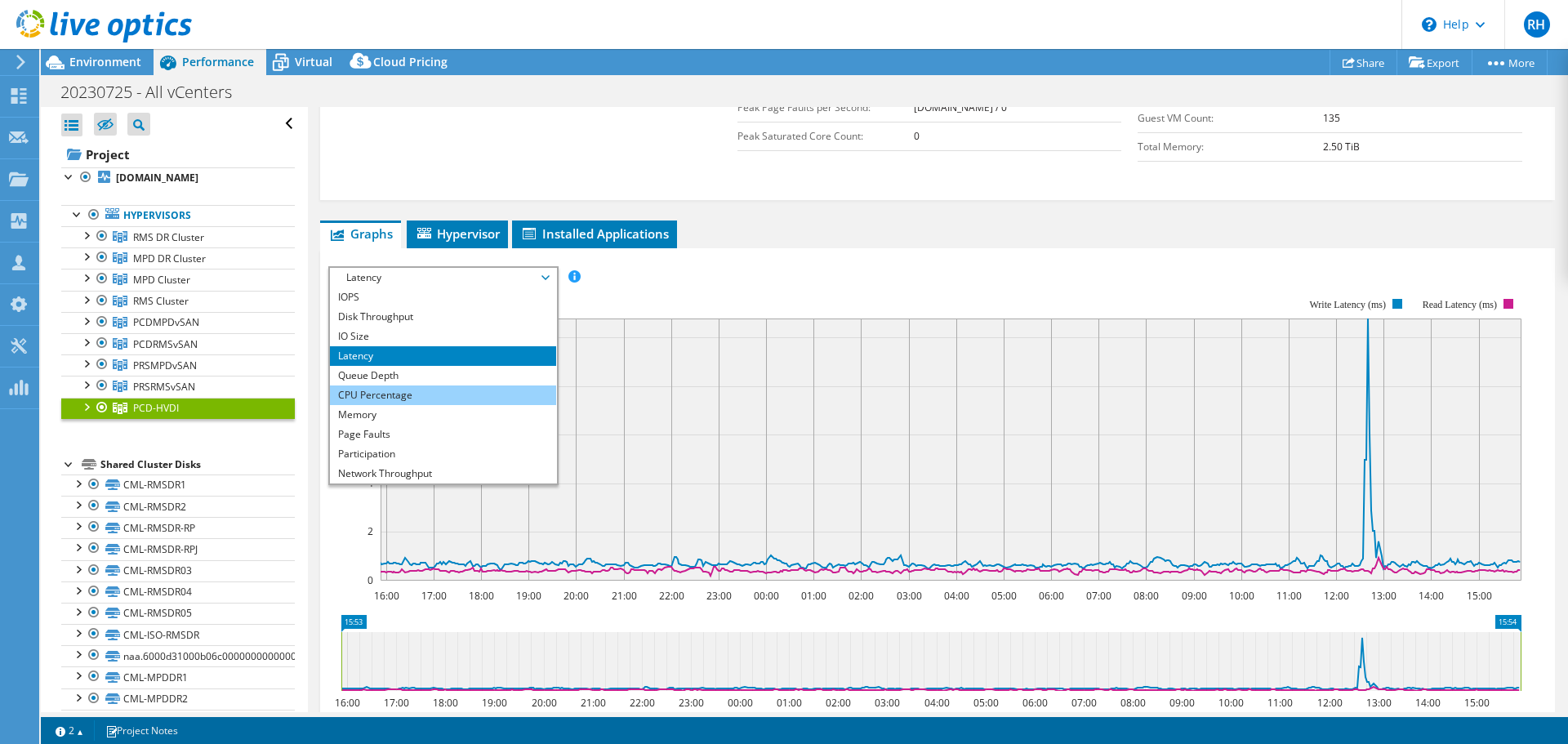
click at [370, 394] on li "CPU Percentage" at bounding box center [443, 395] width 227 height 19
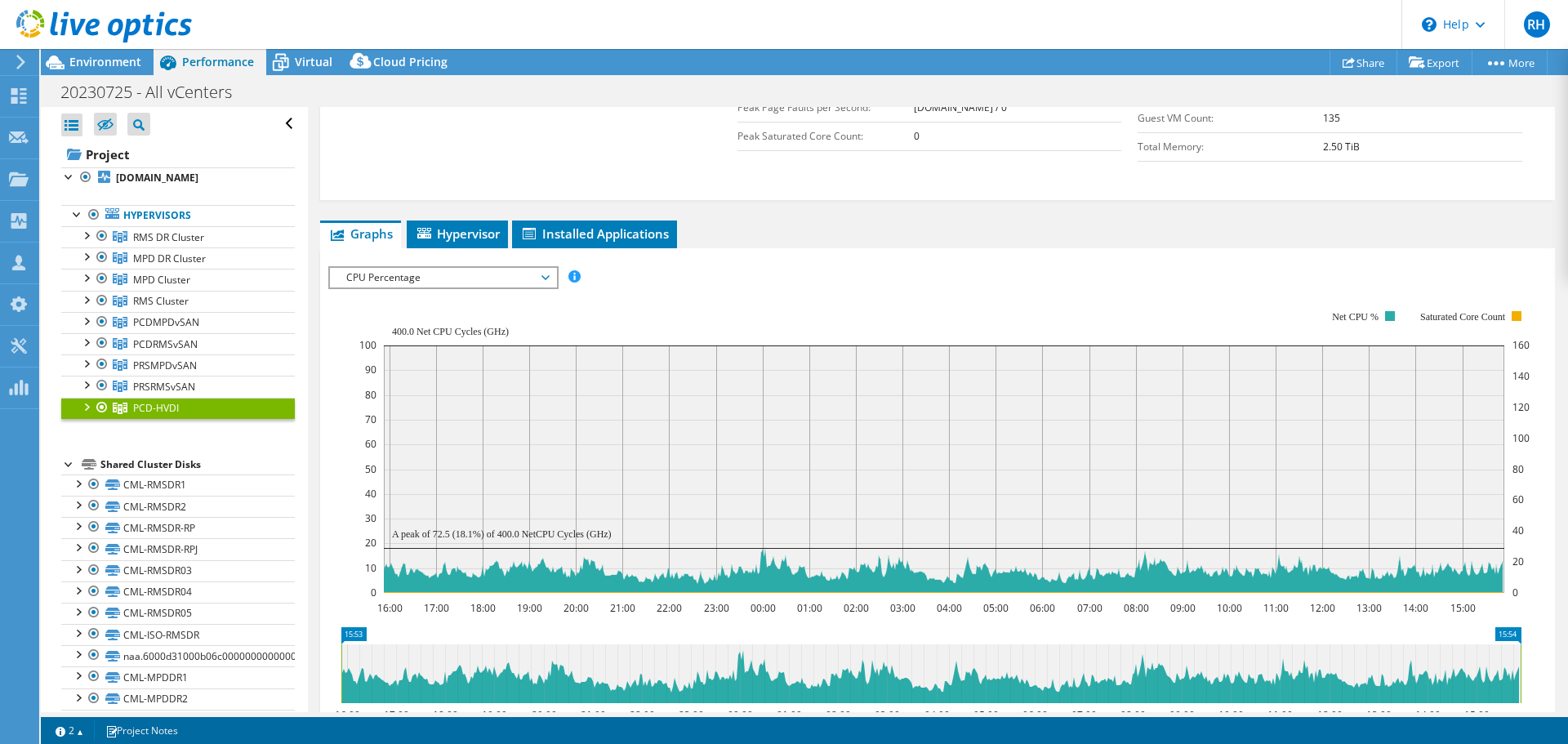
click at [89, 407] on div at bounding box center [86, 406] width 17 height 17
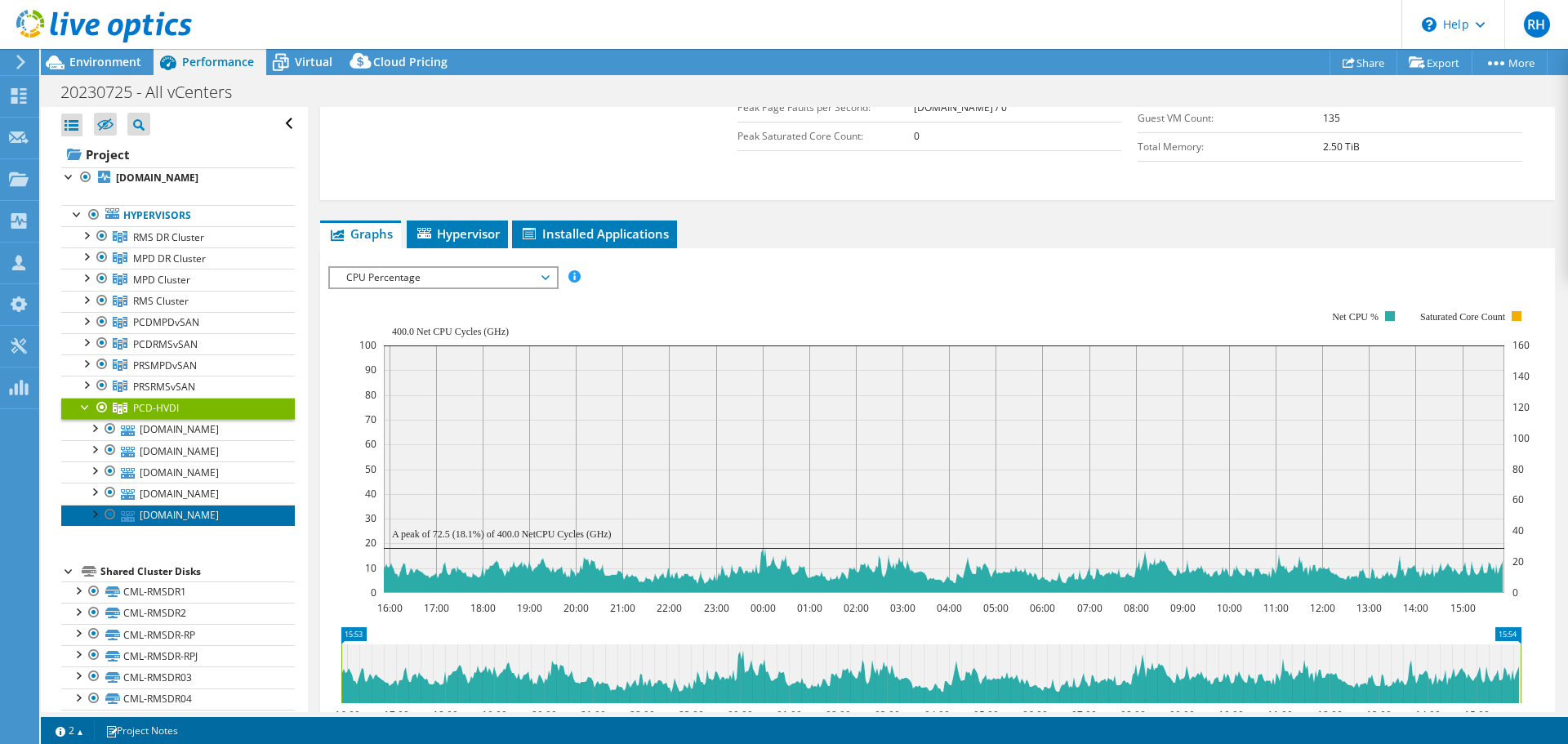
click at [200, 513] on link "[DOMAIN_NAME]" at bounding box center [178, 515] width 233 height 21
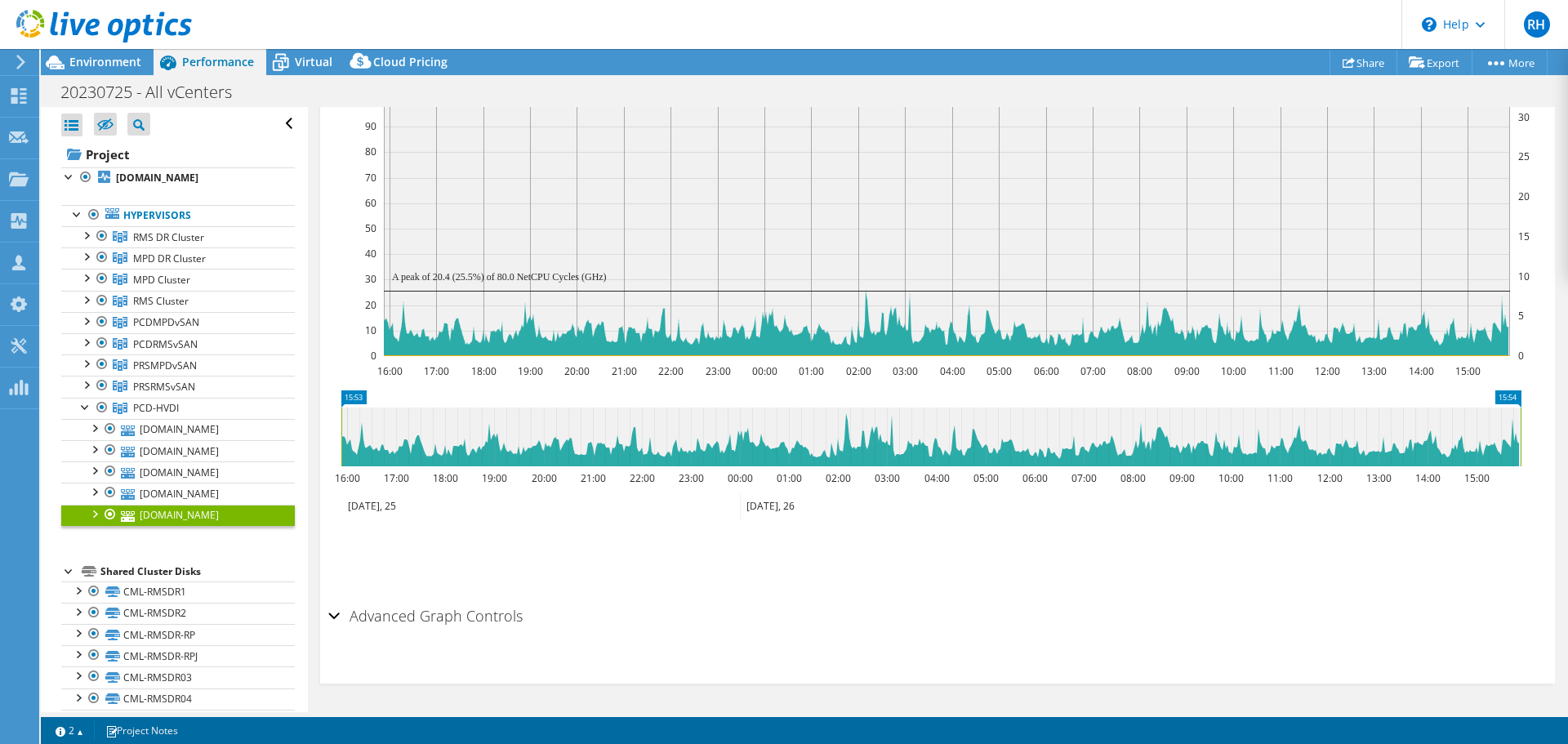
scroll to position [362, 0]
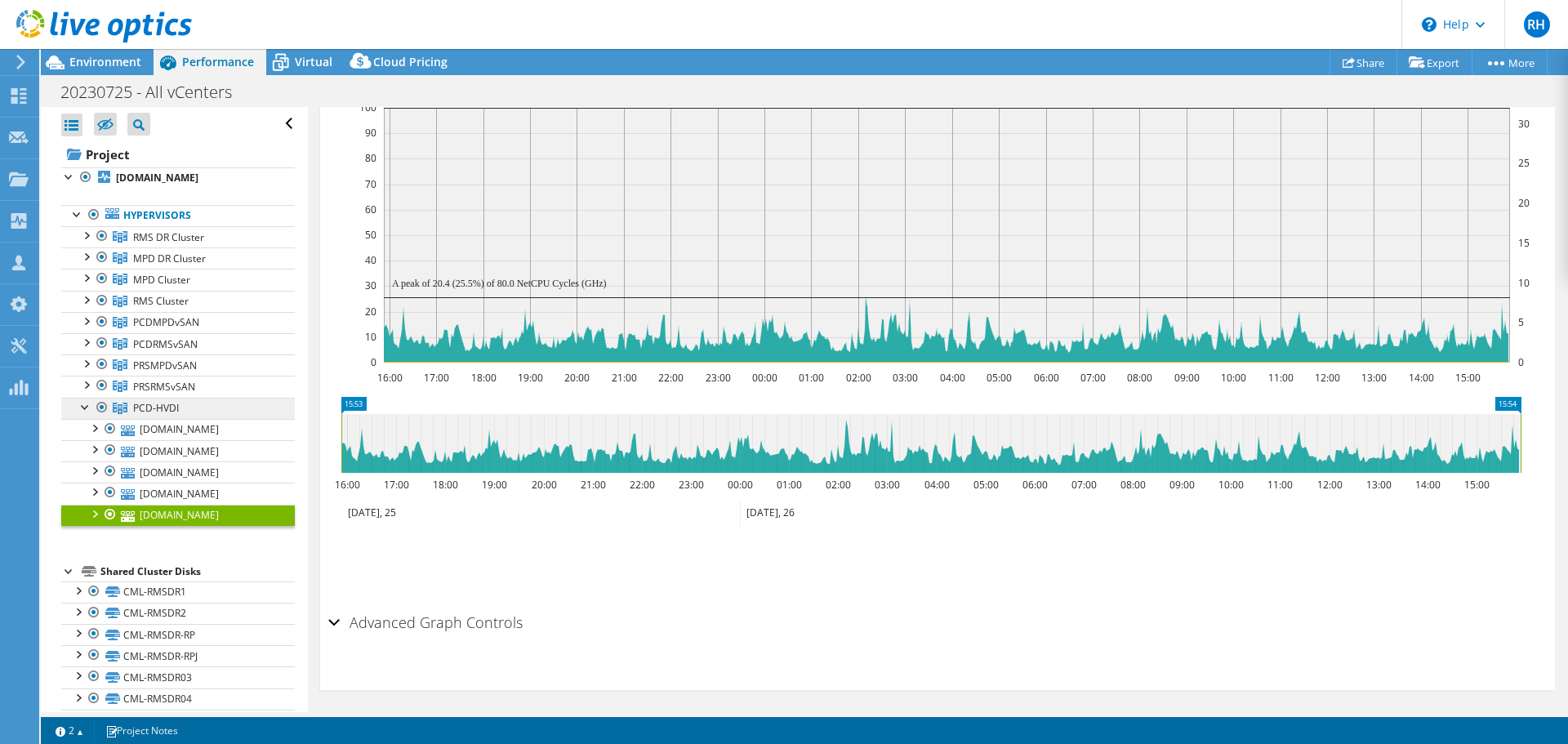
click at [180, 247] on link "PCD-HVDI" at bounding box center [178, 237] width 233 height 21
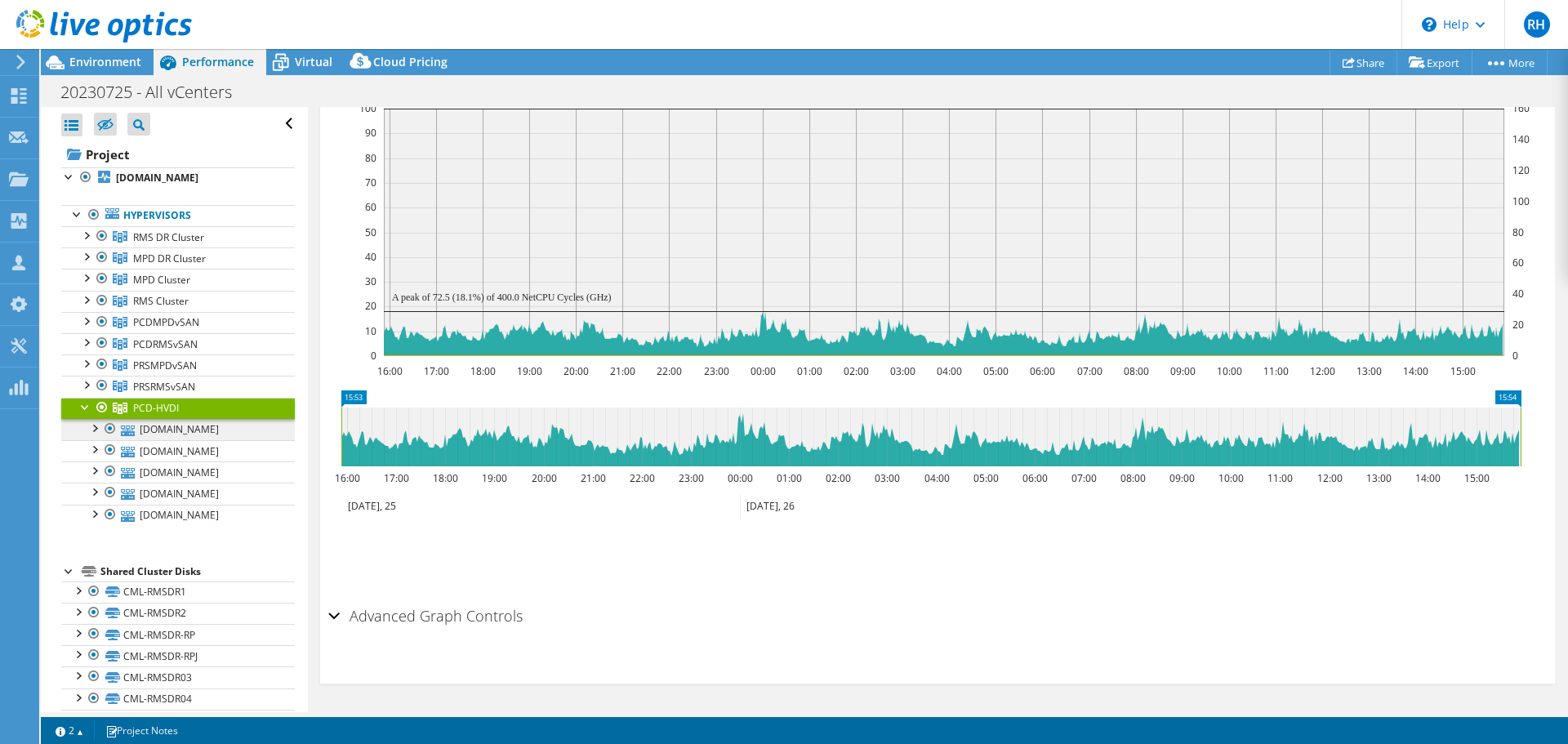
scroll to position [350, 0]
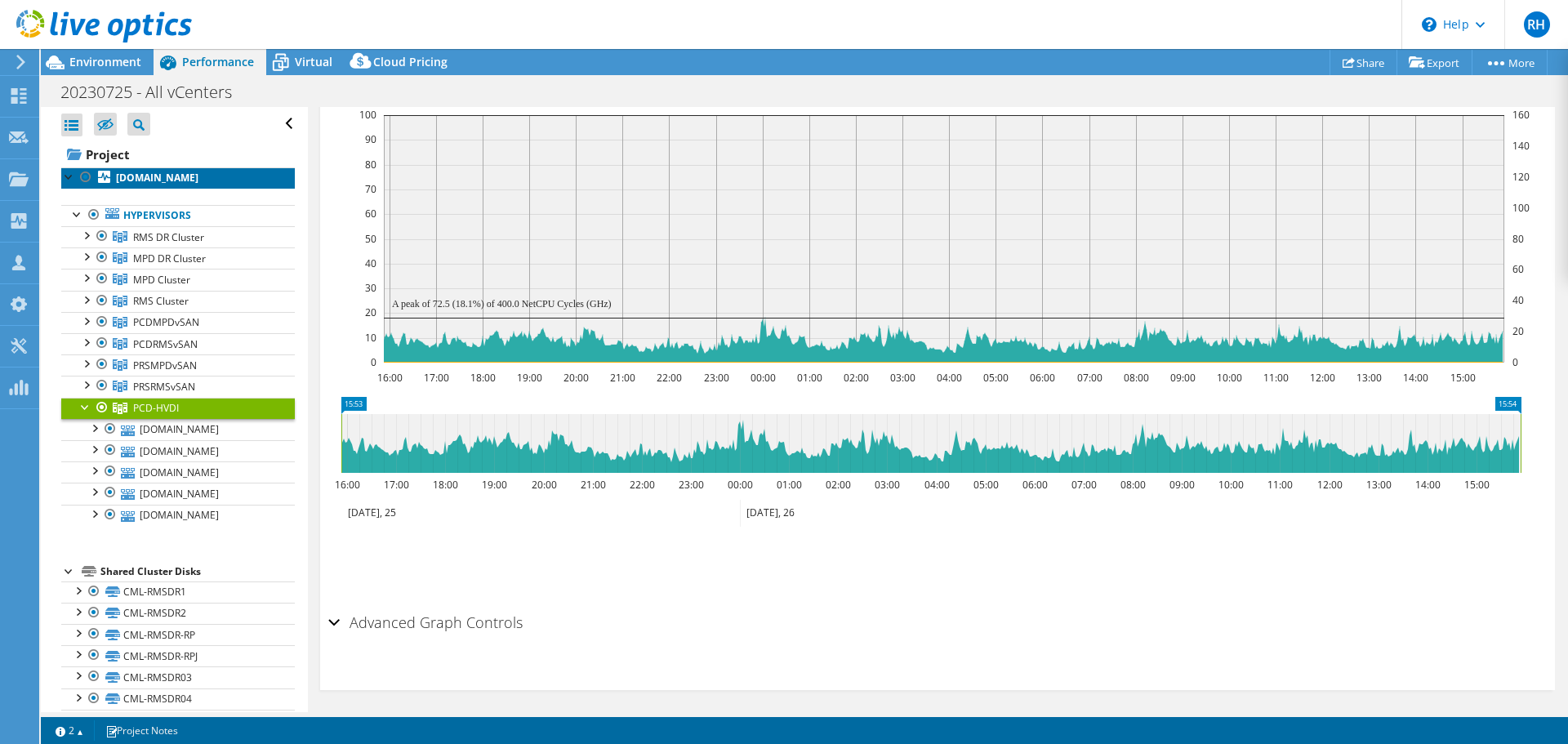
click at [163, 170] on link "[DOMAIN_NAME]" at bounding box center [178, 178] width 233 height 21
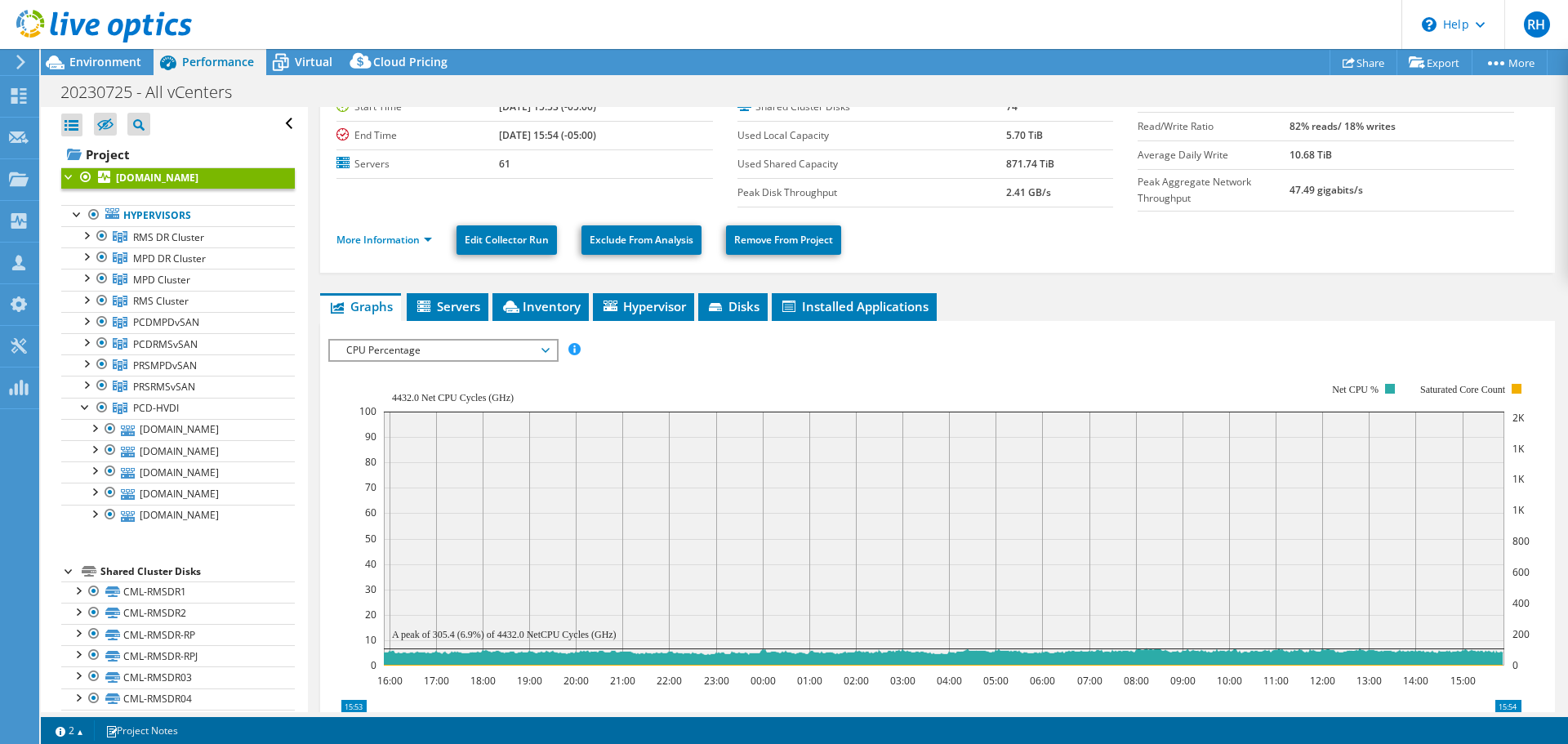
scroll to position [0, 0]
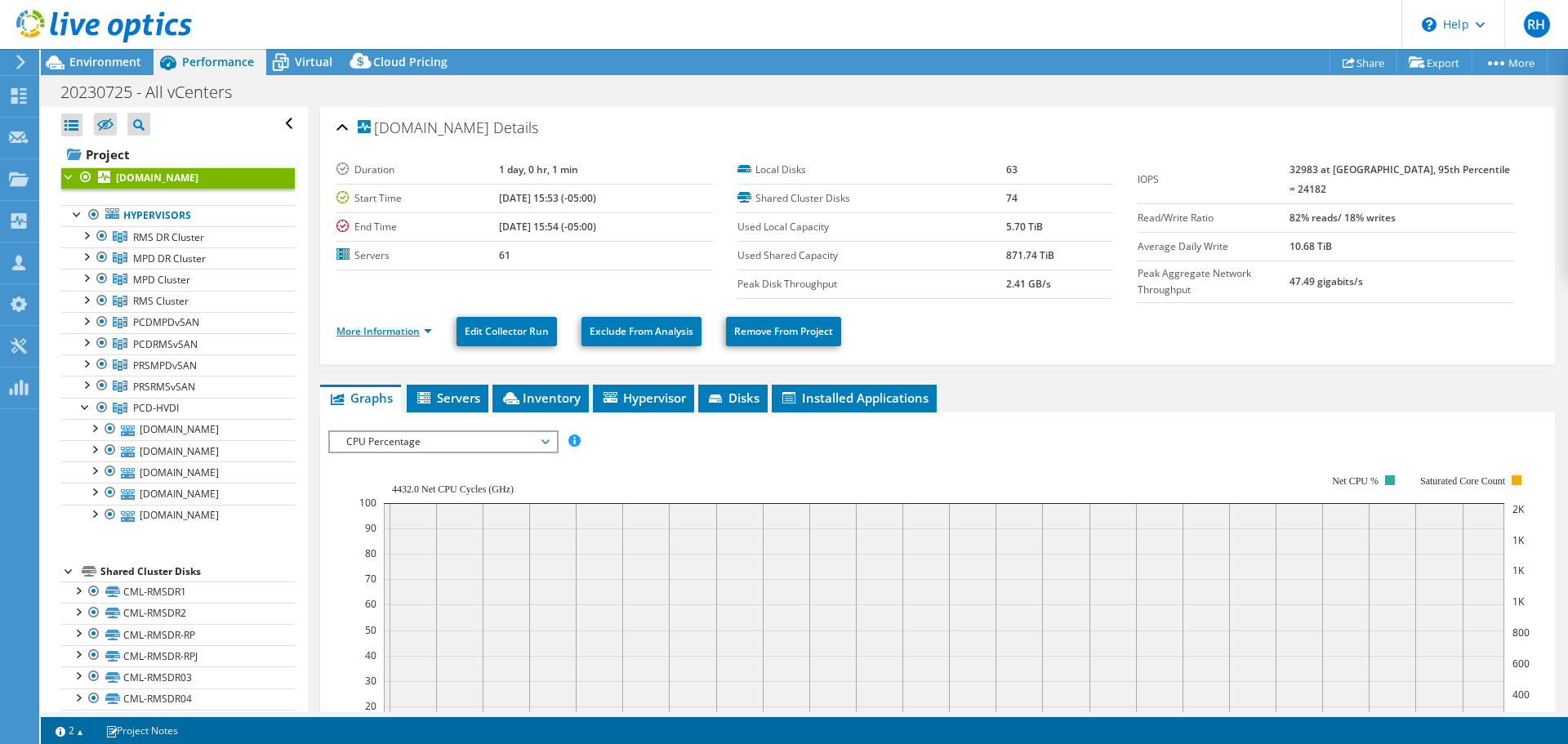
click at [376, 324] on link "More Information" at bounding box center [384, 331] width 95 height 14
